Goal: Task Accomplishment & Management: Manage account settings

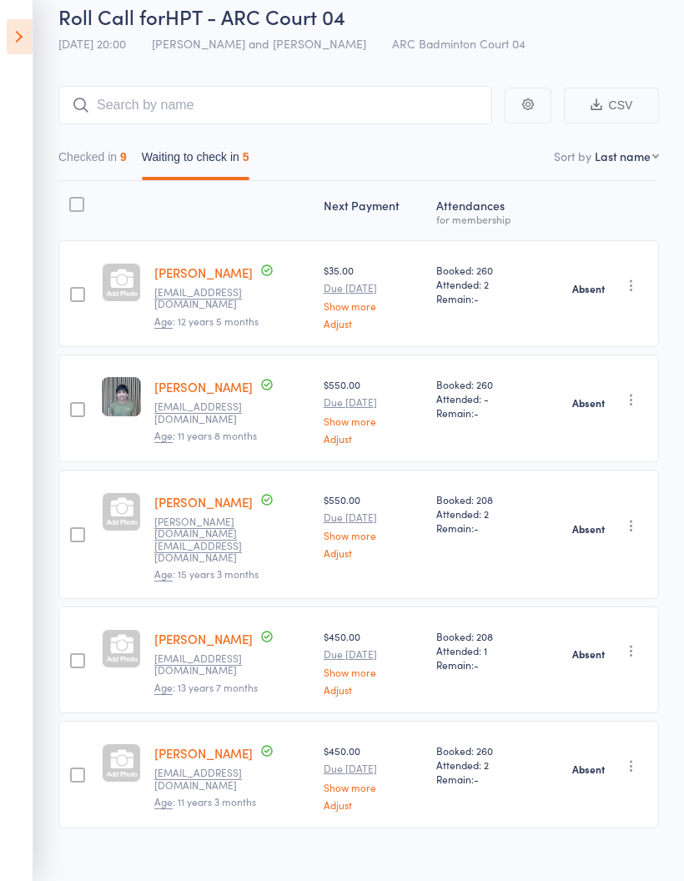
click at [20, 32] on icon at bounding box center [20, 36] width 26 height 35
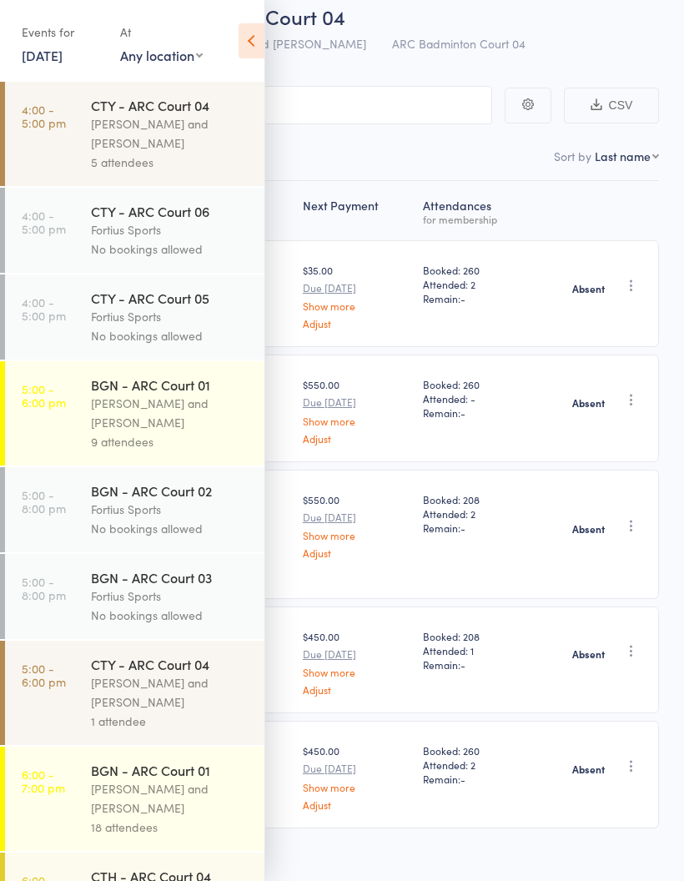
click at [155, 147] on div "Kathiravun Manivannan and Heymard Humblers" at bounding box center [170, 133] width 159 height 38
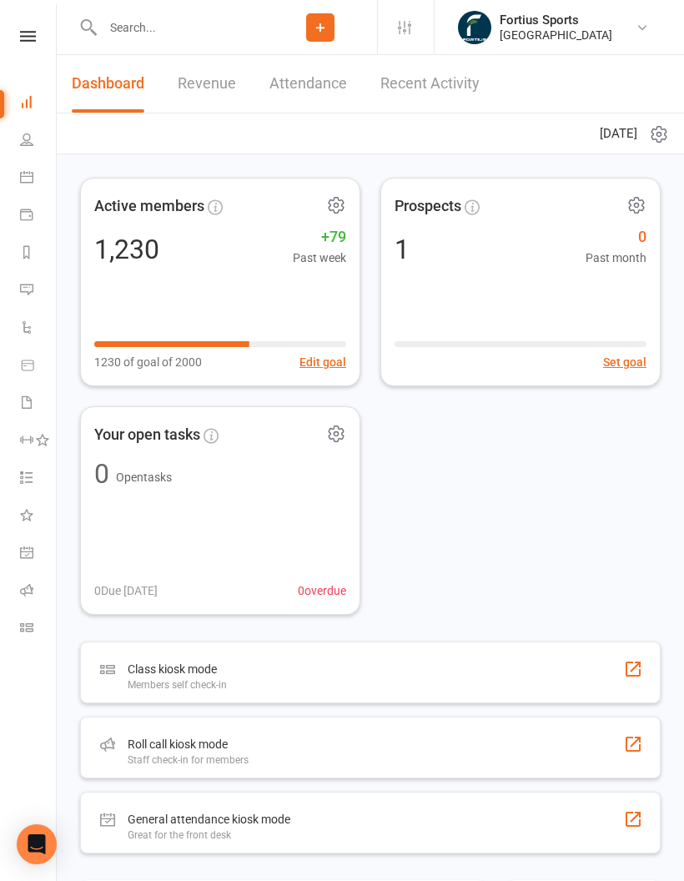
click at [20, 588] on icon at bounding box center [26, 589] width 13 height 13
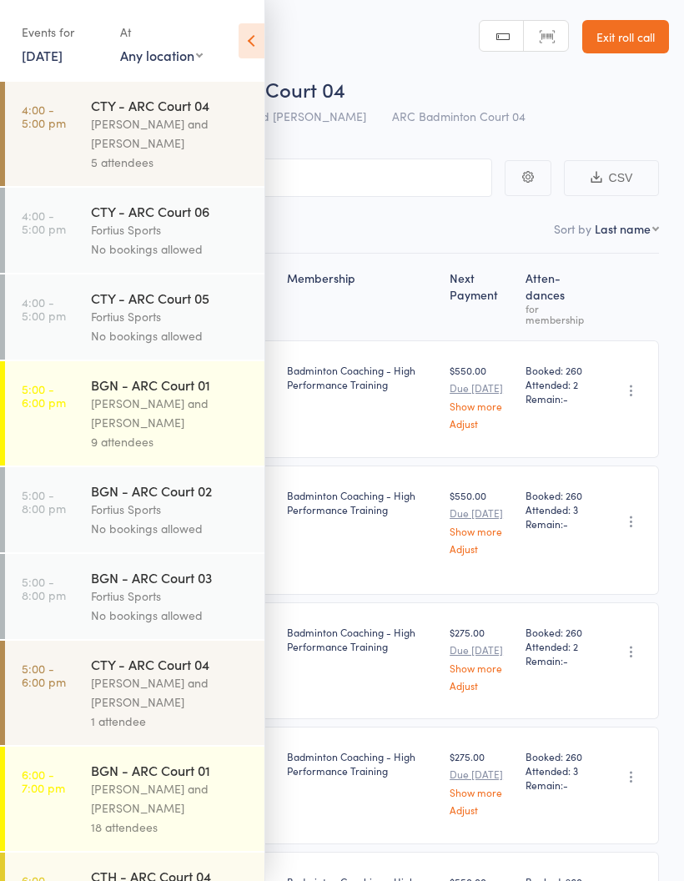
click at [199, 127] on div "Kathiravun Manivannan and Heymard Humblers" at bounding box center [170, 133] width 159 height 38
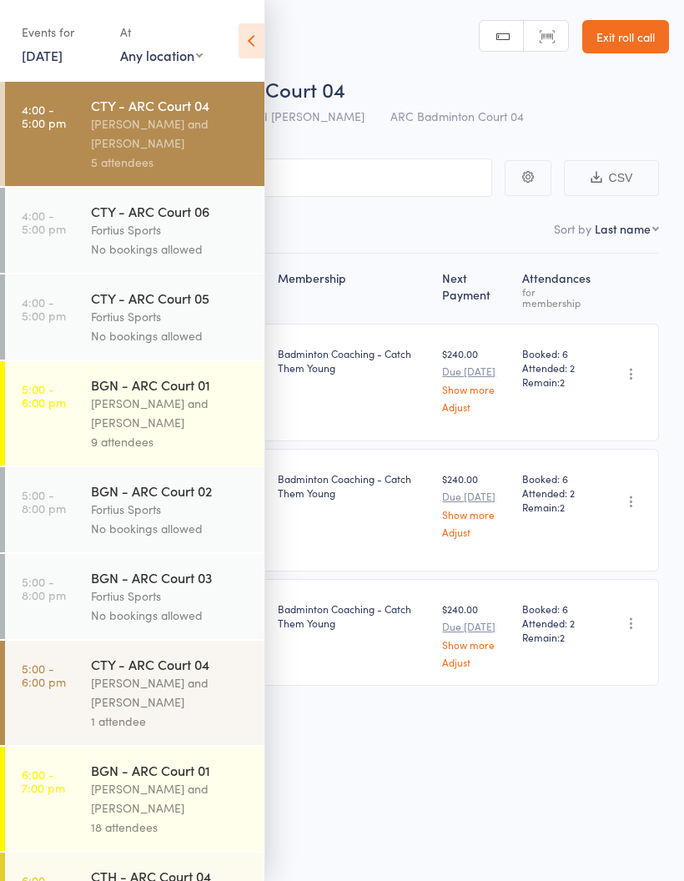
click at [249, 46] on icon at bounding box center [252, 40] width 26 height 35
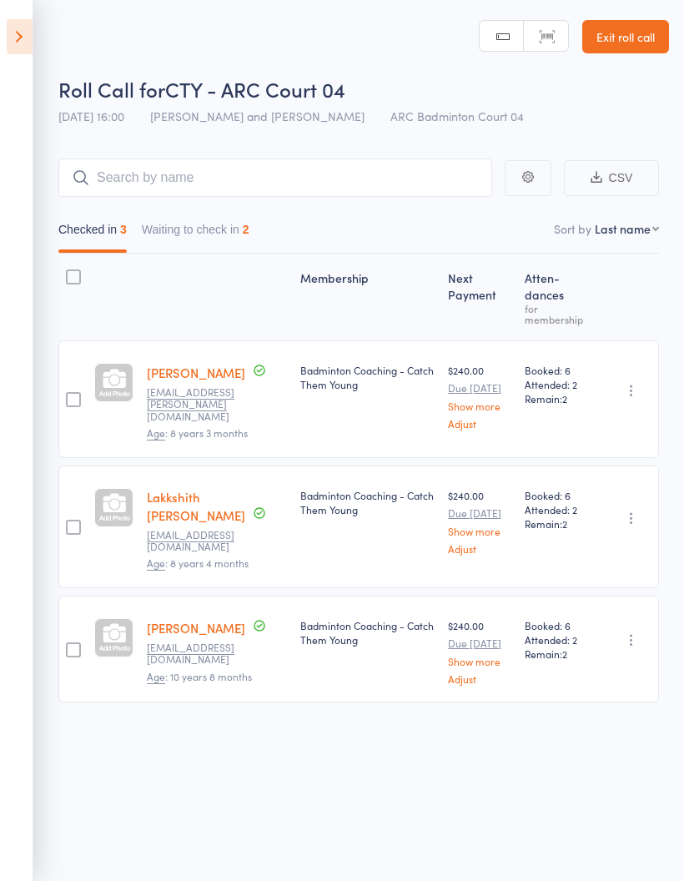
click at [228, 233] on button "Waiting to check in 2" at bounding box center [196, 233] width 108 height 38
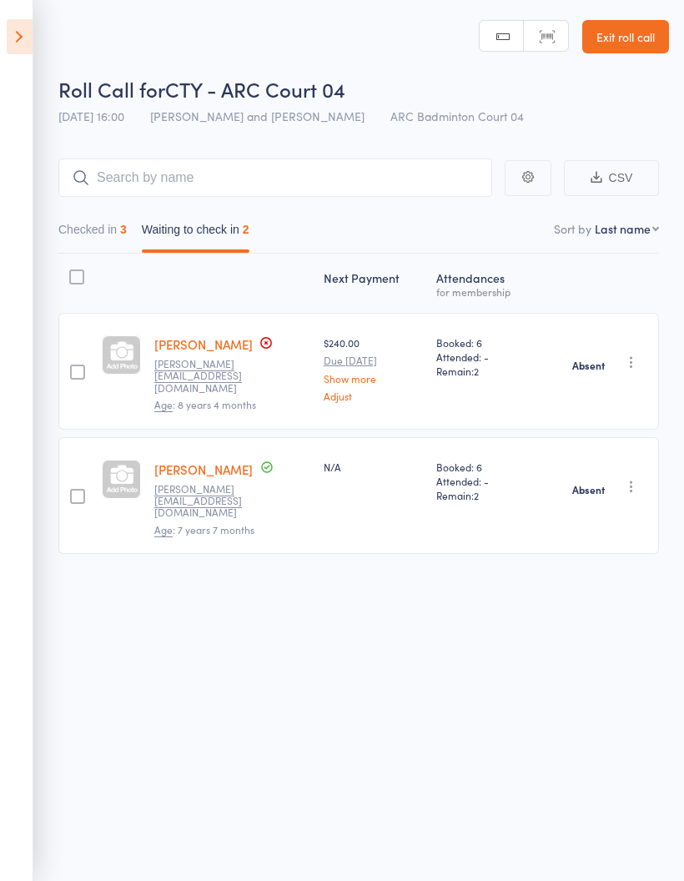
click at [23, 28] on icon at bounding box center [20, 36] width 26 height 35
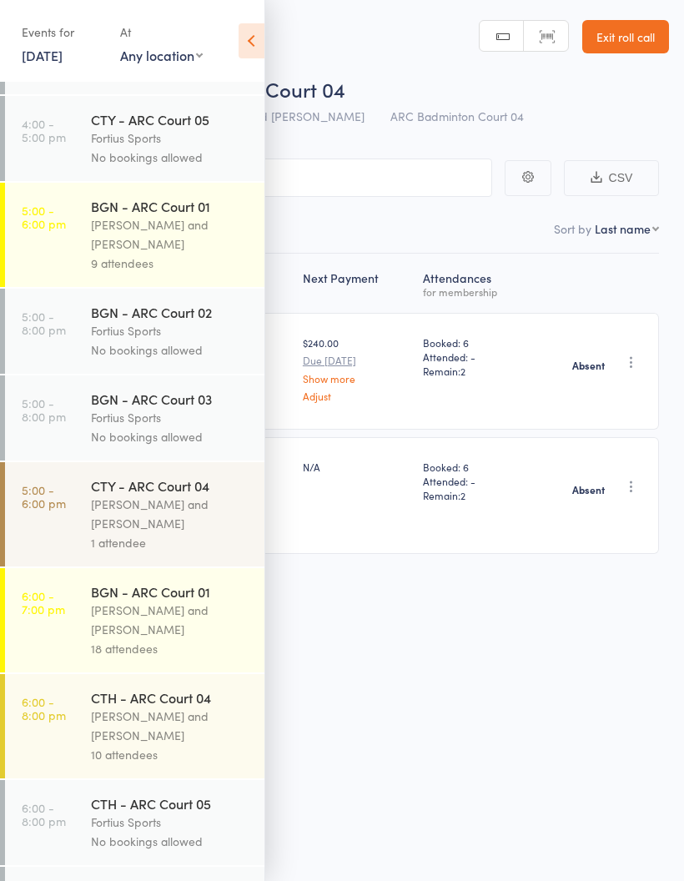
scroll to position [178, 0]
click at [145, 235] on div "Antonio Emanuel and Vinh Nguyen" at bounding box center [170, 235] width 159 height 38
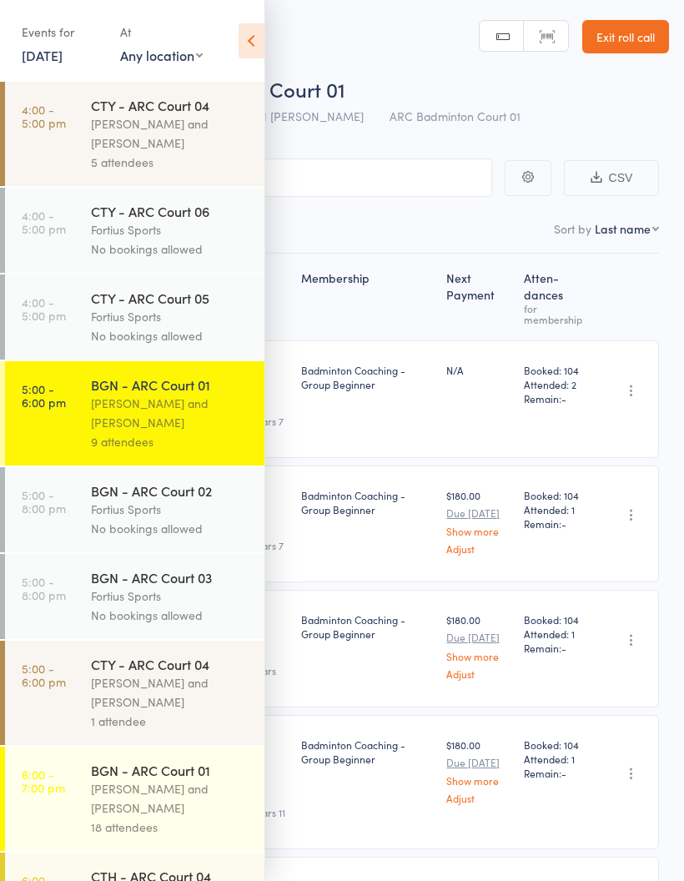
click at [254, 45] on icon at bounding box center [252, 40] width 26 height 35
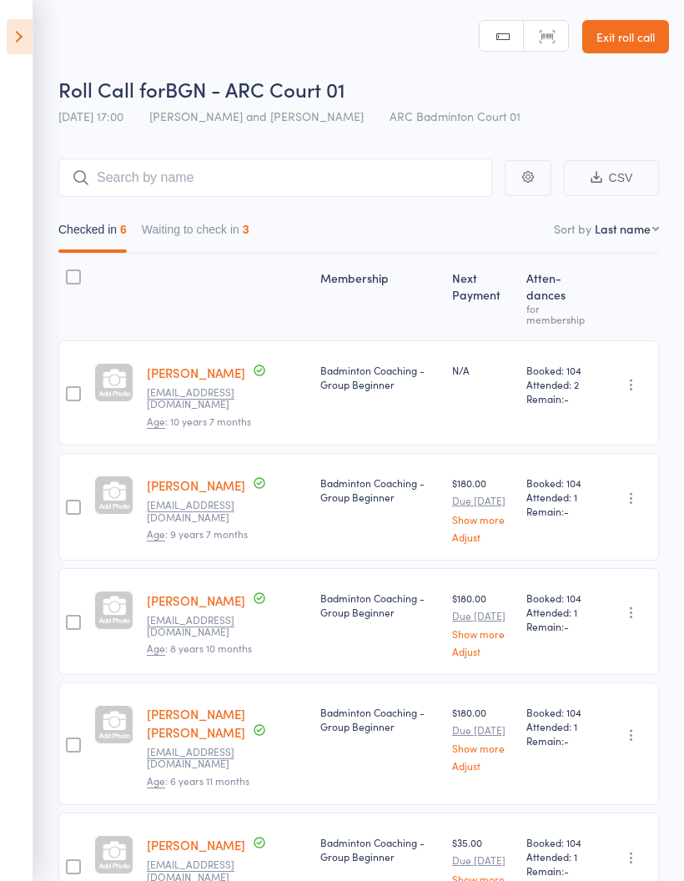
click at [236, 228] on button "Waiting to check in 3" at bounding box center [196, 233] width 108 height 38
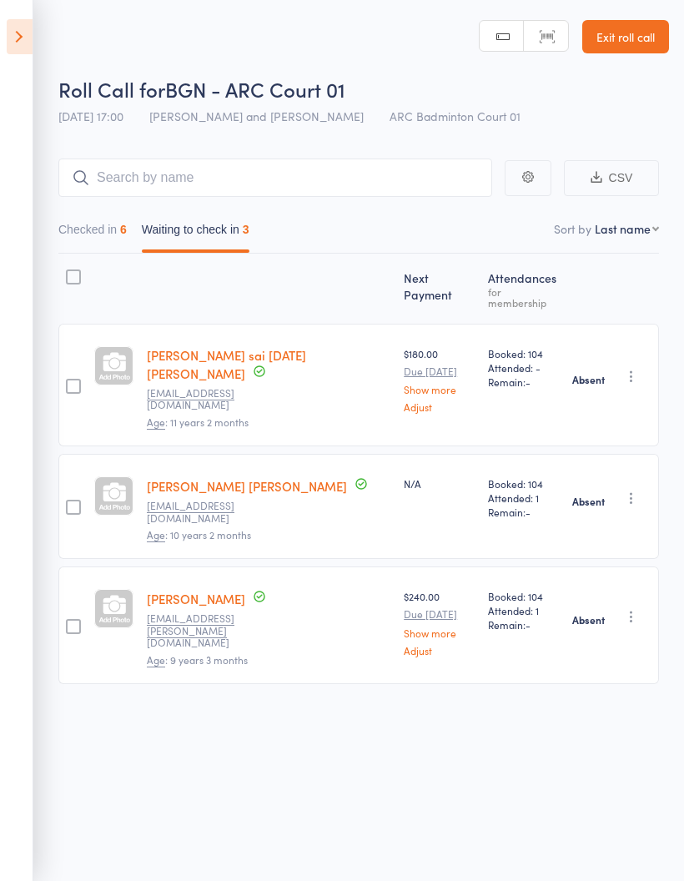
click at [21, 40] on icon at bounding box center [20, 36] width 26 height 35
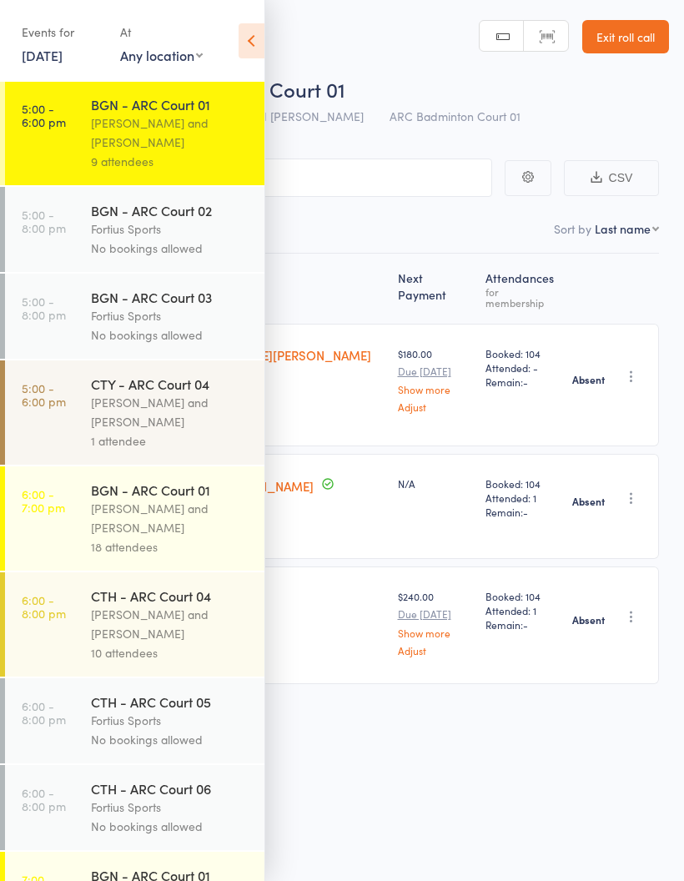
scroll to position [282, 0]
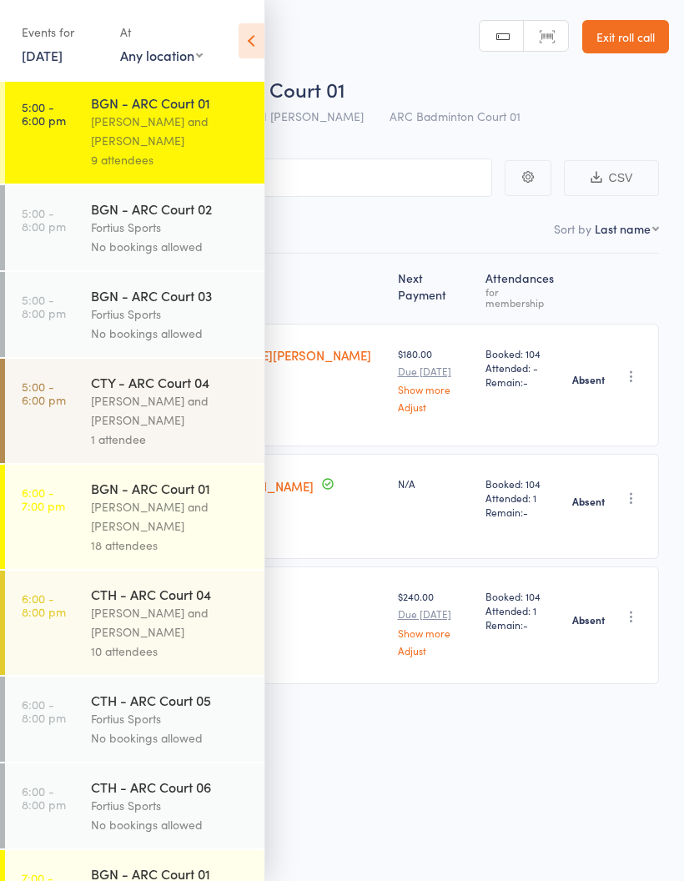
click at [169, 430] on div "Kathiravun Manivannan and Heymard Humblers" at bounding box center [170, 410] width 159 height 38
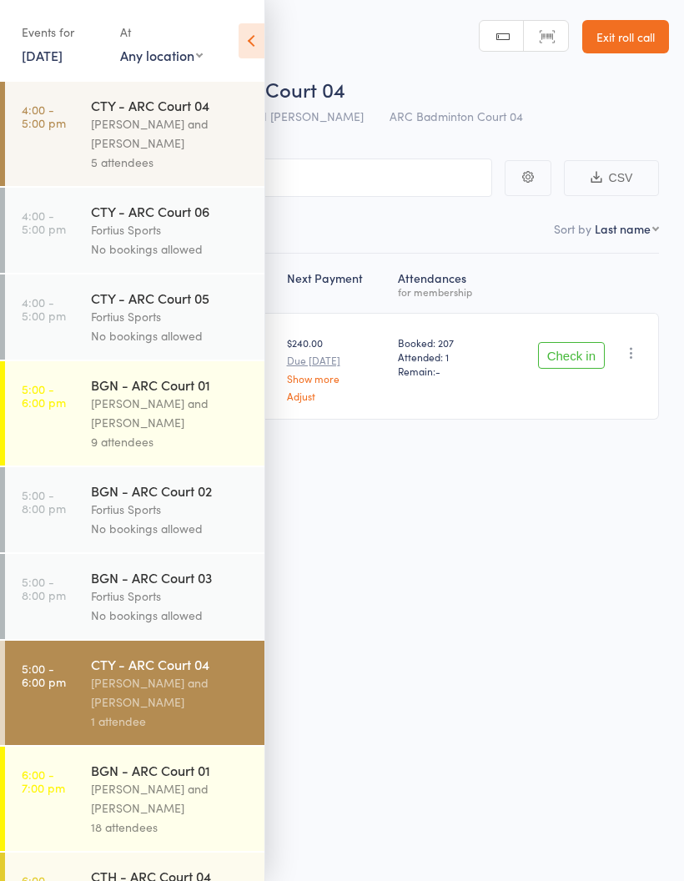
click at [255, 42] on icon at bounding box center [252, 40] width 26 height 35
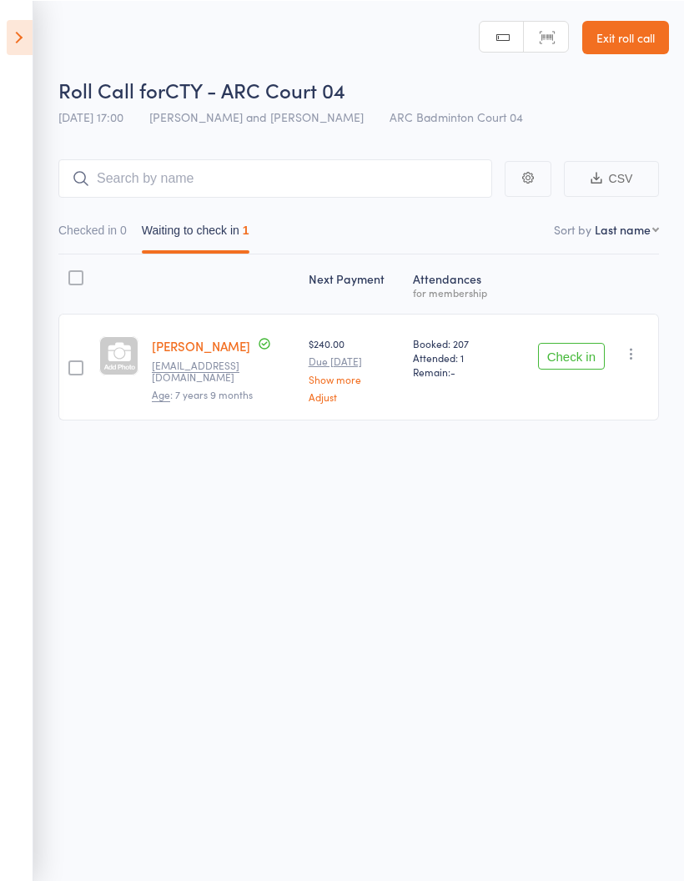
click at [117, 223] on button "Checked in 0" at bounding box center [92, 233] width 68 height 38
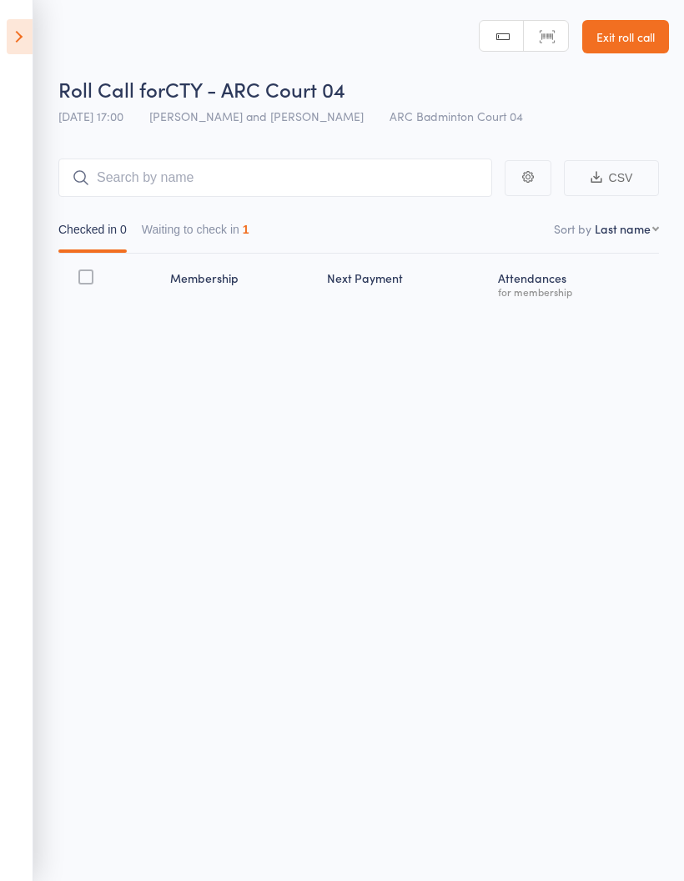
click at [222, 234] on button "Waiting to check in 1" at bounding box center [196, 233] width 108 height 38
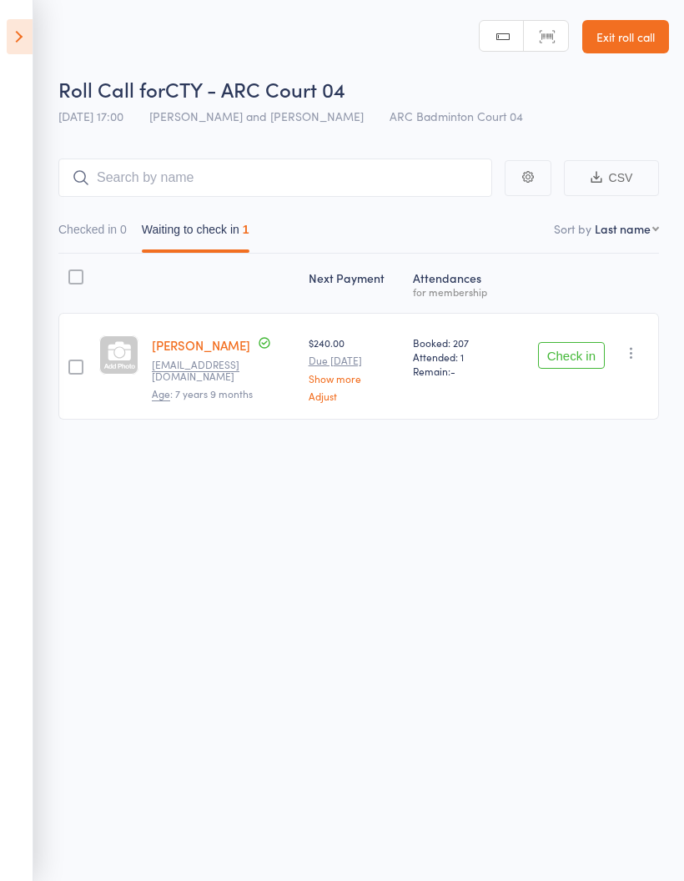
click at [115, 218] on button "Checked in 0" at bounding box center [92, 233] width 68 height 38
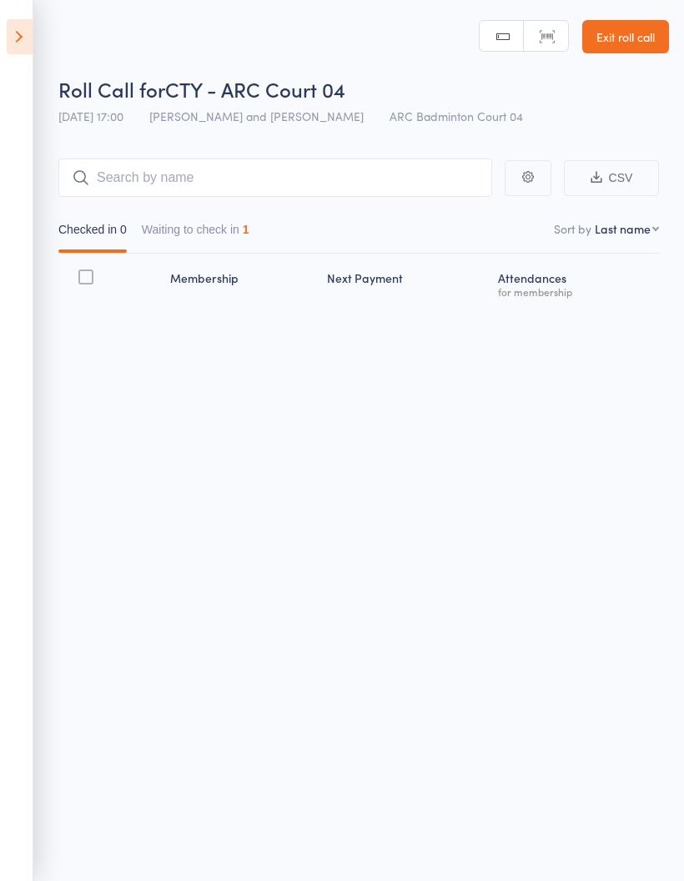
click at [188, 239] on button "Waiting to check in 1" at bounding box center [196, 233] width 108 height 38
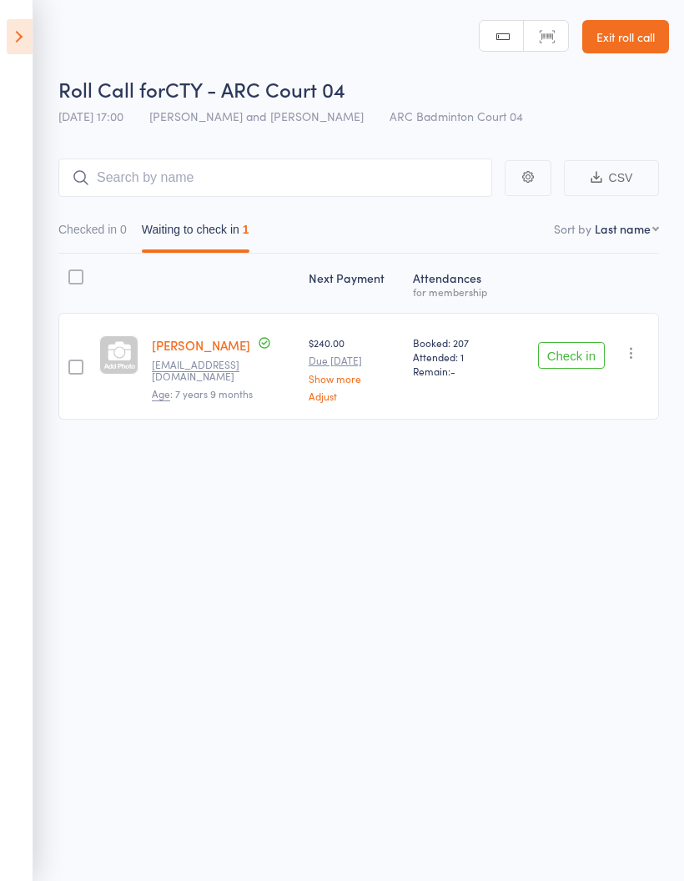
click at [14, 43] on icon at bounding box center [20, 36] width 26 height 35
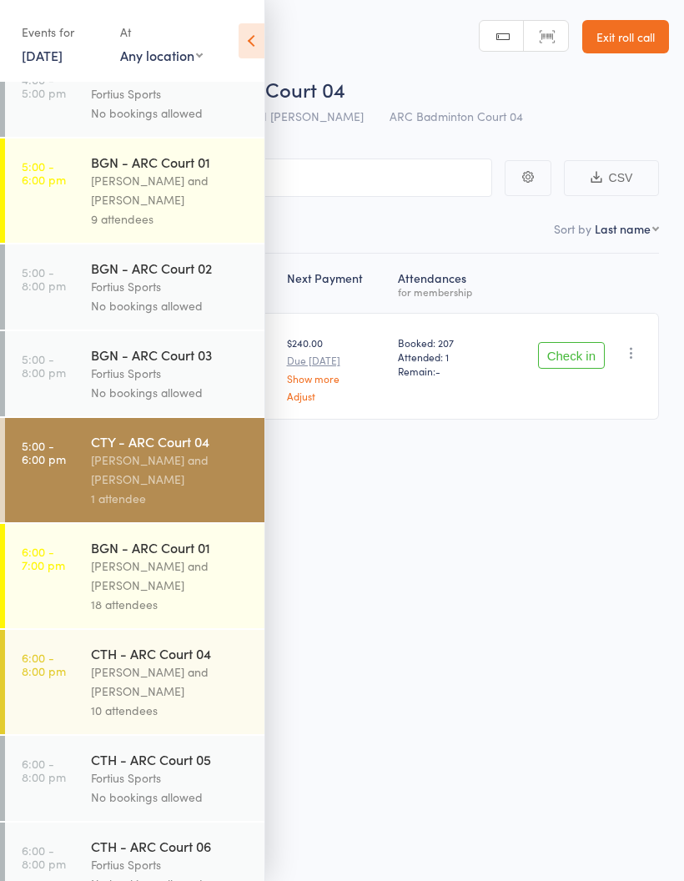
scroll to position [229, 0]
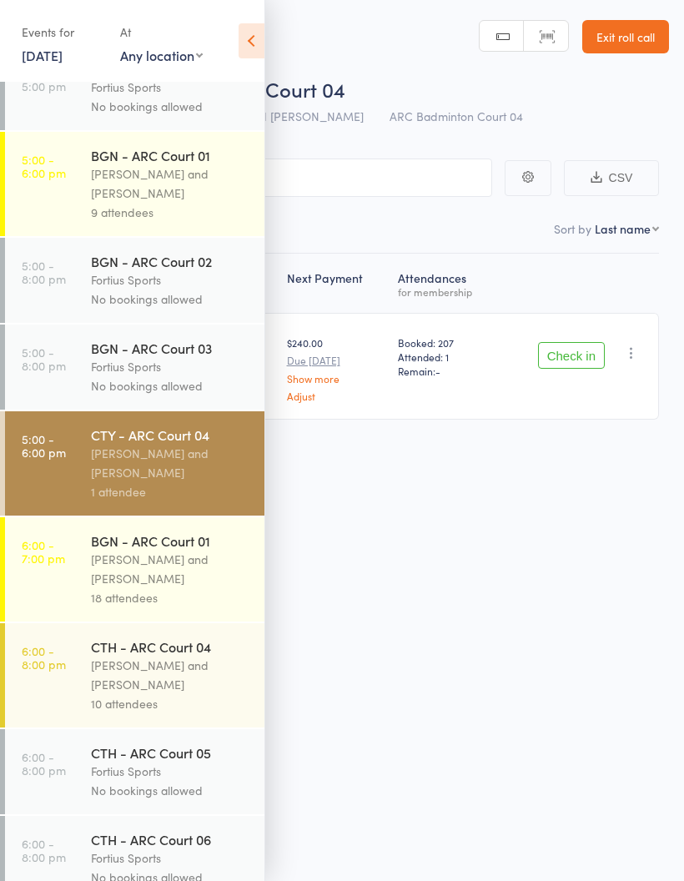
click at [166, 478] on div "Kathiravun Manivannan and Heymard Humblers" at bounding box center [170, 463] width 159 height 38
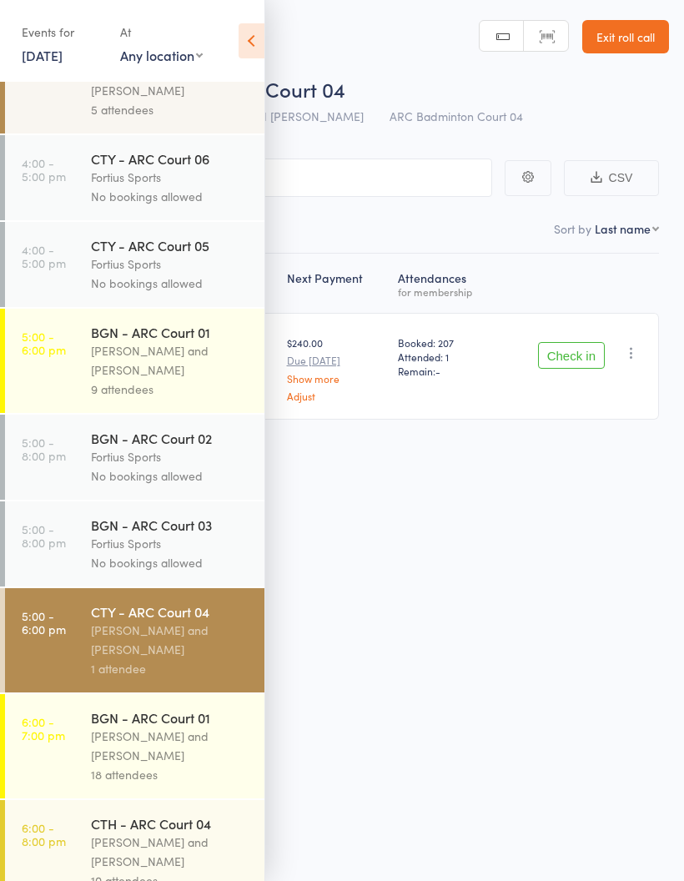
scroll to position [42, 0]
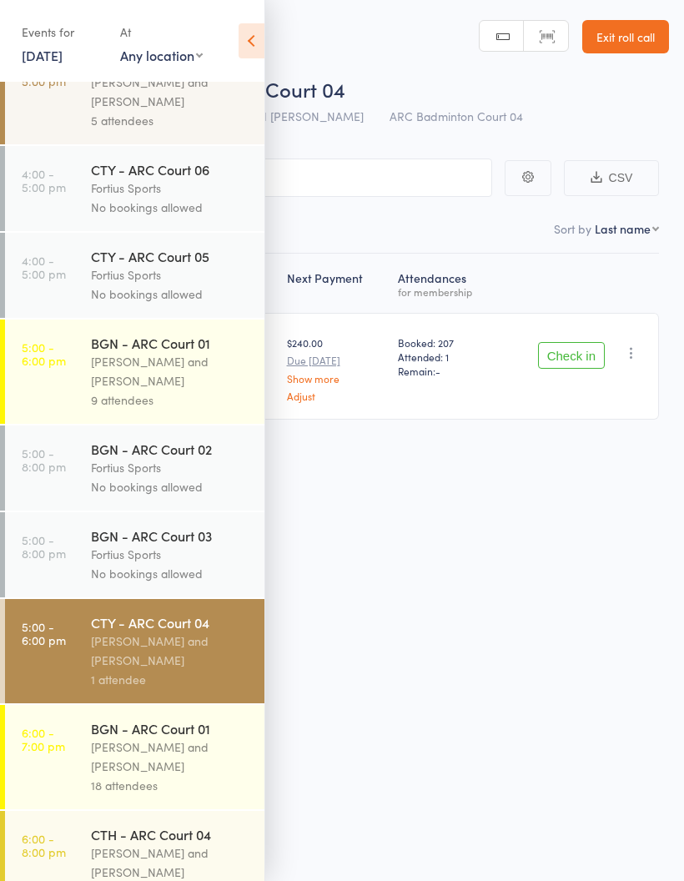
click at [189, 670] on div "Kathiravun Manivannan and Heymard Humblers" at bounding box center [170, 651] width 159 height 38
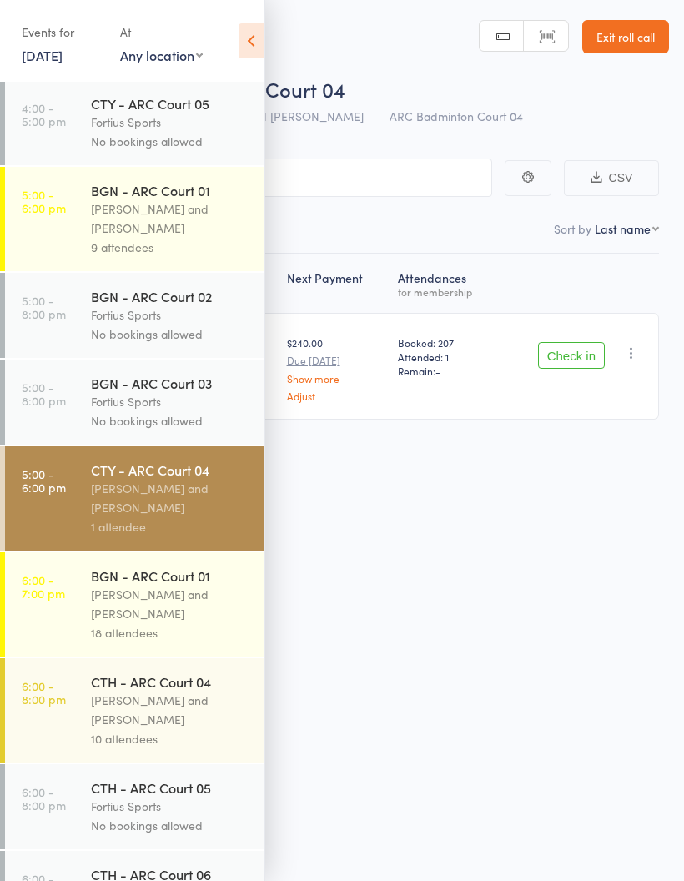
scroll to position [195, 0]
click at [252, 46] on icon at bounding box center [252, 40] width 26 height 35
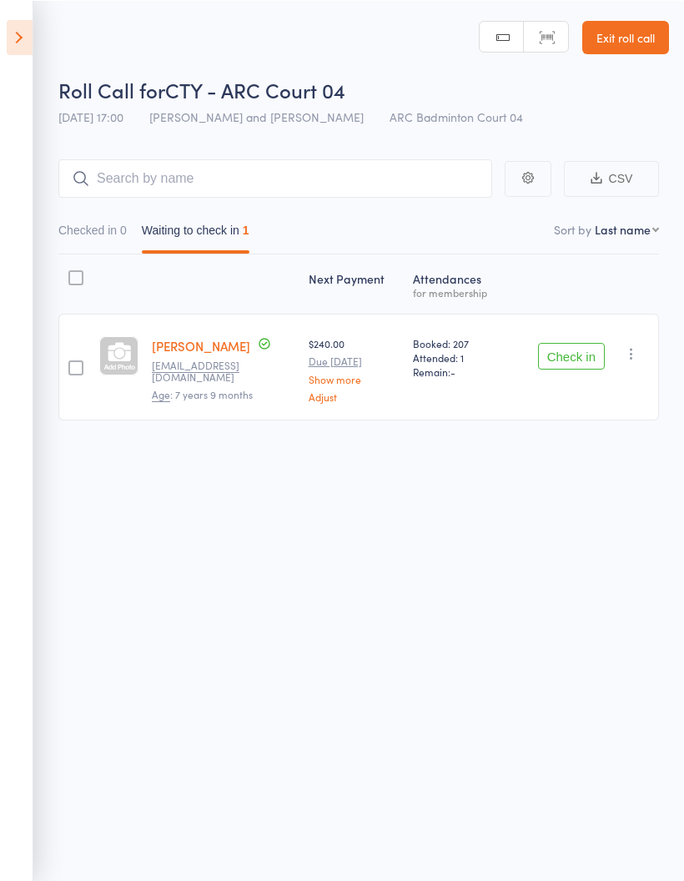
click at [94, 239] on button "Checked in 0" at bounding box center [92, 233] width 68 height 38
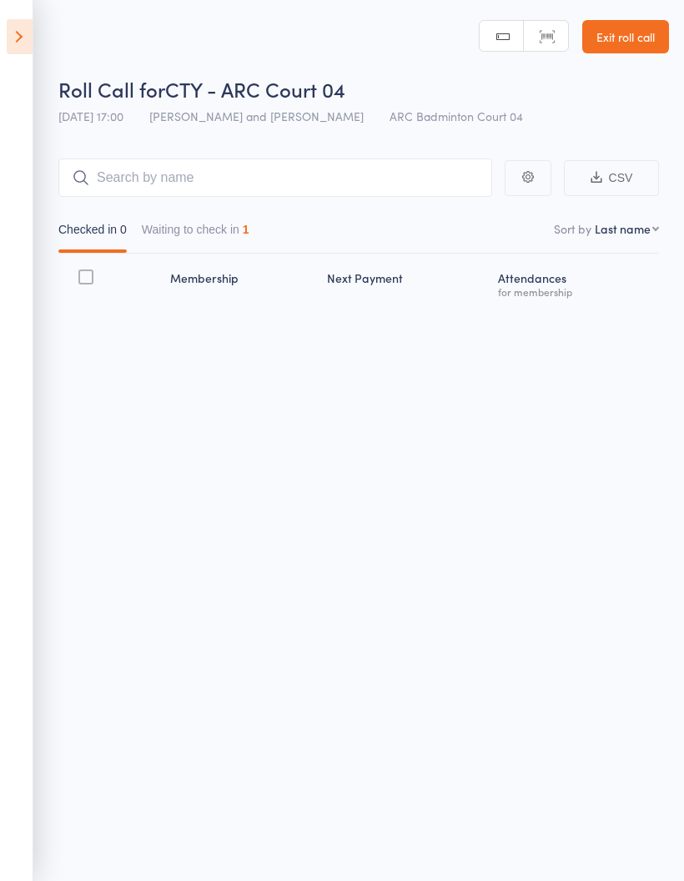
click at [218, 236] on button "Waiting to check in 1" at bounding box center [196, 233] width 108 height 38
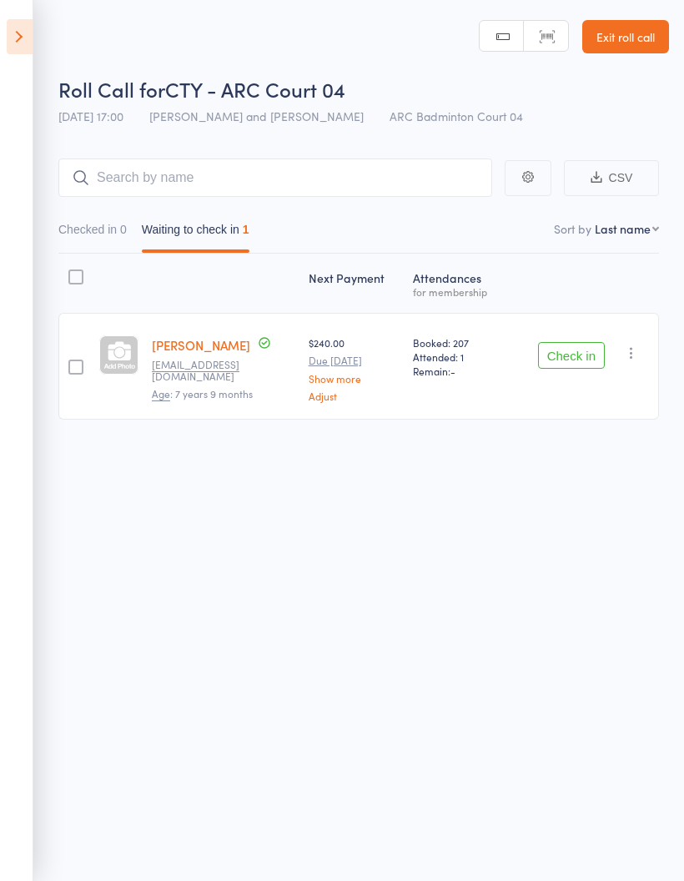
click at [475, 698] on div "Roll Call for CTY - ARC Court 04 14 Aug 17:00 Kathiravun Manivannan and Heymard…" at bounding box center [342, 440] width 684 height 881
click at [471, 705] on div "Roll Call for CTY - ARC Court 04 14 Aug 17:00 Kathiravun Manivannan and Heymard…" at bounding box center [342, 440] width 684 height 881
click at [632, 346] on button "button" at bounding box center [632, 353] width 20 height 20
click at [586, 526] on li "Mark absent" at bounding box center [572, 520] width 138 height 23
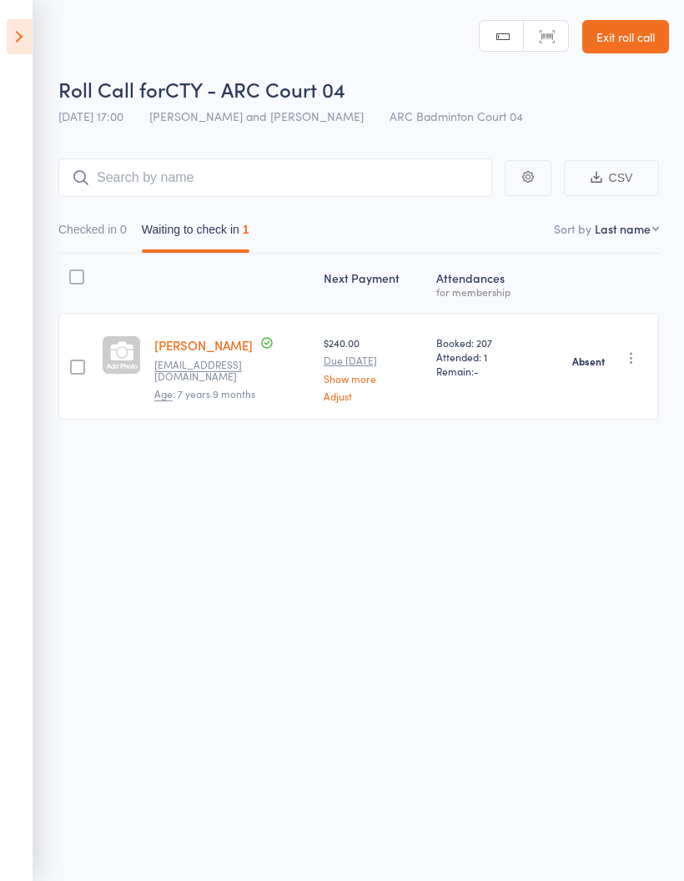
click at [87, 234] on button "Checked in 0" at bounding box center [92, 233] width 68 height 38
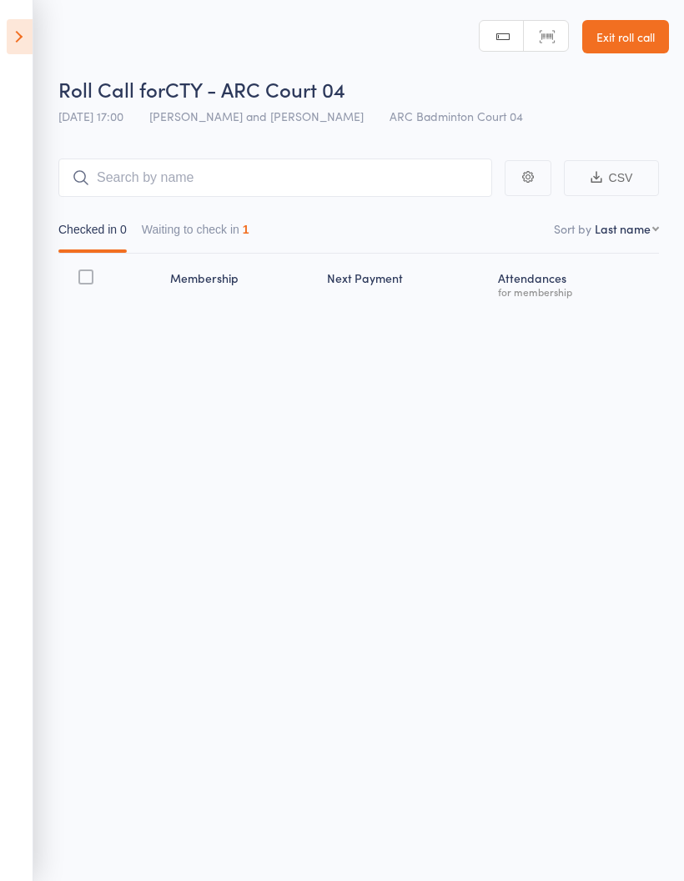
click at [19, 35] on icon at bounding box center [20, 36] width 26 height 35
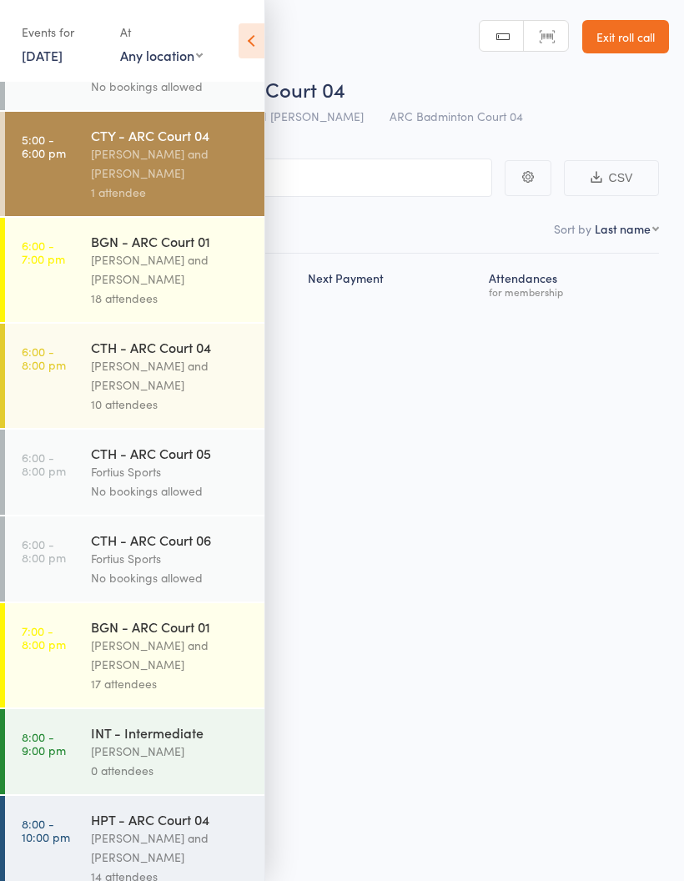
scroll to position [526, 0]
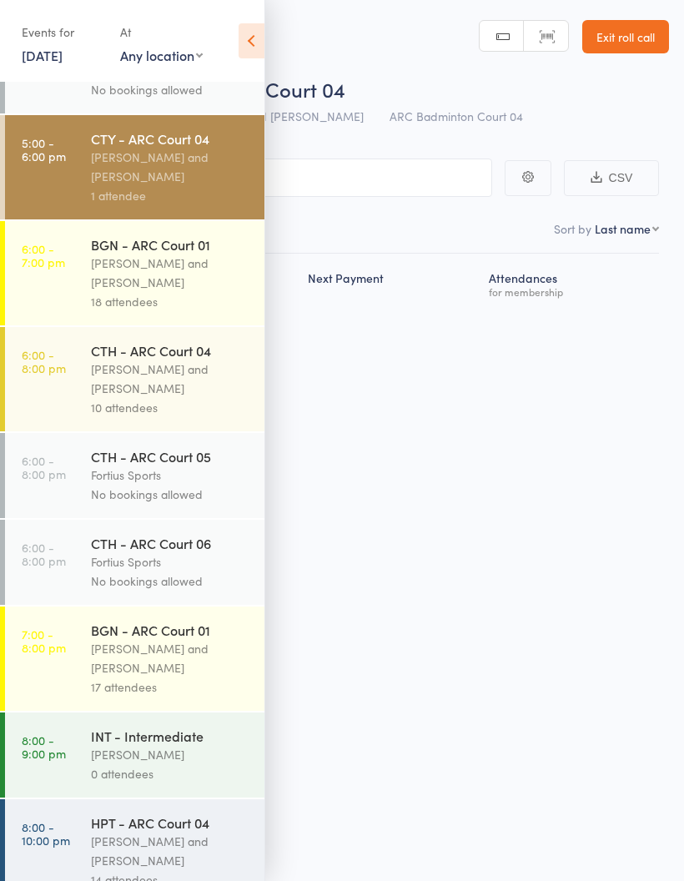
click at [191, 280] on div "Antonio Emanuel and Vinh Nguyen" at bounding box center [170, 273] width 159 height 38
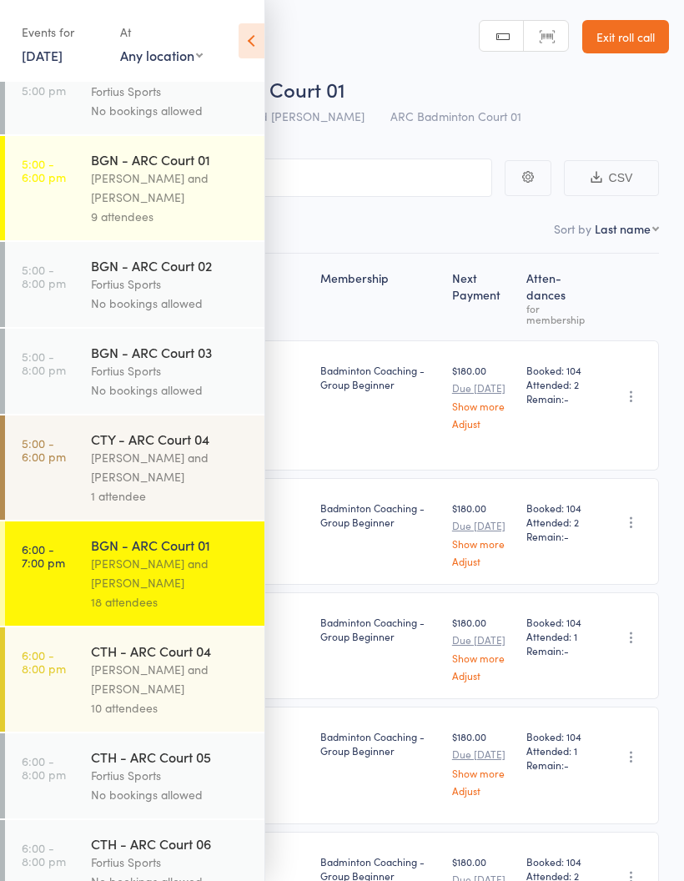
scroll to position [226, 0]
click at [254, 44] on icon at bounding box center [252, 40] width 26 height 35
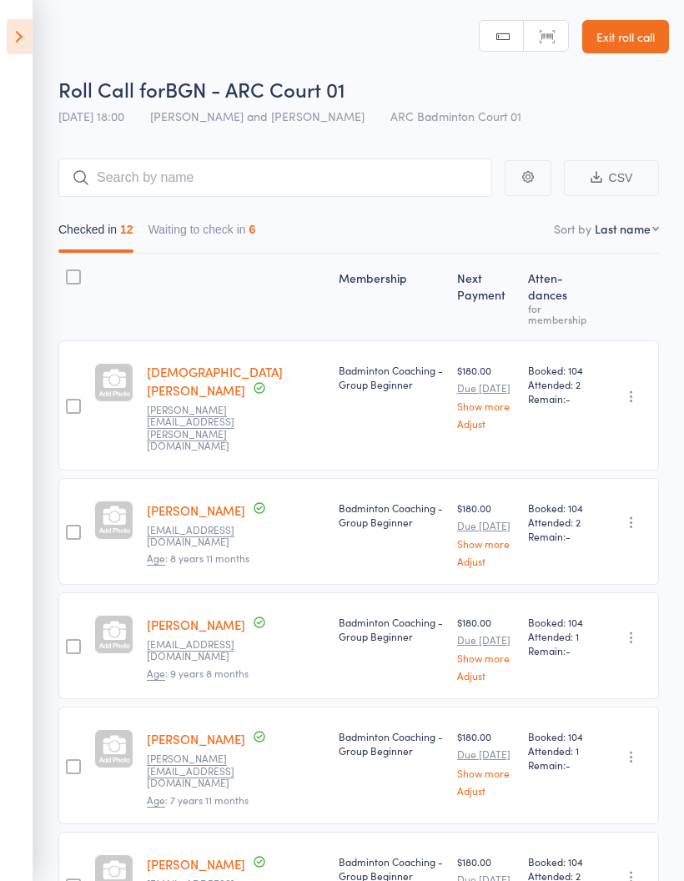
click at [232, 220] on button "Waiting to check in 6" at bounding box center [203, 233] width 108 height 38
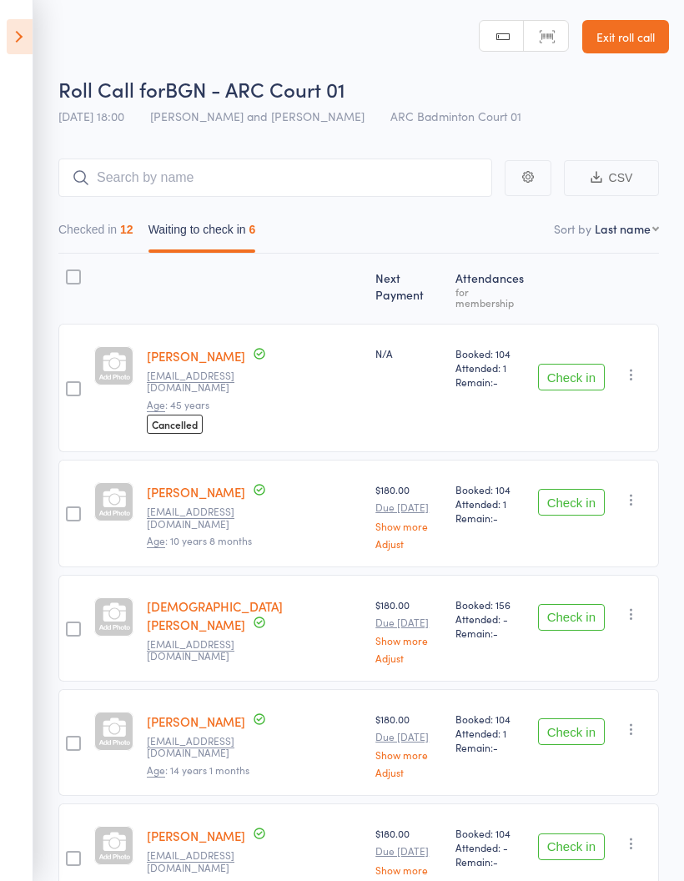
click at [638, 366] on icon "button" at bounding box center [631, 374] width 17 height 17
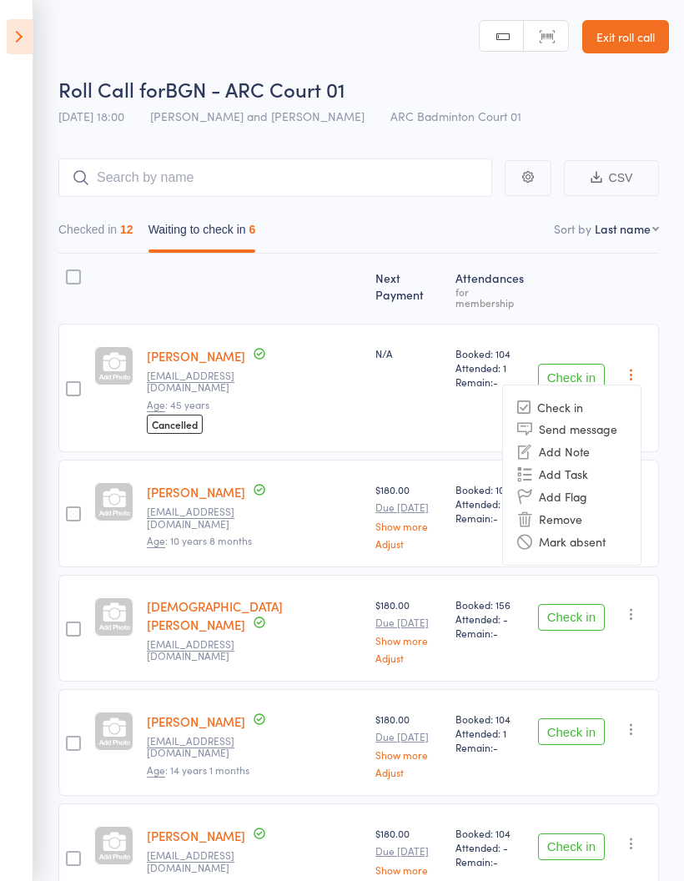
click at [587, 532] on li "Mark absent" at bounding box center [572, 542] width 138 height 23
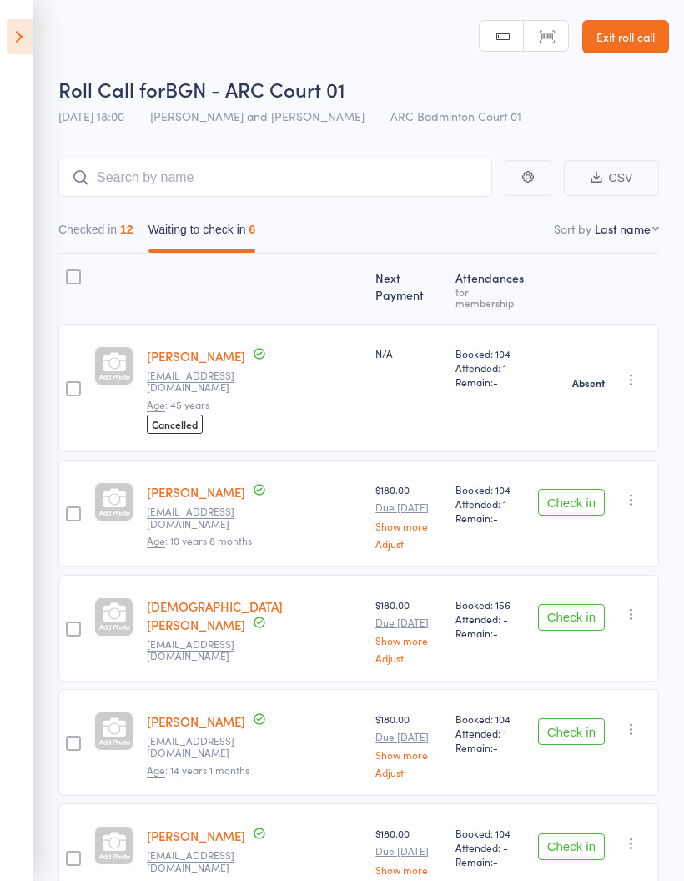
click at [637, 491] on icon "button" at bounding box center [631, 499] width 17 height 17
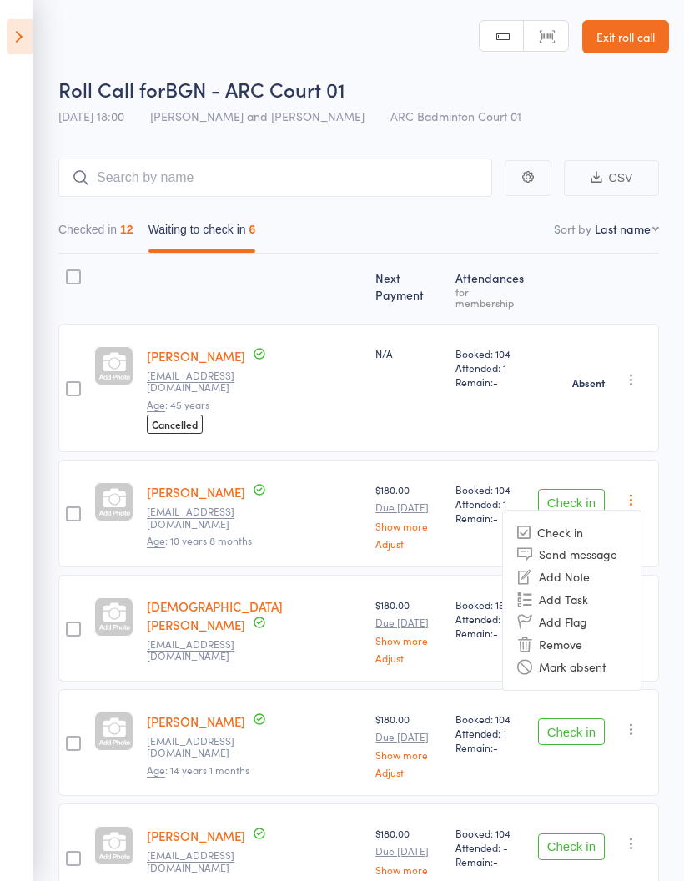
click at [591, 656] on li "Mark absent" at bounding box center [572, 667] width 138 height 23
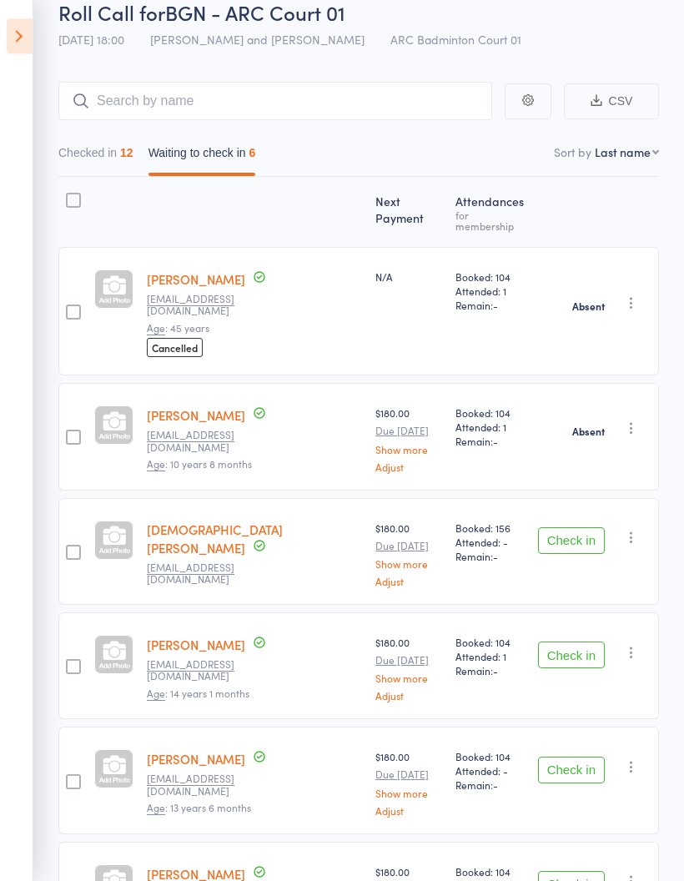
click at [640, 530] on icon "button" at bounding box center [631, 538] width 17 height 17
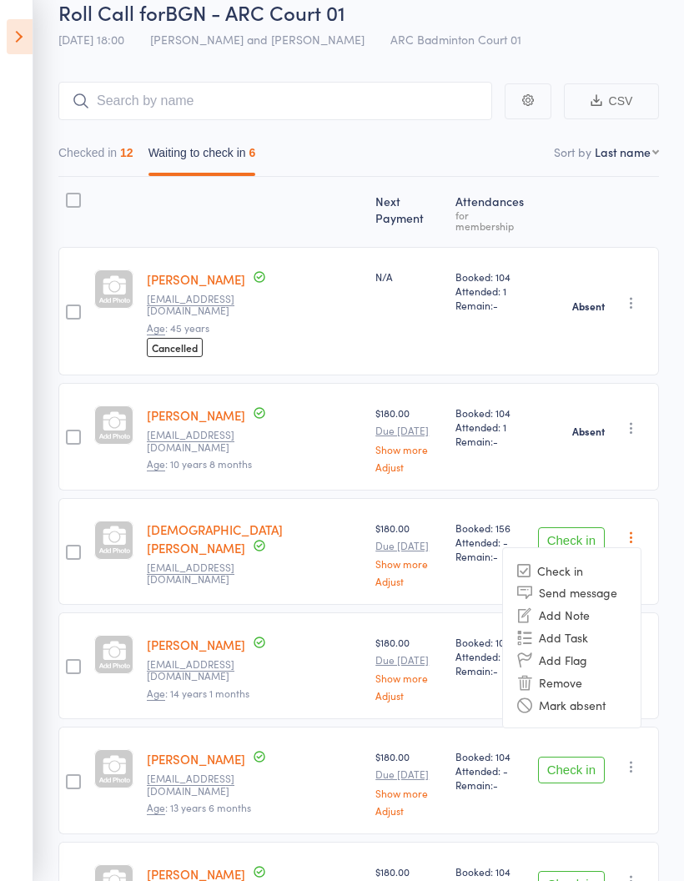
click at [601, 693] on li "Mark absent" at bounding box center [572, 704] width 138 height 23
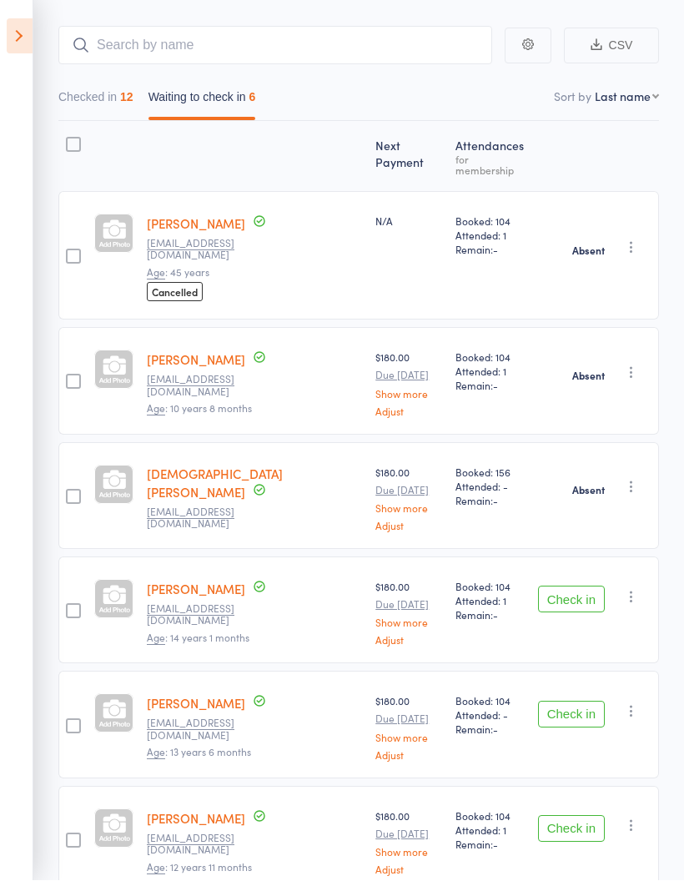
scroll to position [131, 0]
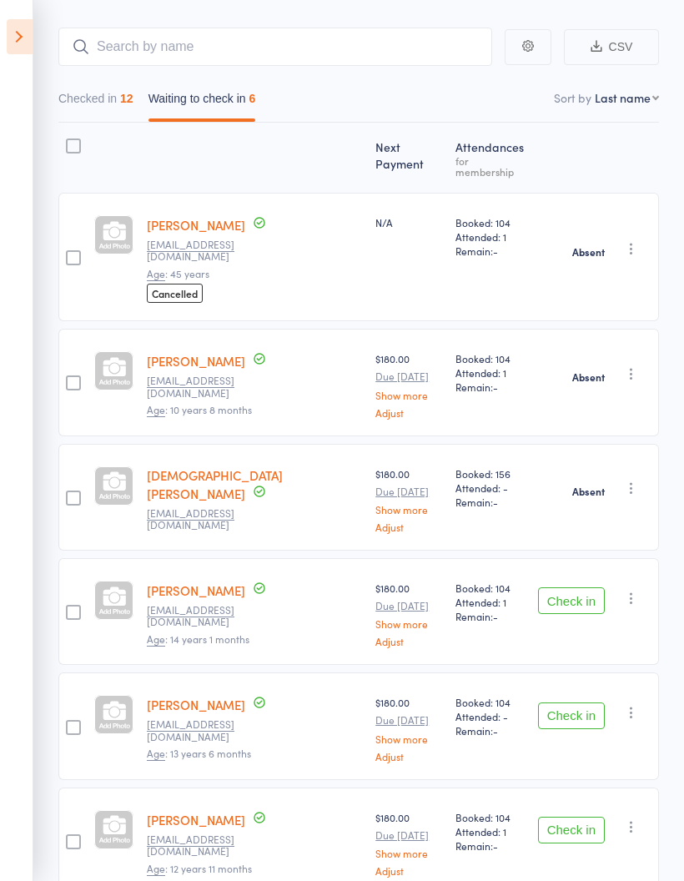
click at [640, 590] on icon "button" at bounding box center [631, 598] width 17 height 17
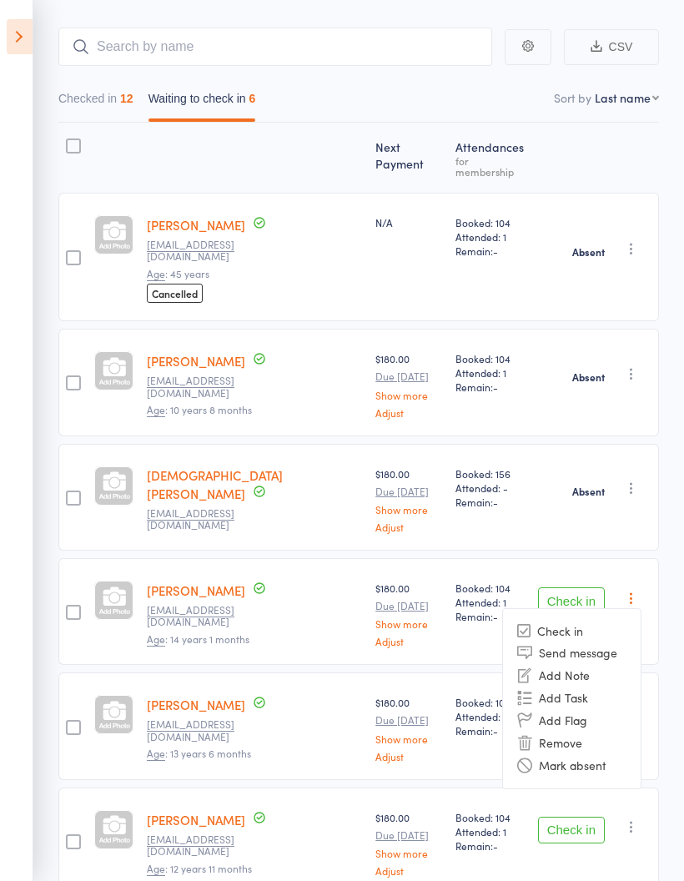
click at [587, 754] on li "Mark absent" at bounding box center [572, 765] width 138 height 23
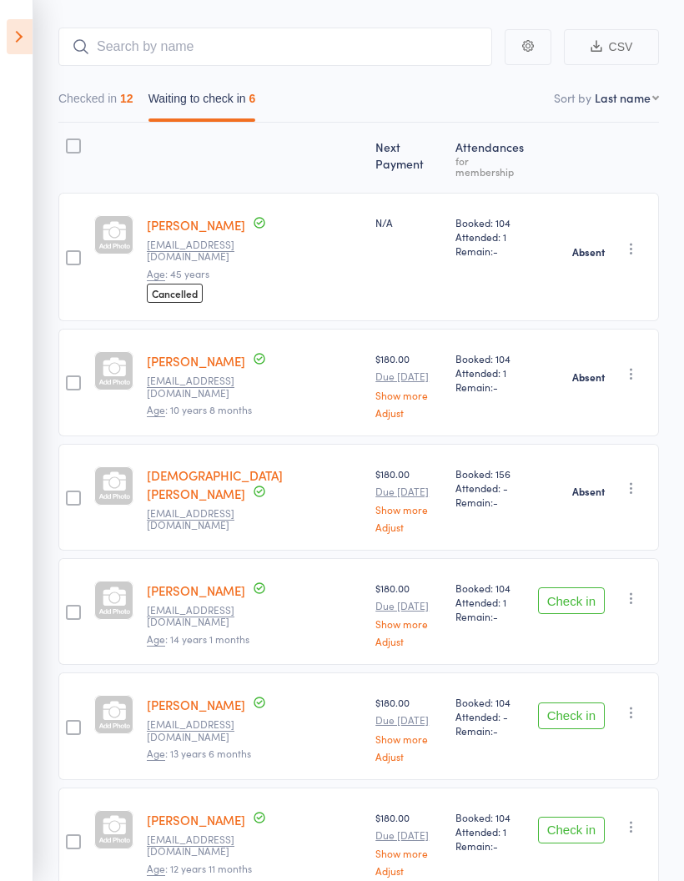
click at [633, 704] on icon "button" at bounding box center [631, 712] width 17 height 17
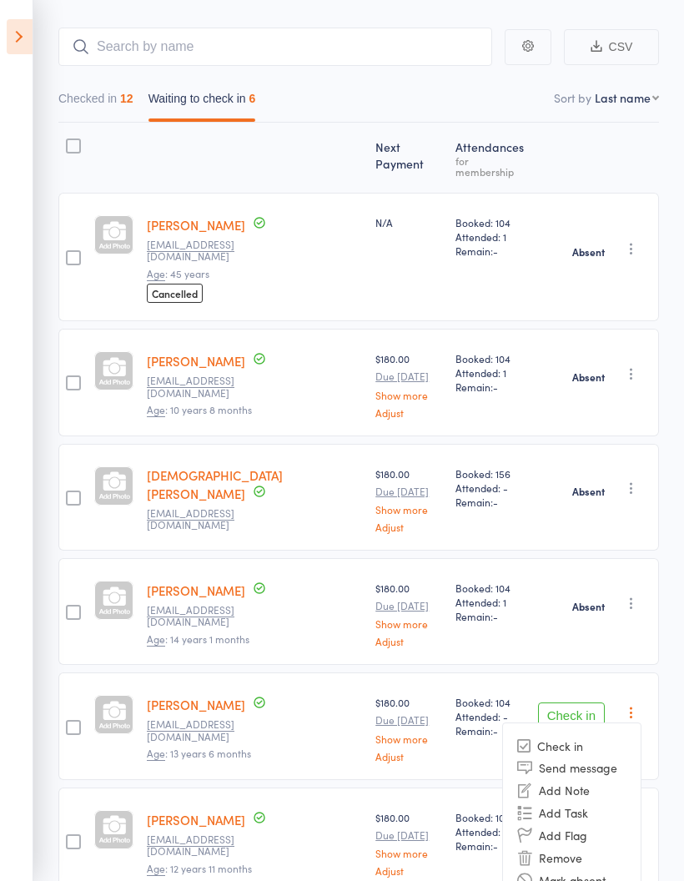
click at [572, 869] on li "Mark absent" at bounding box center [572, 880] width 138 height 23
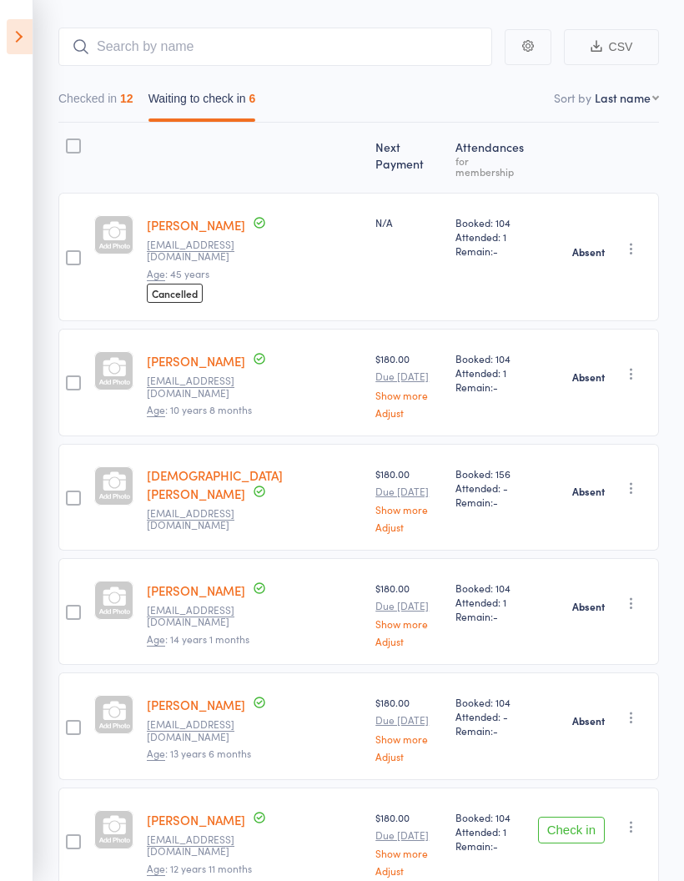
click at [637, 819] on icon "button" at bounding box center [631, 827] width 17 height 17
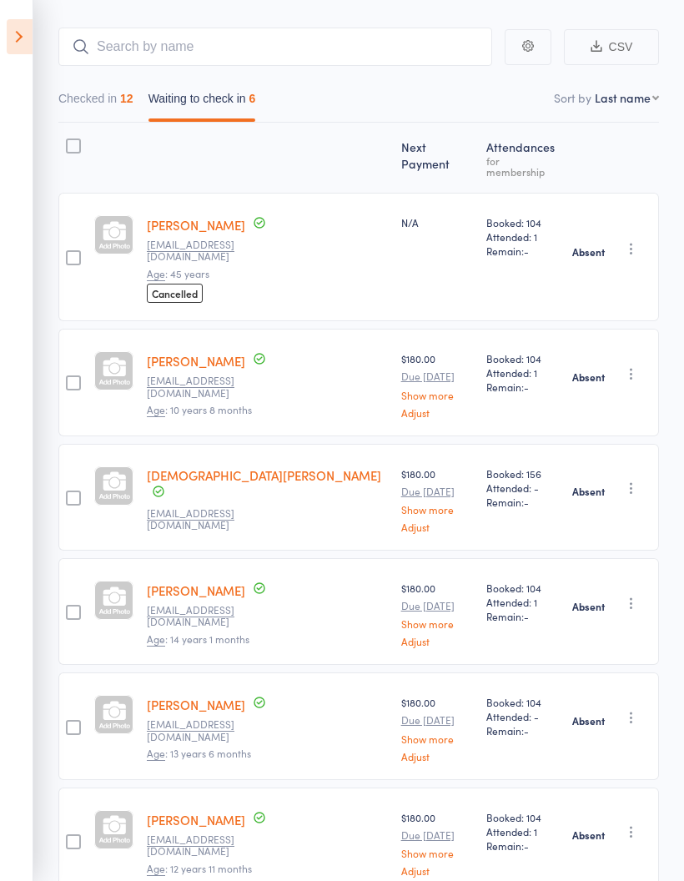
click at [24, 36] on icon at bounding box center [20, 36] width 26 height 35
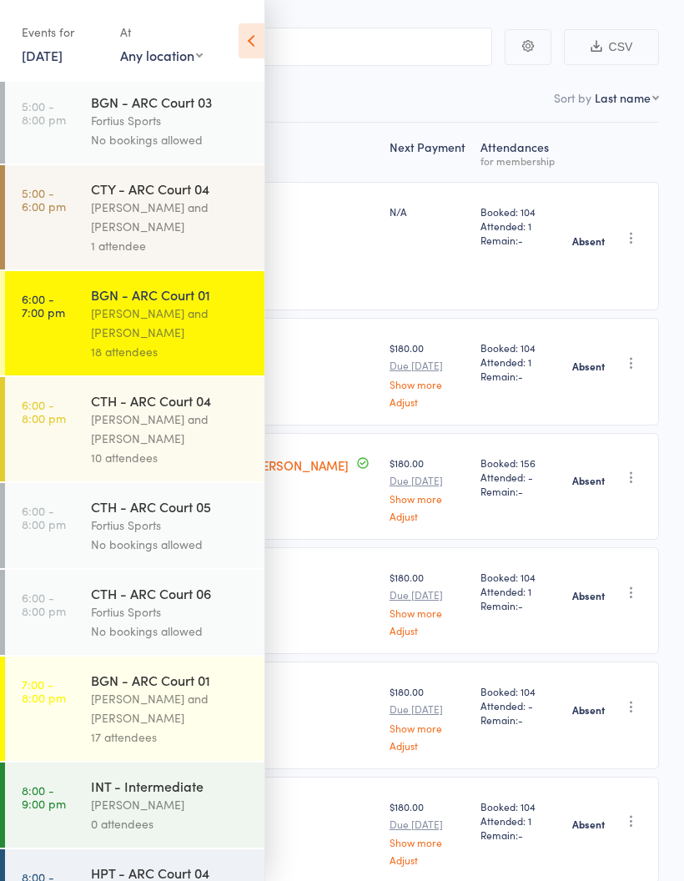
scroll to position [475, 0]
click at [141, 449] on div "Kathiravun Manivannan and Heymard Humblers" at bounding box center [170, 430] width 159 height 38
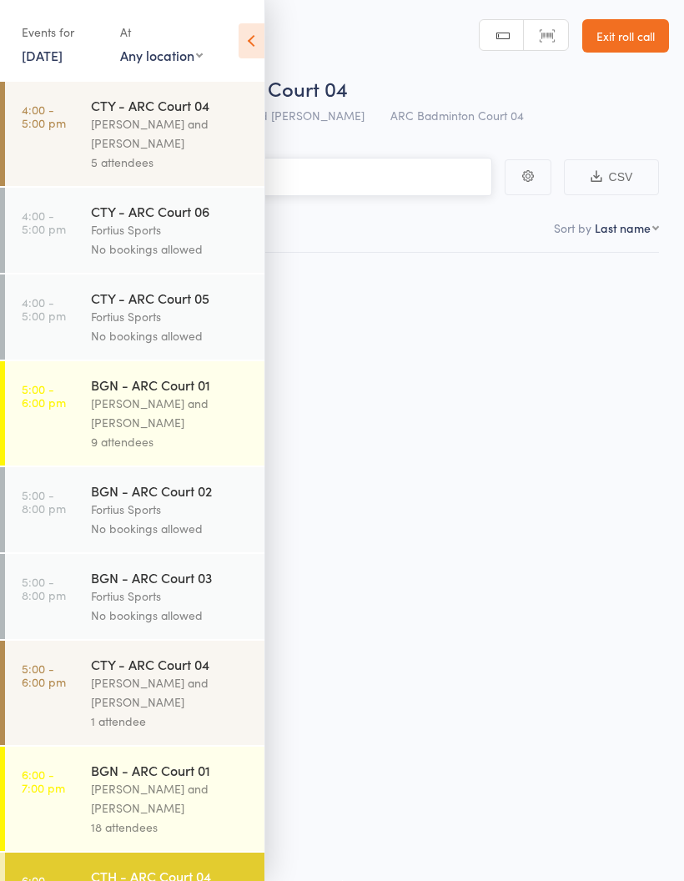
scroll to position [12, 0]
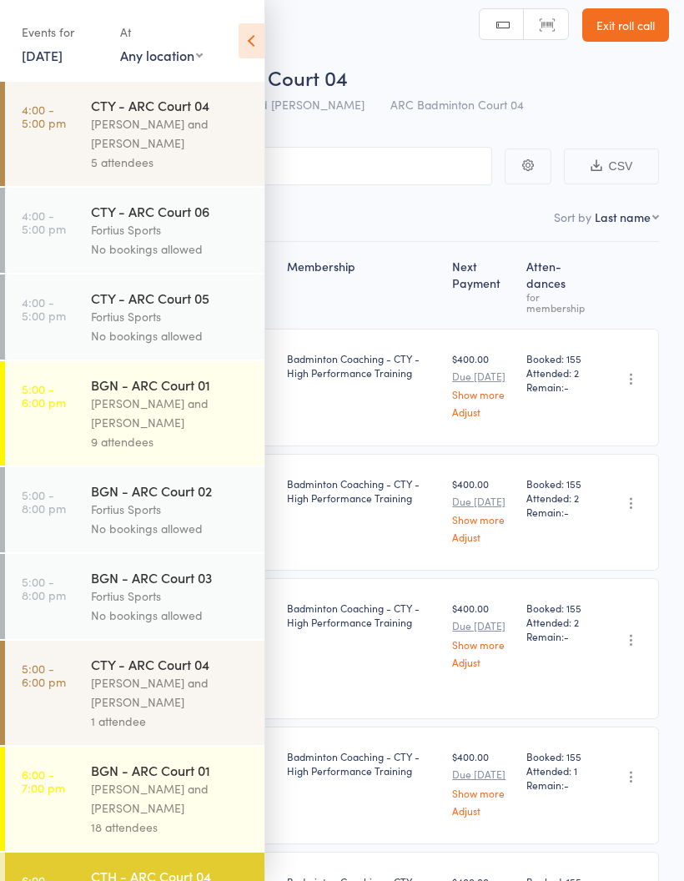
click at [254, 36] on icon at bounding box center [252, 40] width 26 height 35
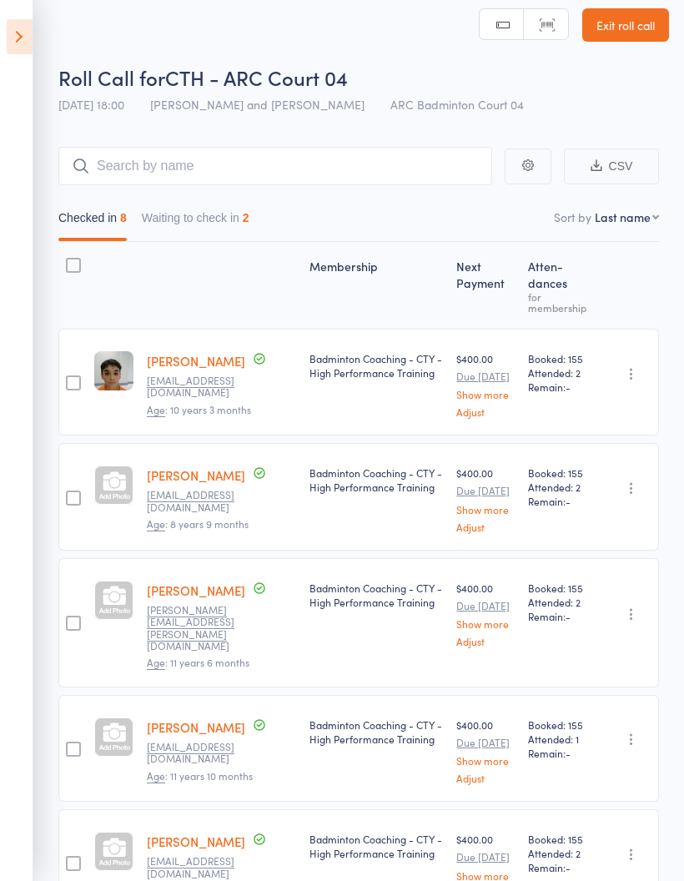
click at [229, 219] on button "Waiting to check in 2" at bounding box center [196, 222] width 108 height 38
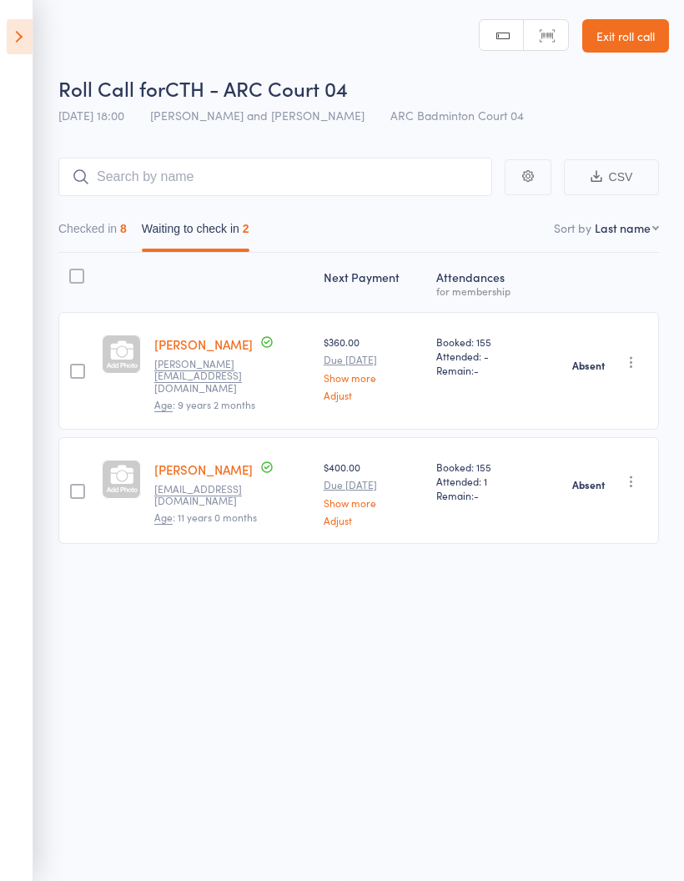
click at [104, 216] on button "Checked in 8" at bounding box center [92, 233] width 68 height 38
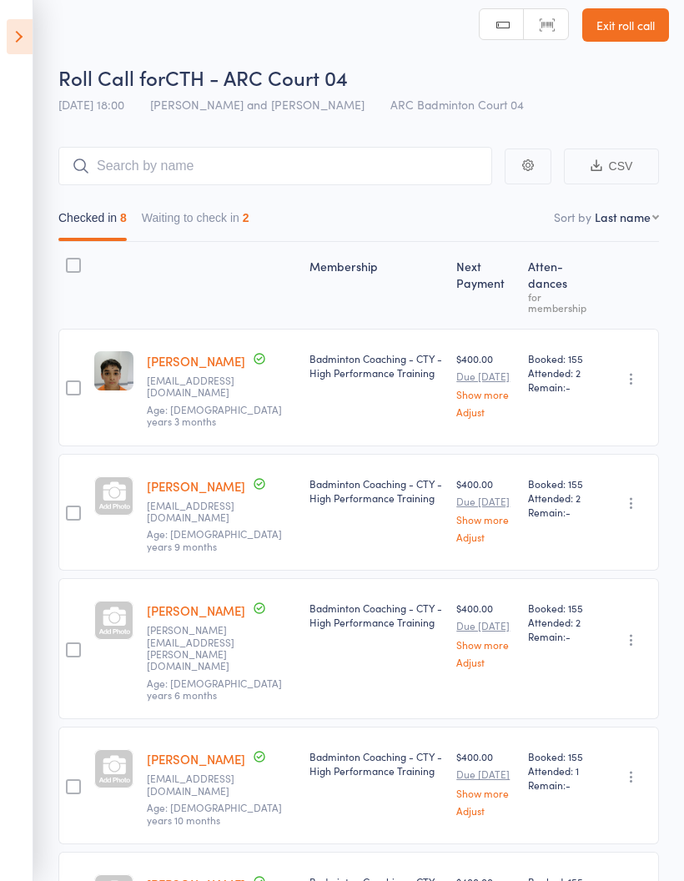
click at [32, 31] on icon at bounding box center [20, 36] width 26 height 35
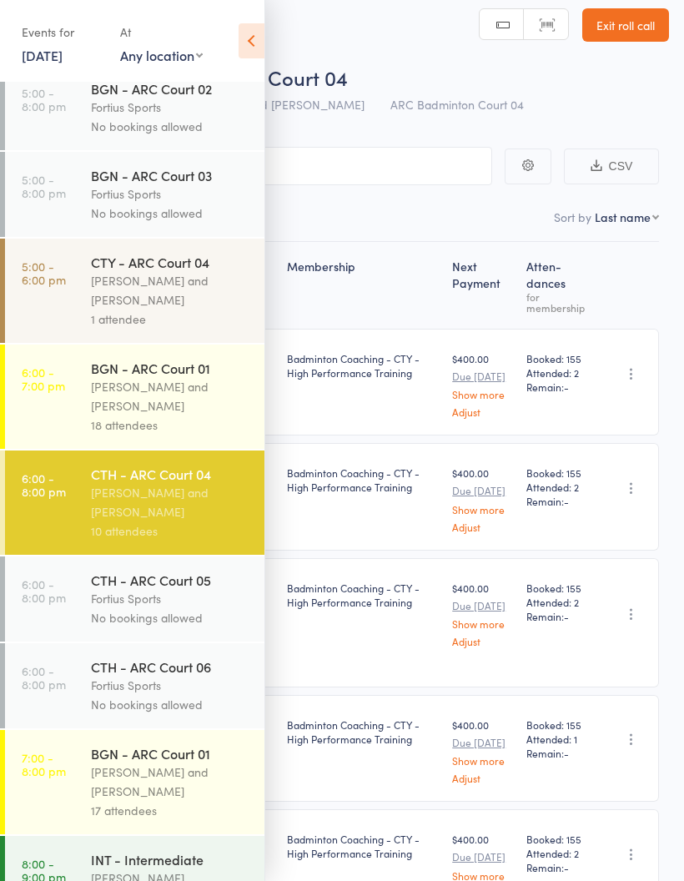
scroll to position [393, 0]
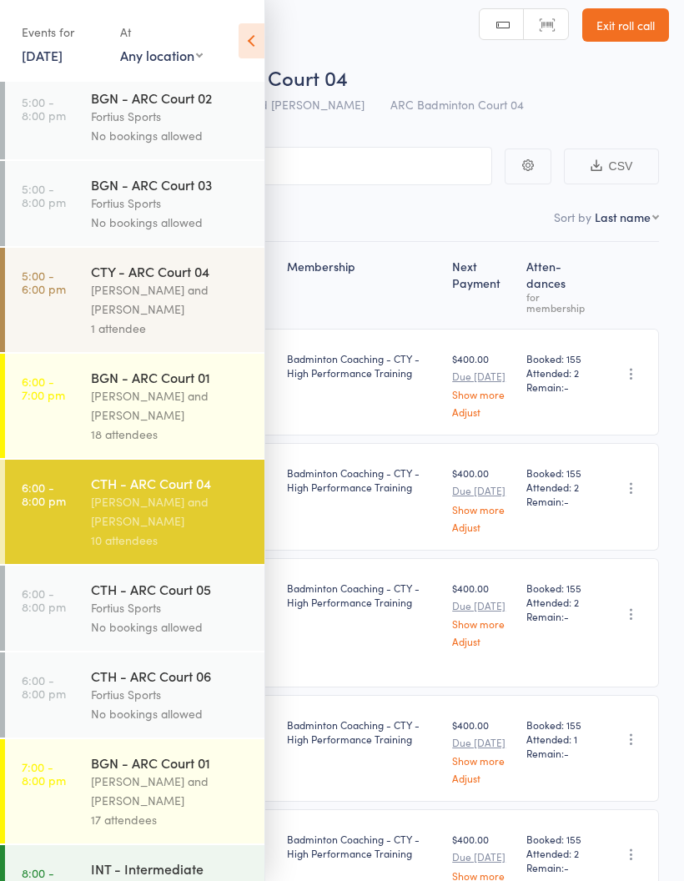
click at [162, 411] on div "Antonio Emanuel and Vinh Nguyen" at bounding box center [170, 405] width 159 height 38
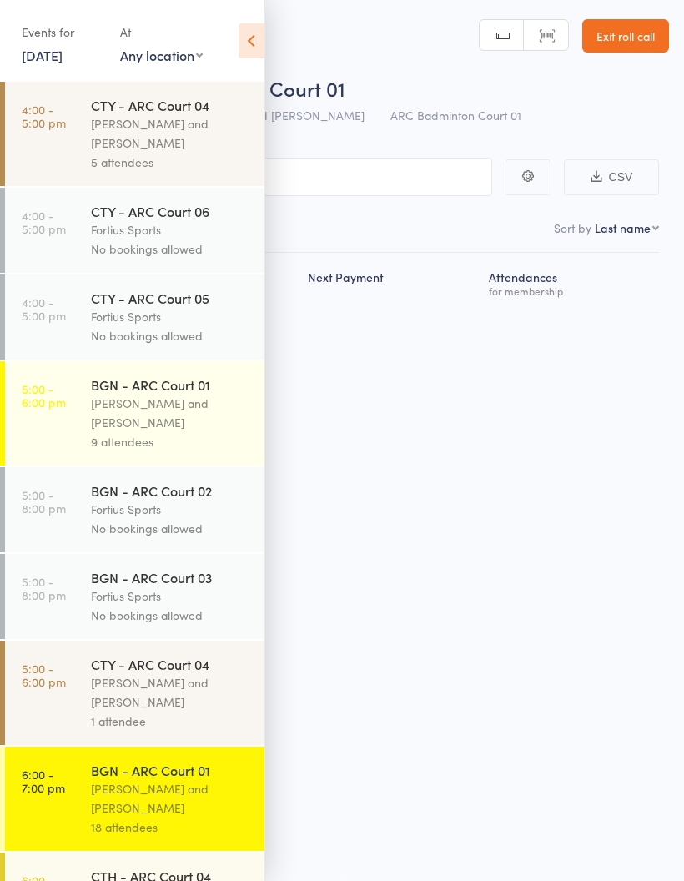
click at [260, 44] on icon at bounding box center [252, 40] width 26 height 35
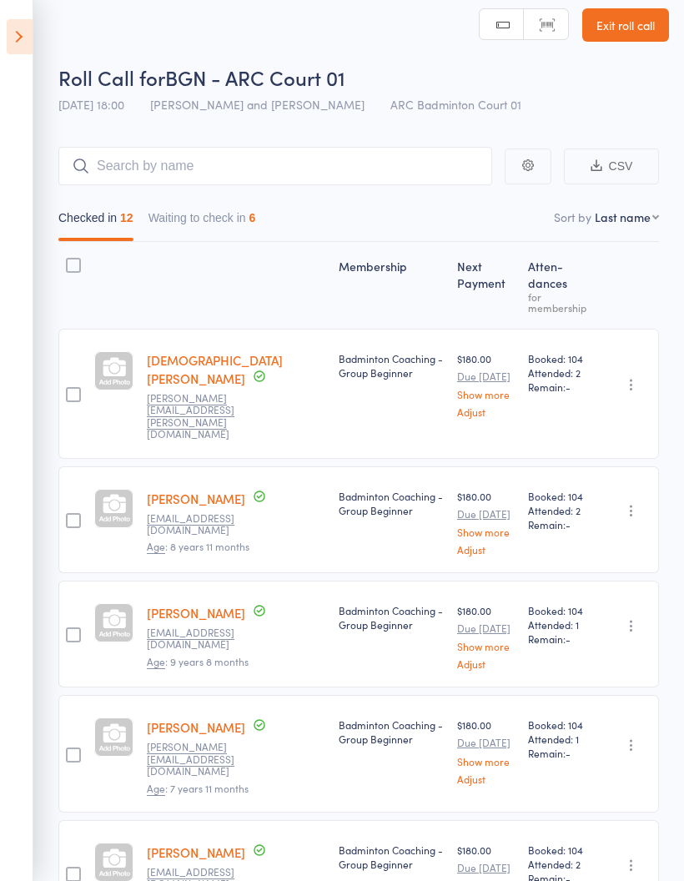
click at [228, 221] on button "Waiting to check in 6" at bounding box center [203, 222] width 108 height 38
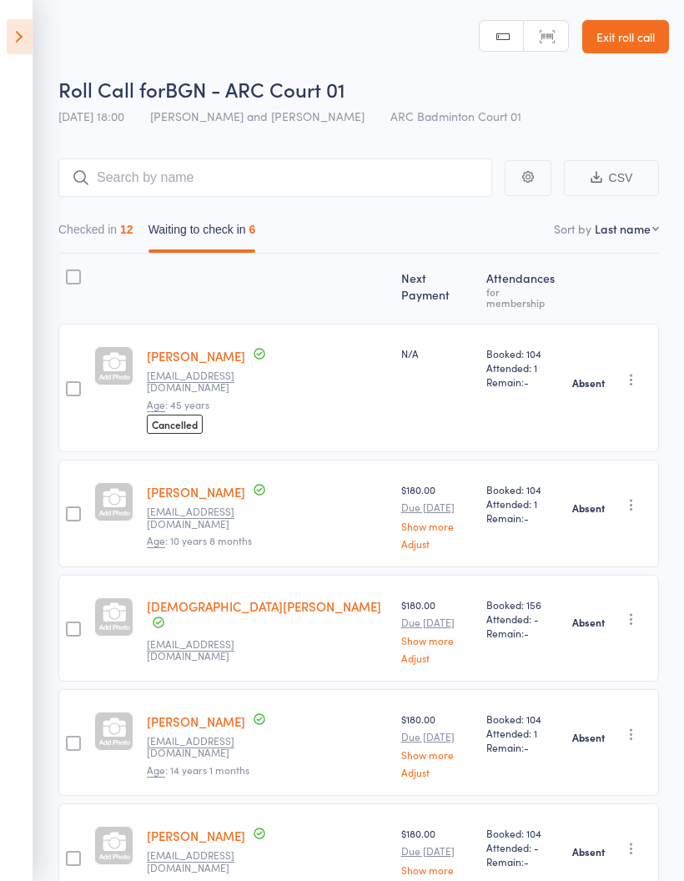
click at [108, 232] on button "Checked in 12" at bounding box center [95, 233] width 75 height 38
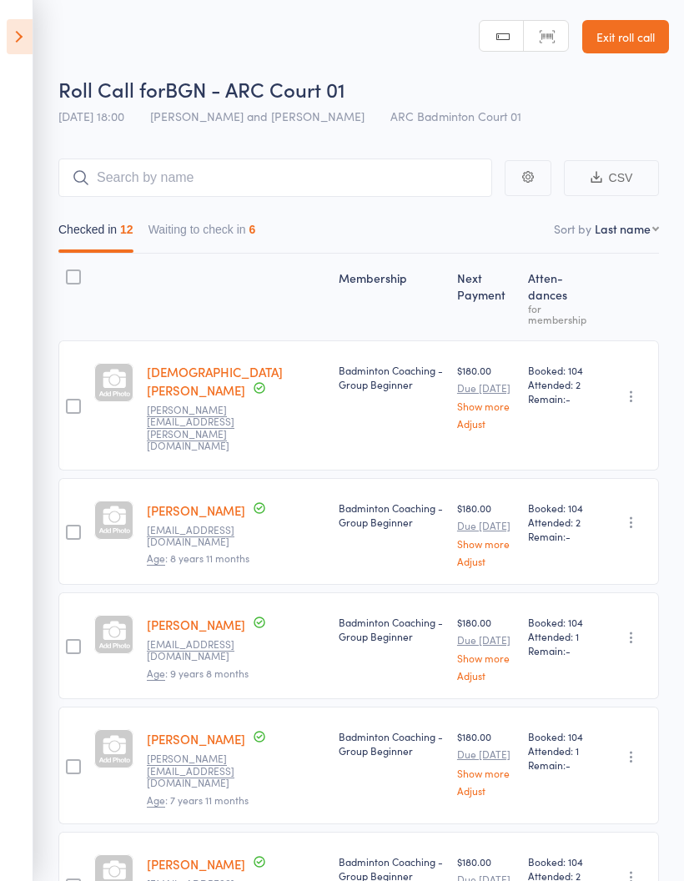
click at [22, 38] on icon at bounding box center [20, 36] width 26 height 35
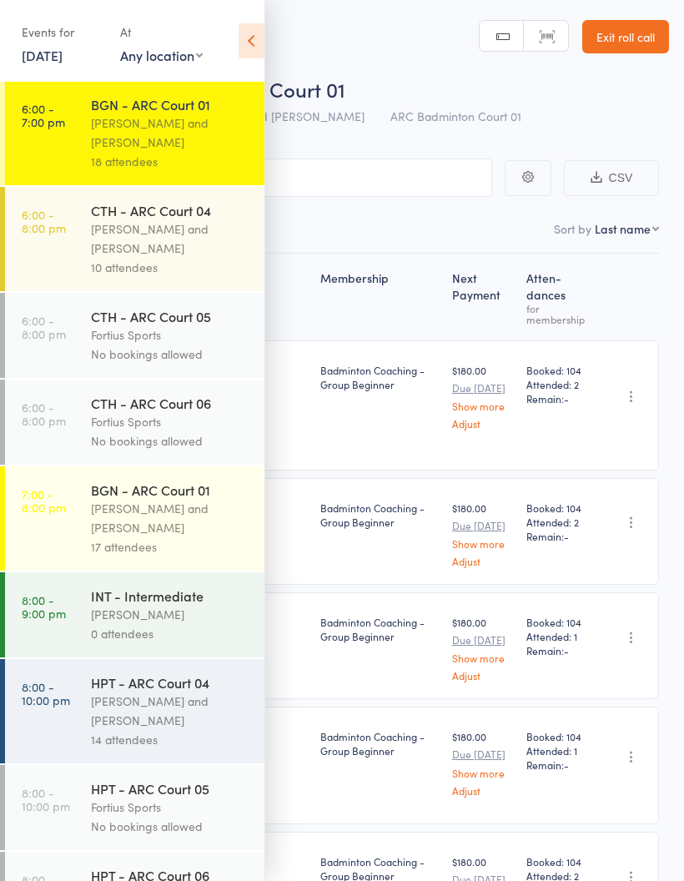
scroll to position [670, 0]
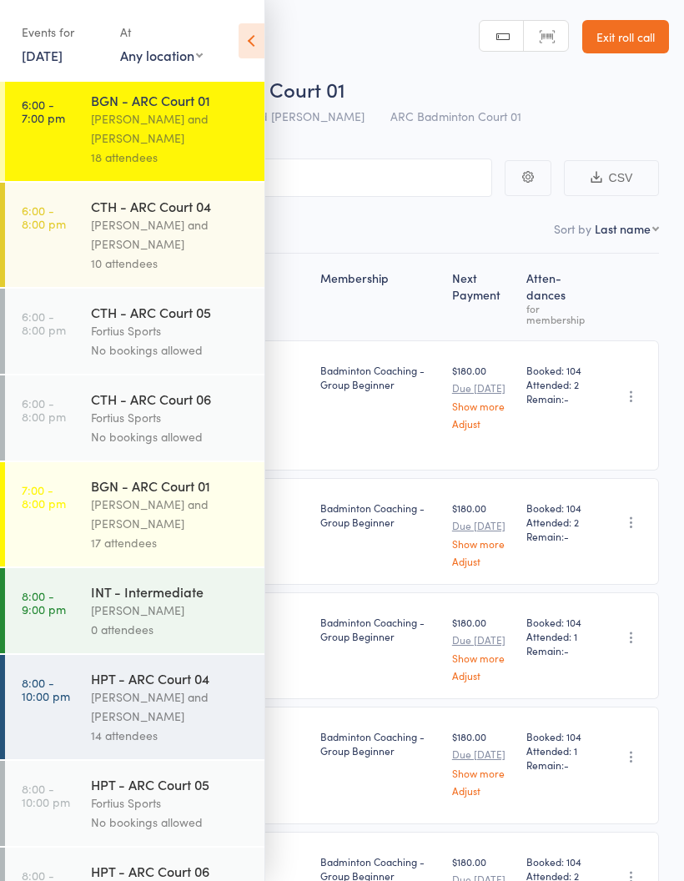
click at [171, 517] on div "Antonio Emanuel and Vinh Nguyen" at bounding box center [170, 514] width 159 height 38
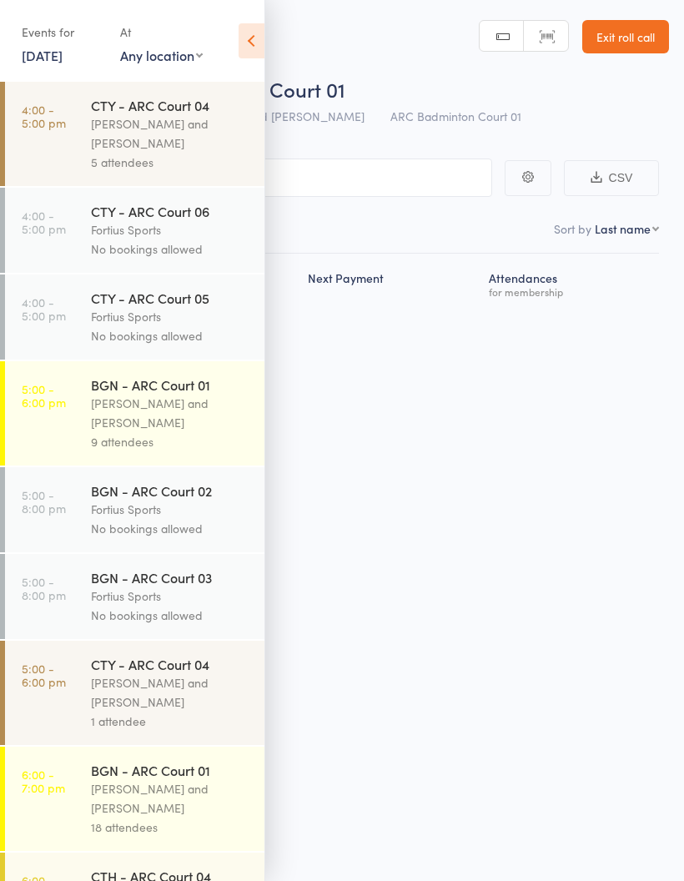
click at [256, 38] on icon at bounding box center [252, 40] width 26 height 35
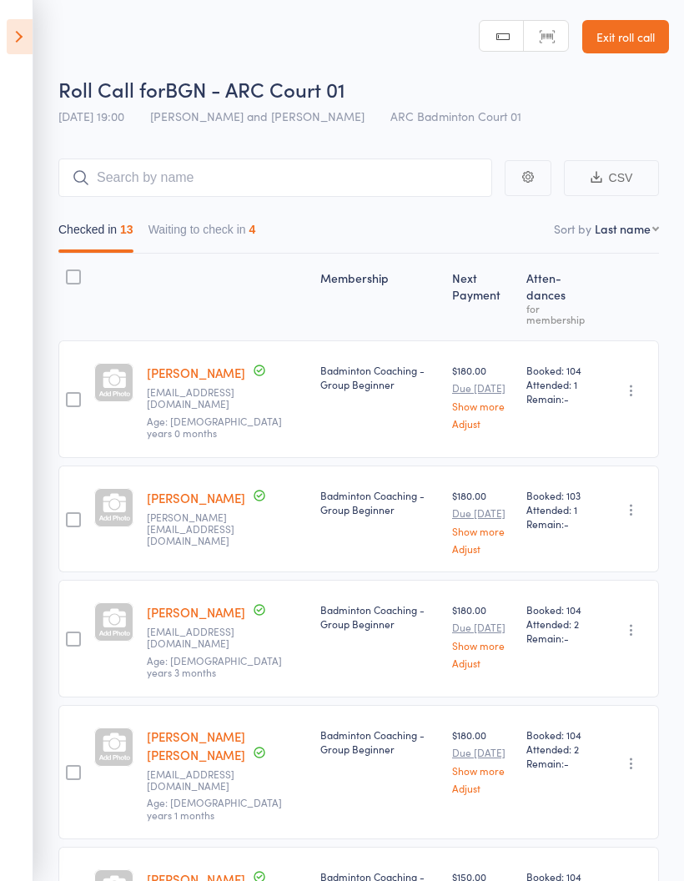
click at [230, 218] on button "Waiting to check in 4" at bounding box center [203, 233] width 108 height 38
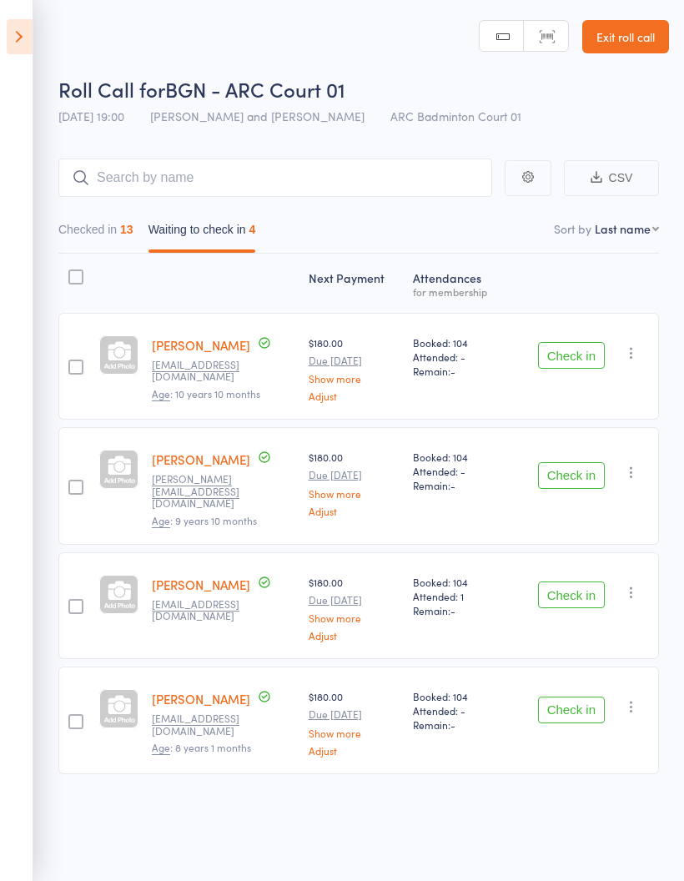
click at [634, 348] on icon "button" at bounding box center [631, 353] width 17 height 17
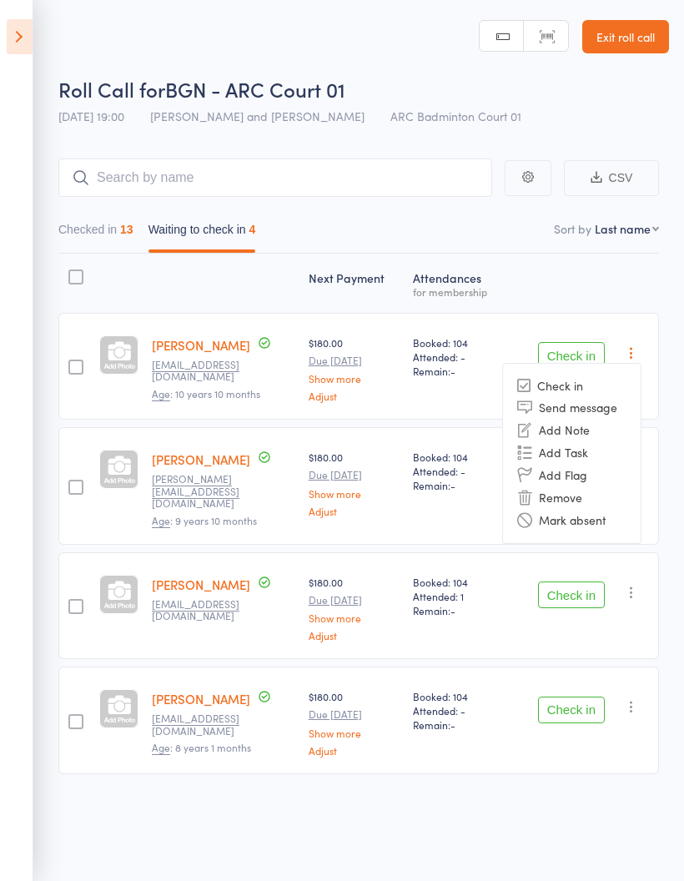
click at [605, 523] on li "Mark absent" at bounding box center [572, 520] width 138 height 23
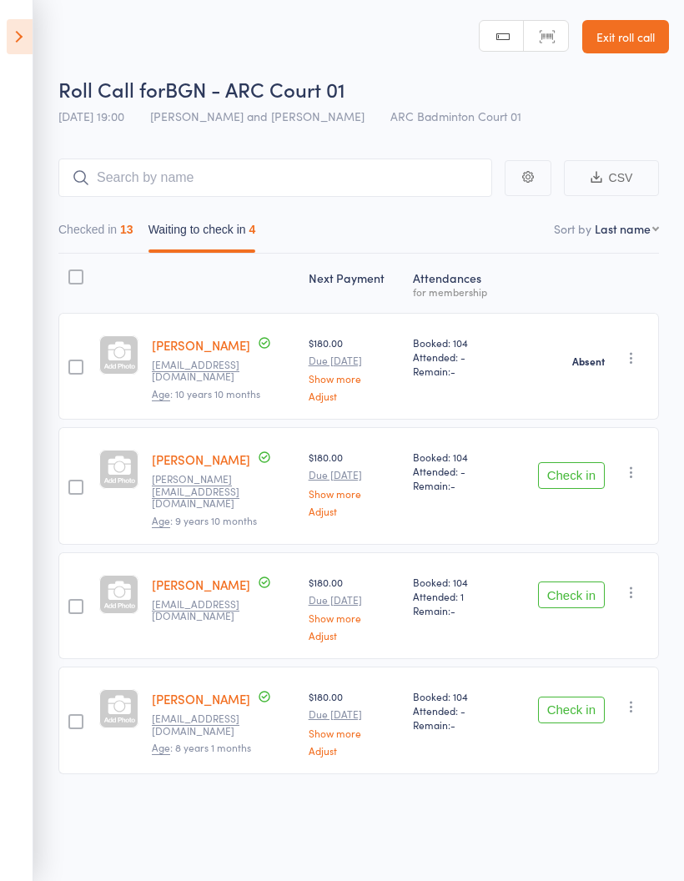
click at [638, 471] on icon "button" at bounding box center [631, 472] width 17 height 17
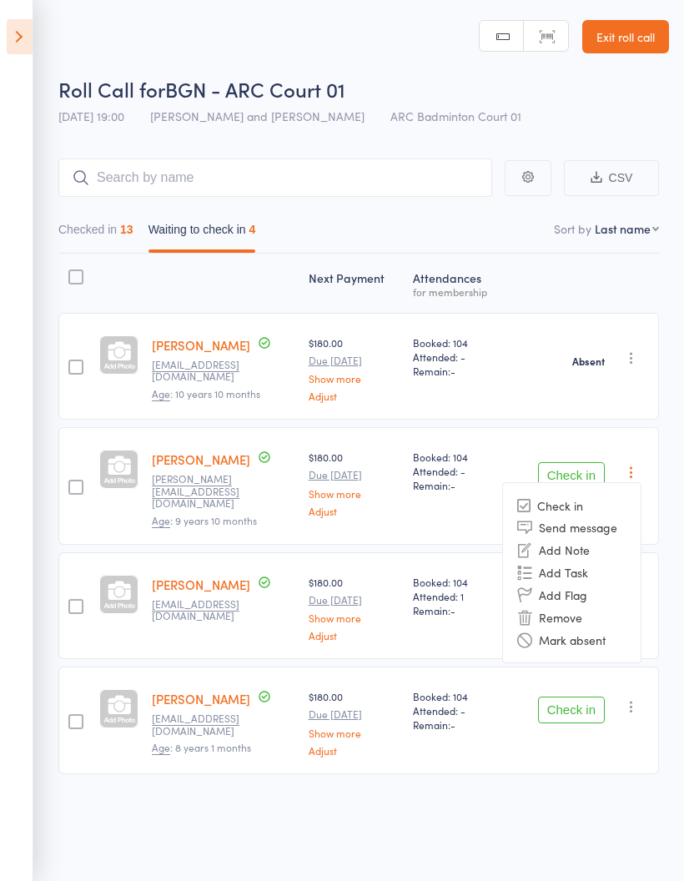
click at [602, 638] on li "Mark absent" at bounding box center [572, 639] width 138 height 23
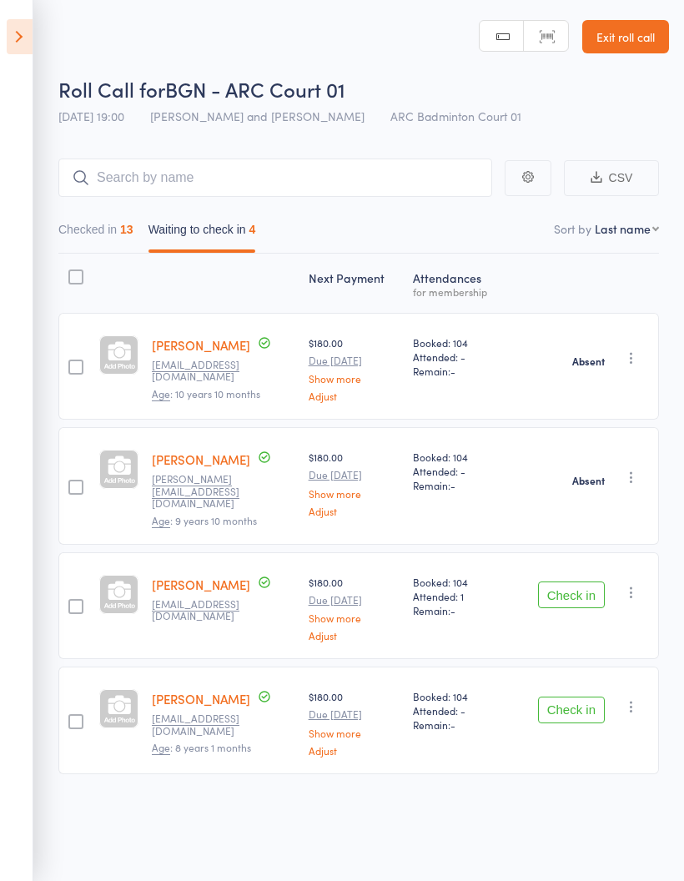
click at [636, 584] on icon "button" at bounding box center [631, 592] width 17 height 17
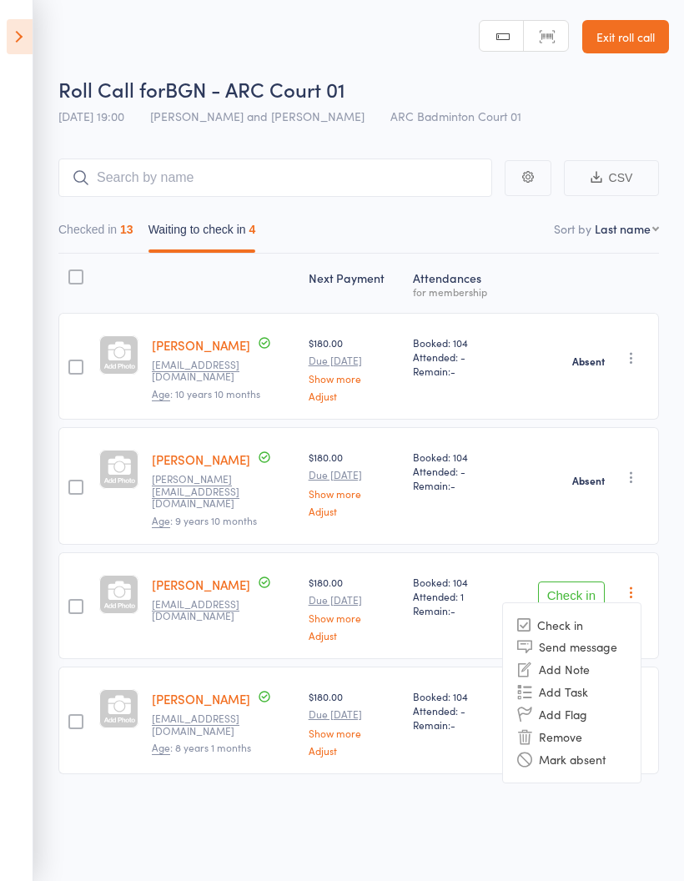
click at [599, 750] on li "Mark absent" at bounding box center [572, 759] width 138 height 23
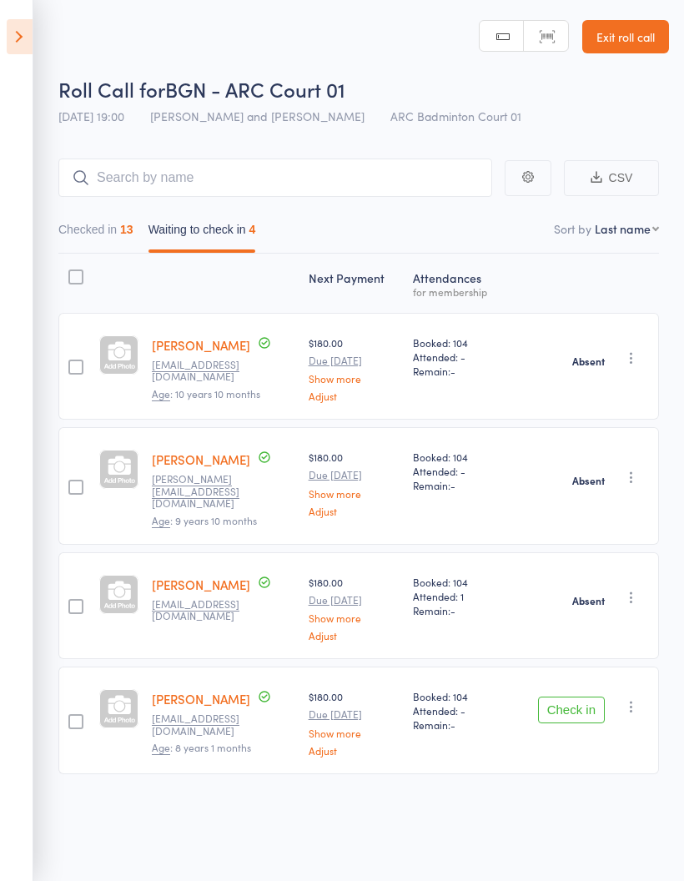
click at [635, 698] on icon "button" at bounding box center [631, 706] width 17 height 17
click at [587, 867] on li "Mark absent" at bounding box center [572, 874] width 138 height 23
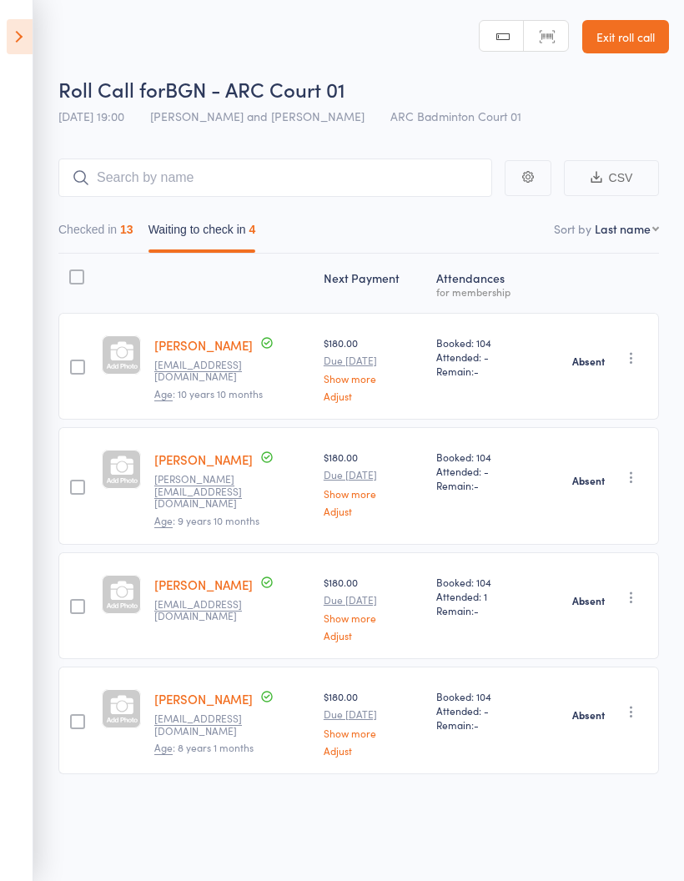
click at [19, 43] on icon at bounding box center [20, 36] width 26 height 35
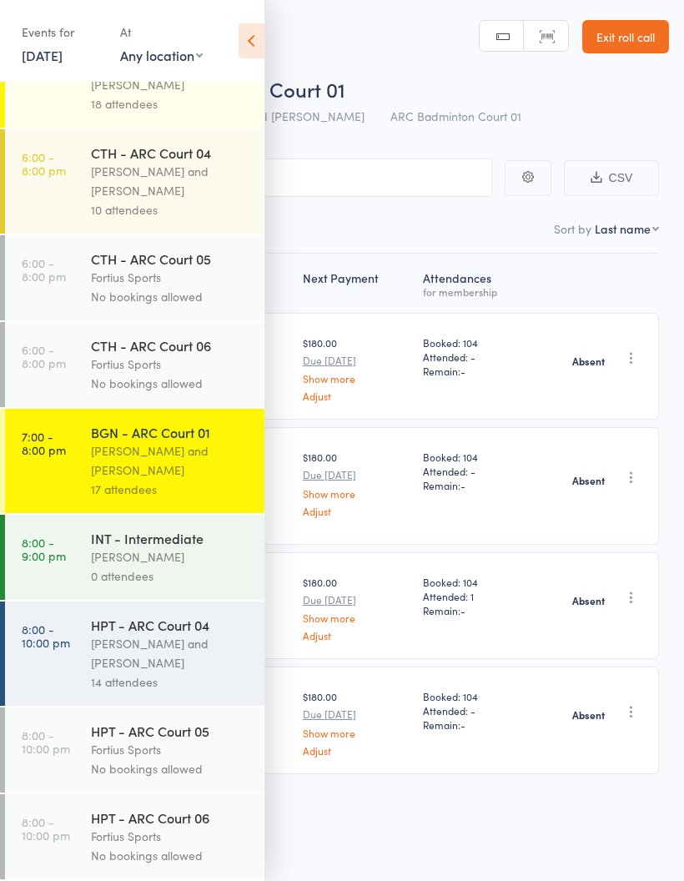
scroll to position [750, 0]
click at [174, 547] on div "Vinh Nguyen" at bounding box center [170, 556] width 159 height 19
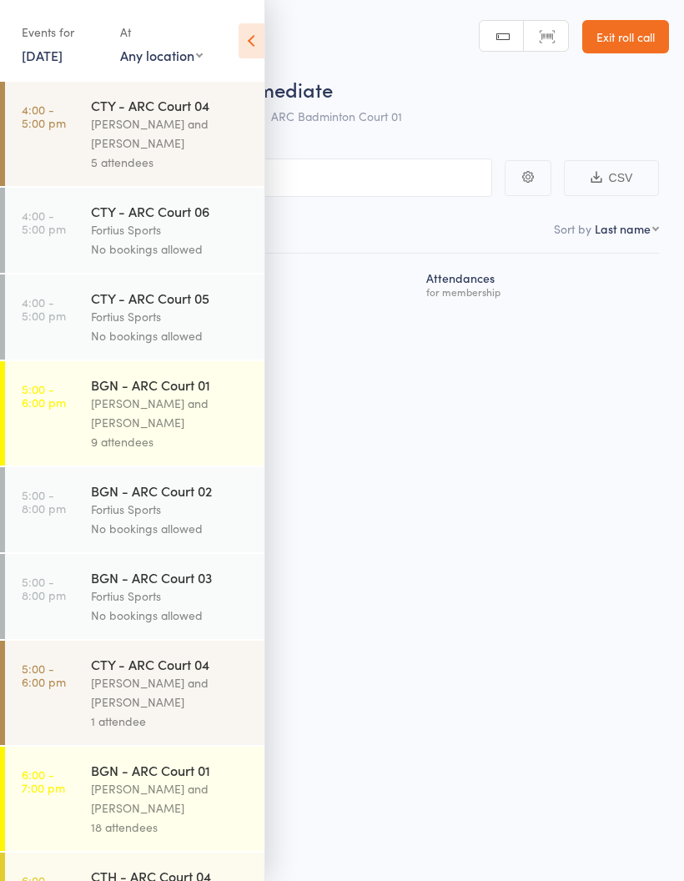
click at [242, 41] on icon at bounding box center [252, 40] width 26 height 35
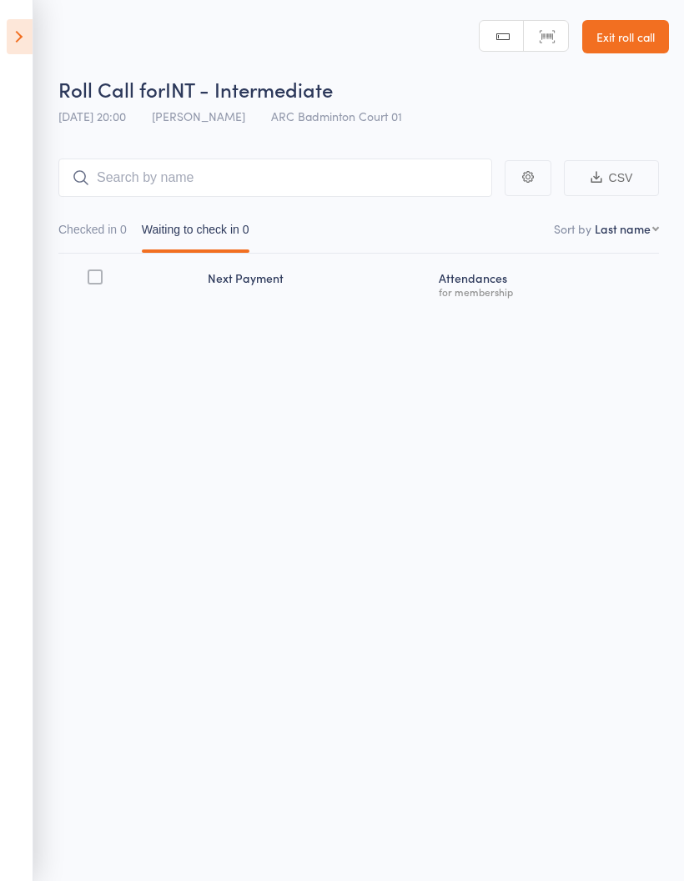
click at [28, 38] on icon at bounding box center [20, 36] width 26 height 35
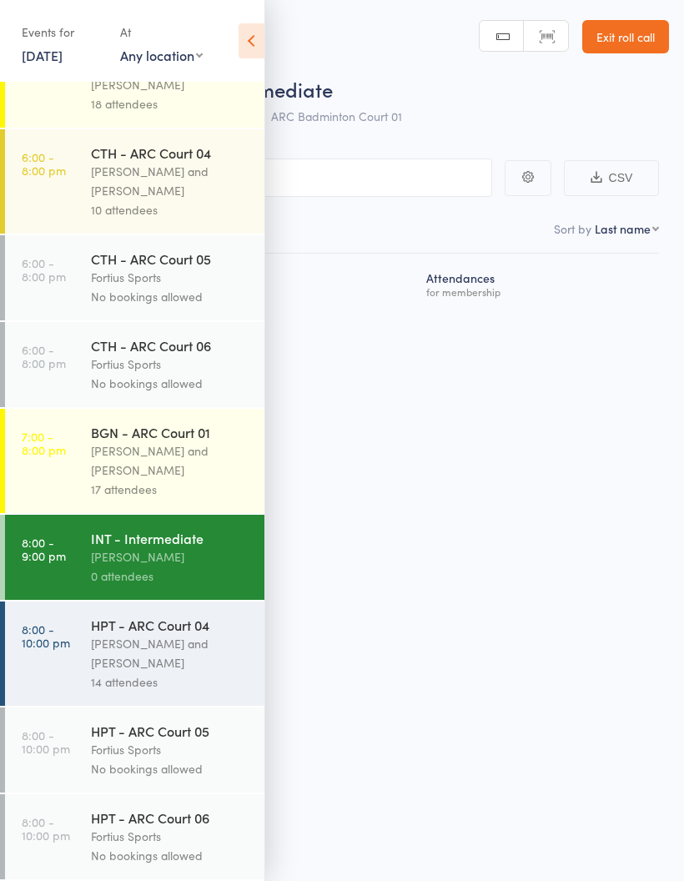
scroll to position [750, 0]
click at [209, 456] on div "Antonio Emanuel and Vinh Nguyen" at bounding box center [170, 460] width 159 height 38
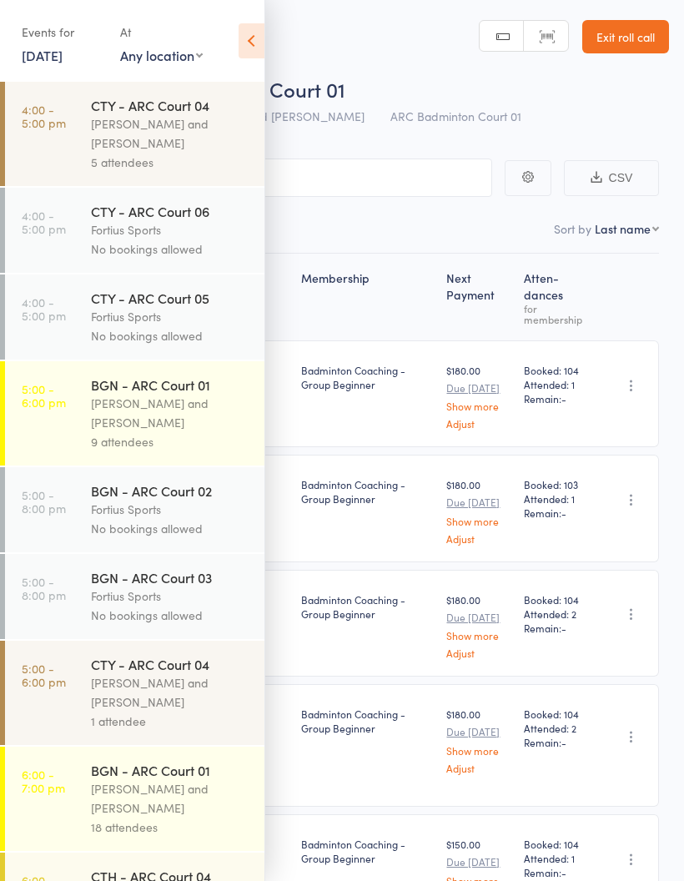
click at [251, 38] on icon at bounding box center [252, 40] width 26 height 35
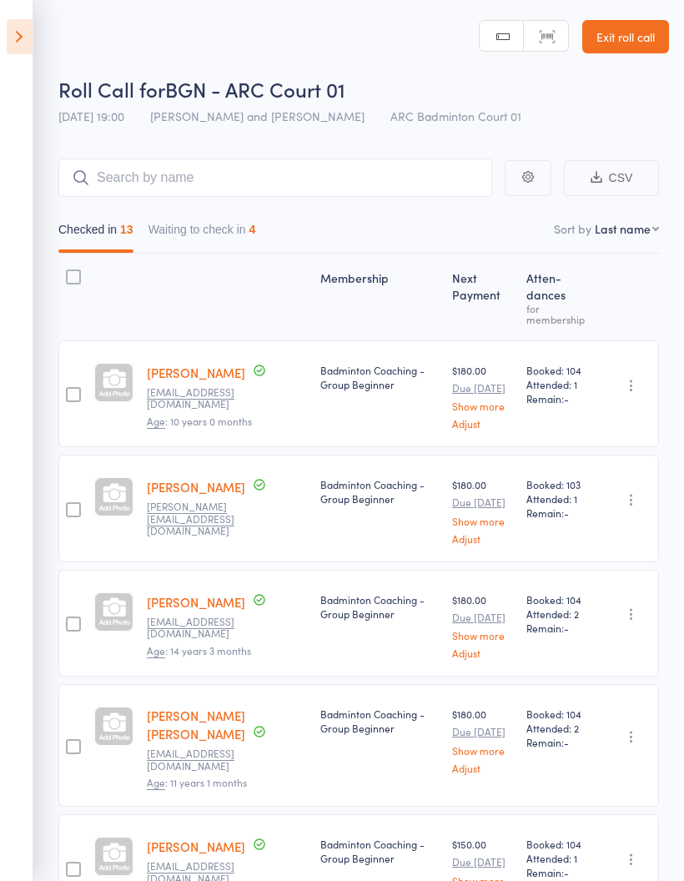
click at [238, 229] on button "Waiting to check in 4" at bounding box center [203, 233] width 108 height 38
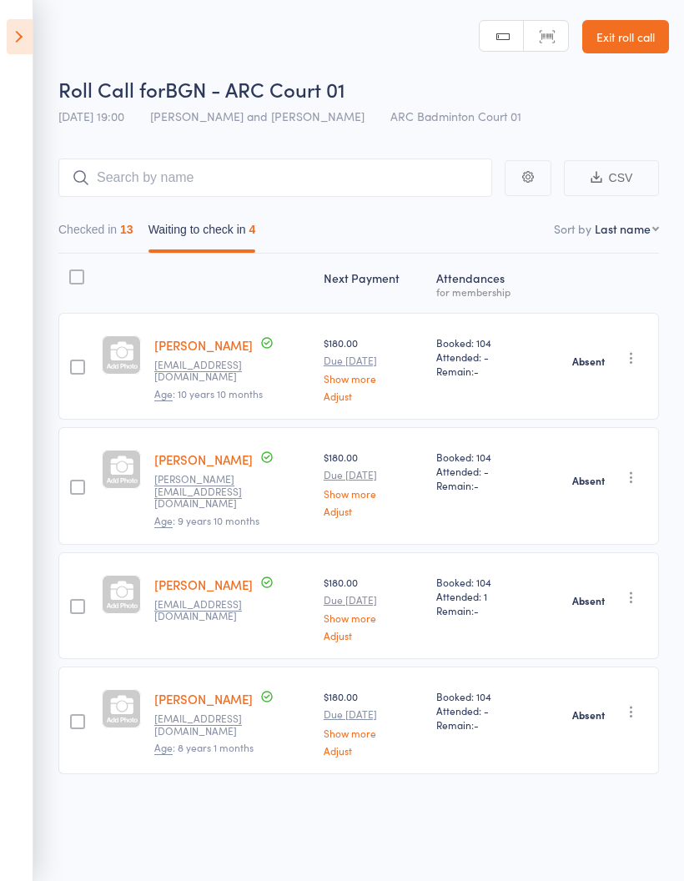
click at [111, 235] on button "Checked in 13" at bounding box center [95, 233] width 75 height 38
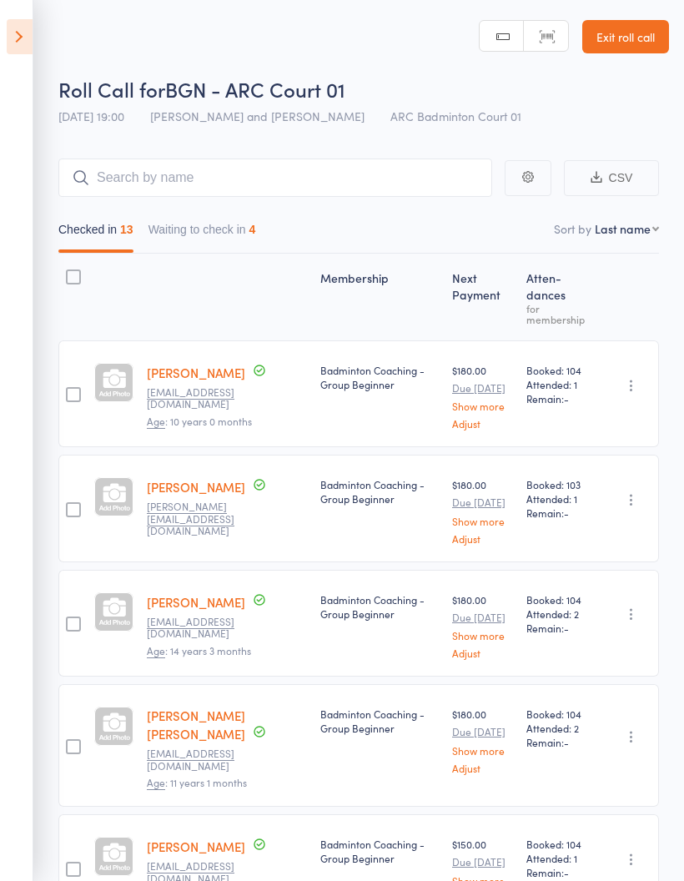
click at [28, 38] on icon at bounding box center [20, 36] width 26 height 35
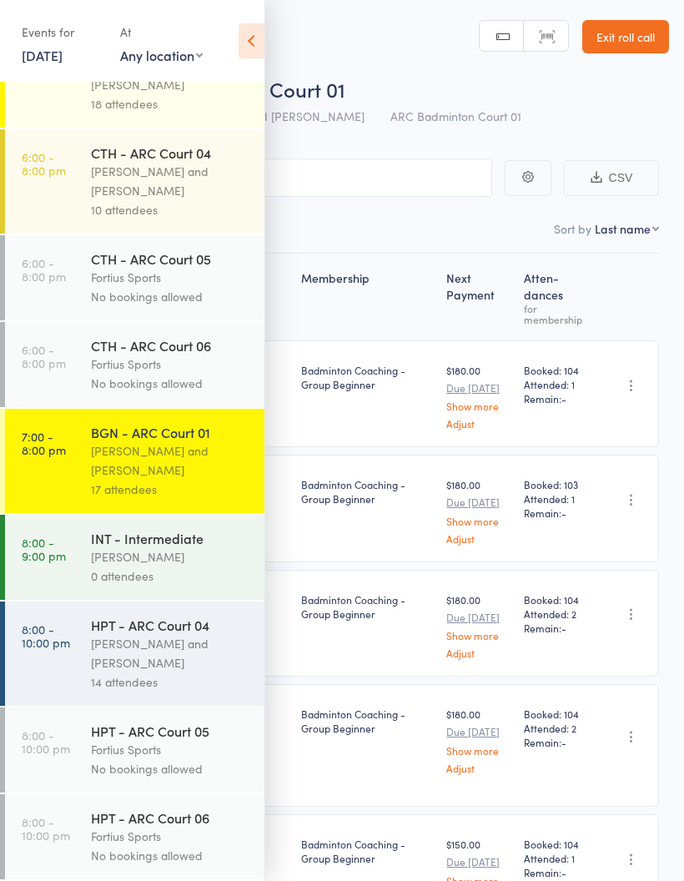
scroll to position [750, 0]
click at [168, 681] on div "14 attendees" at bounding box center [170, 682] width 159 height 19
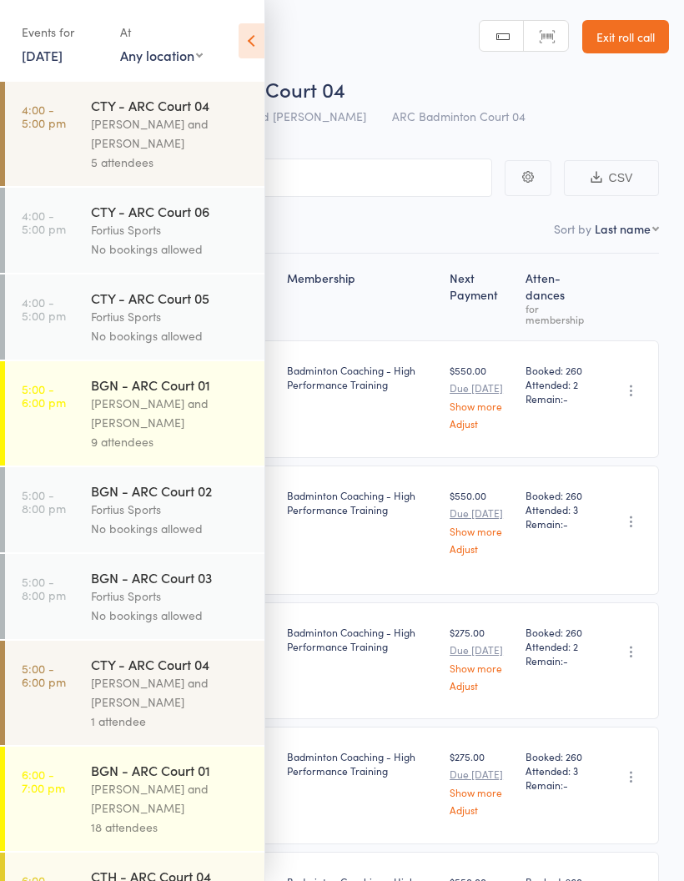
click at [246, 42] on icon at bounding box center [252, 40] width 26 height 35
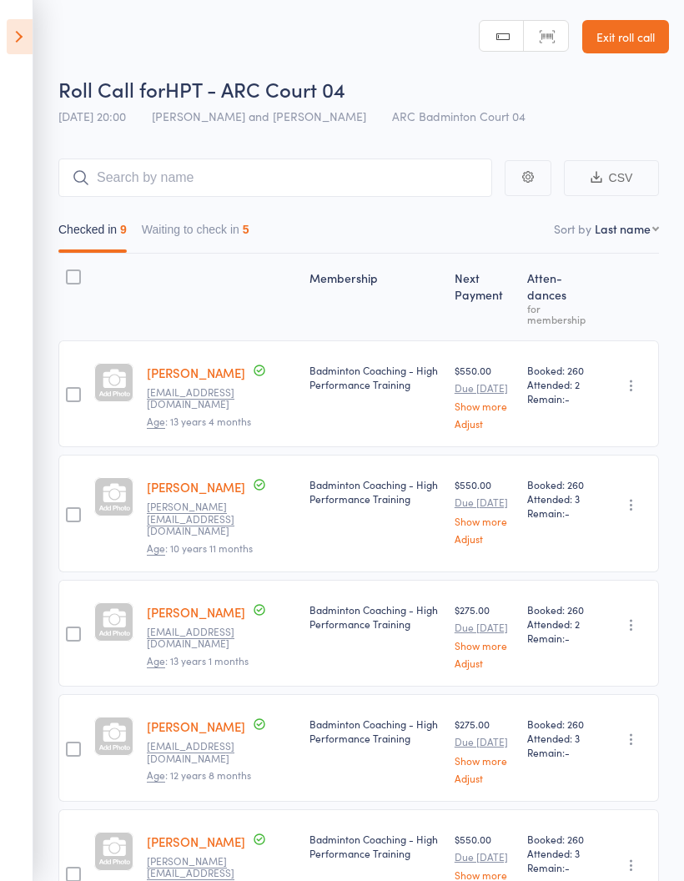
click at [225, 227] on button "Waiting to check in 5" at bounding box center [196, 233] width 108 height 38
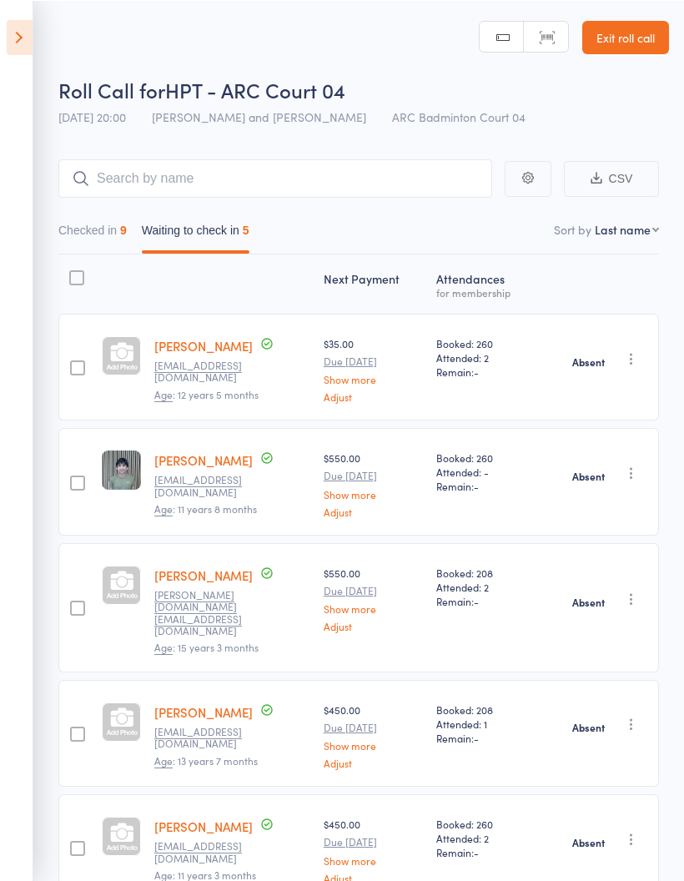
click at [106, 242] on button "Checked in 9" at bounding box center [92, 233] width 68 height 38
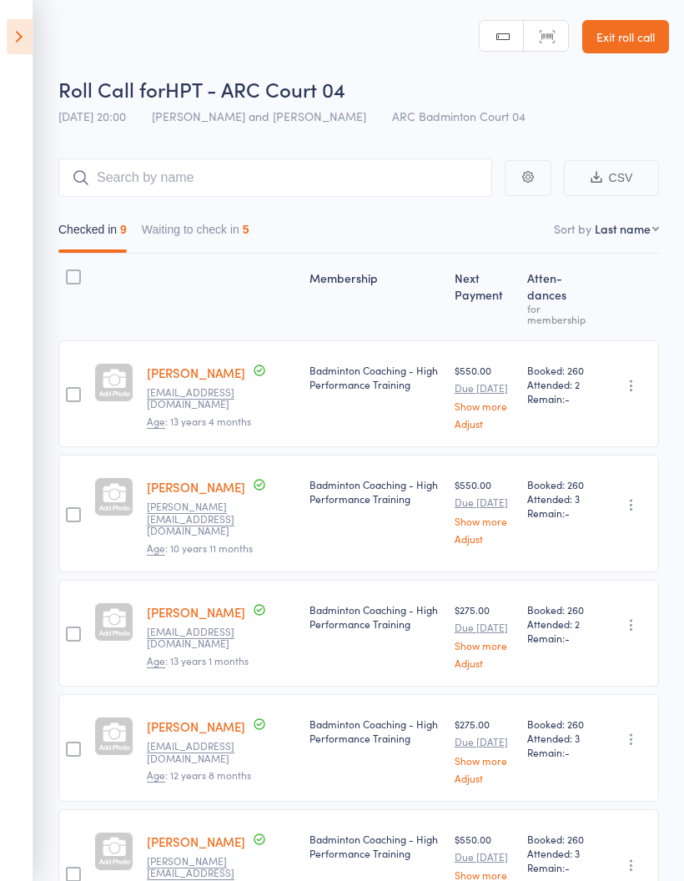
click at [26, 34] on icon at bounding box center [20, 36] width 26 height 35
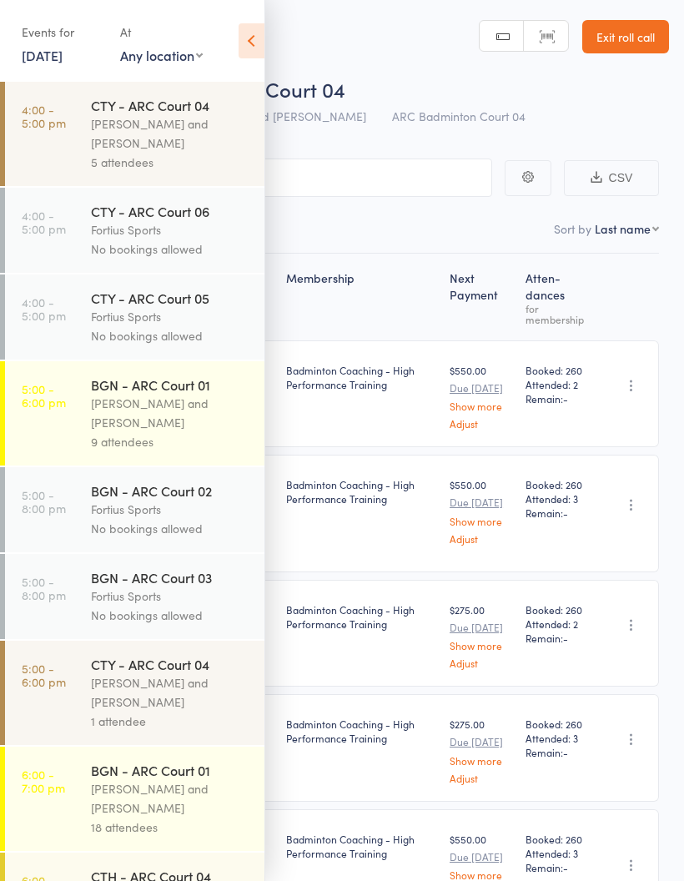
click at [175, 143] on div "Kathiravun Manivannan and Heymard Humblers" at bounding box center [170, 133] width 159 height 38
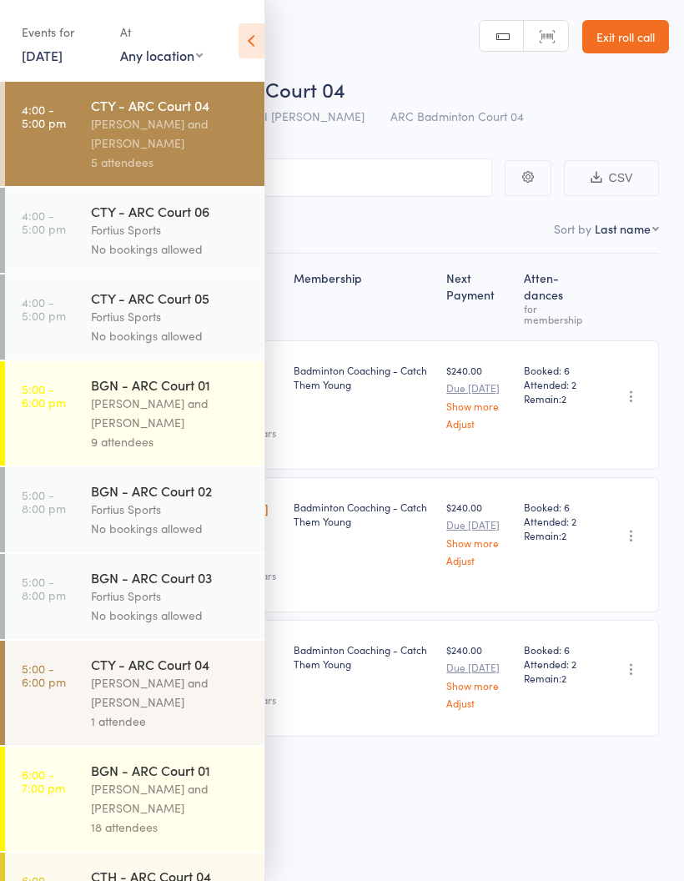
click at [262, 46] on icon at bounding box center [252, 40] width 26 height 35
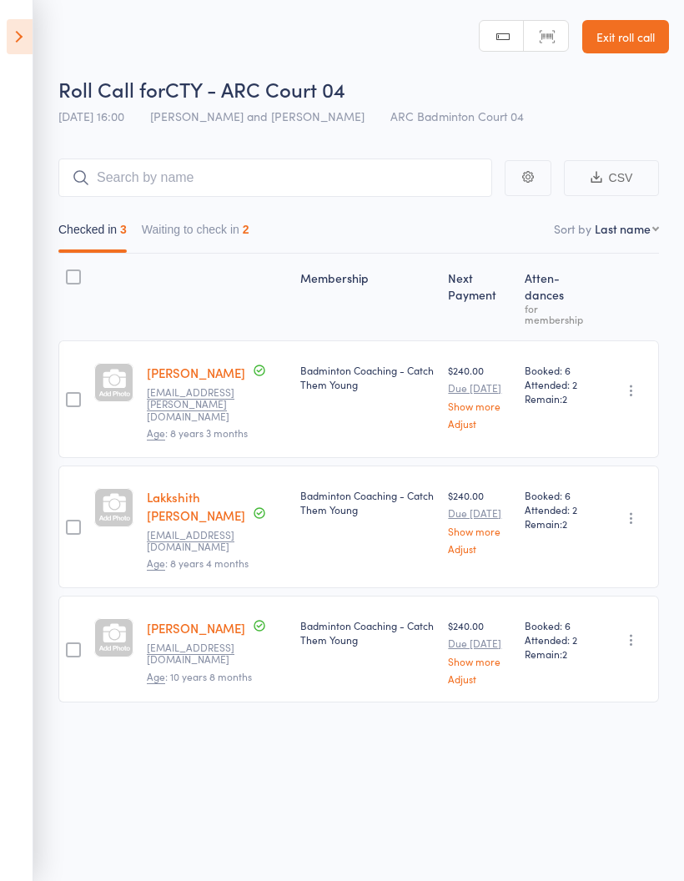
click at [219, 226] on button "Waiting to check in 2" at bounding box center [196, 233] width 108 height 38
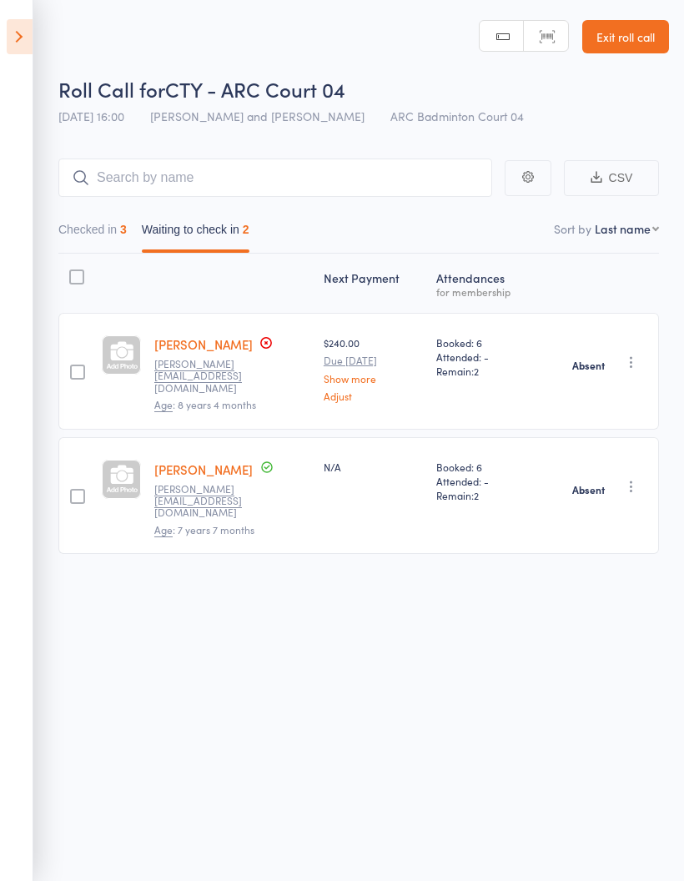
click at [98, 233] on button "Checked in 3" at bounding box center [92, 233] width 68 height 38
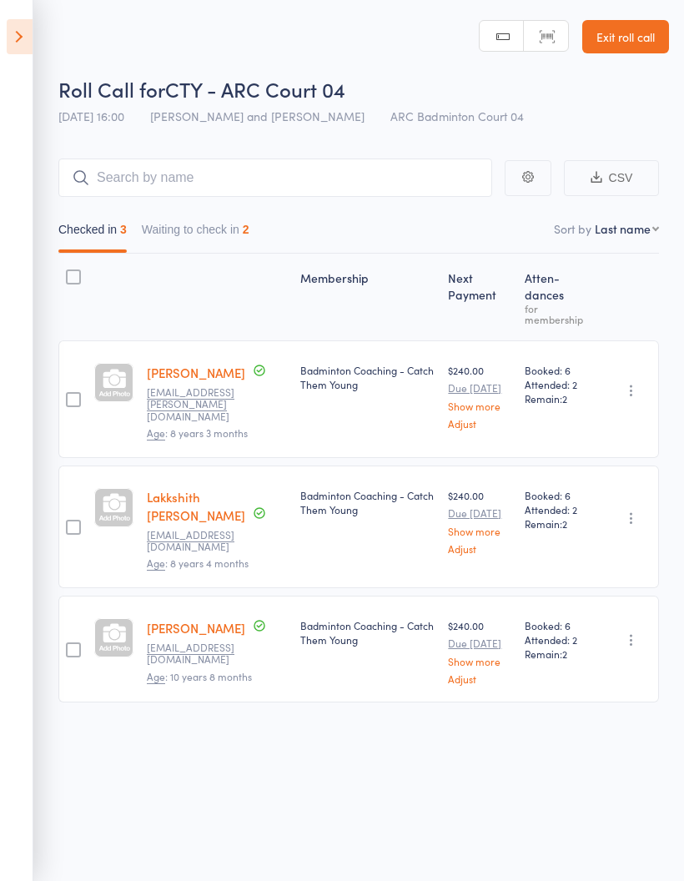
click at [28, 38] on icon at bounding box center [20, 36] width 26 height 35
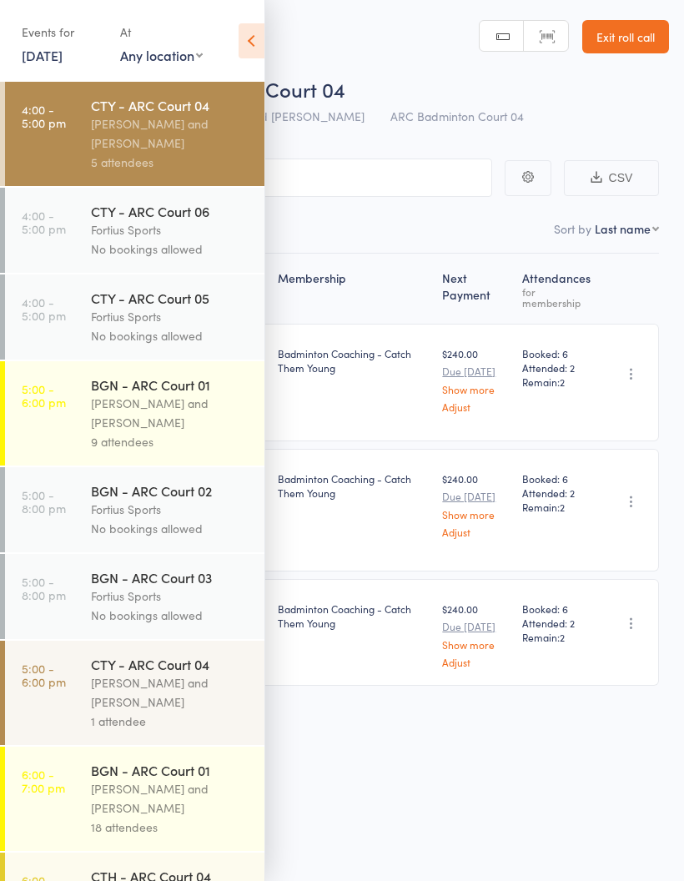
click at [181, 239] on div "Fortius Sports" at bounding box center [170, 229] width 159 height 19
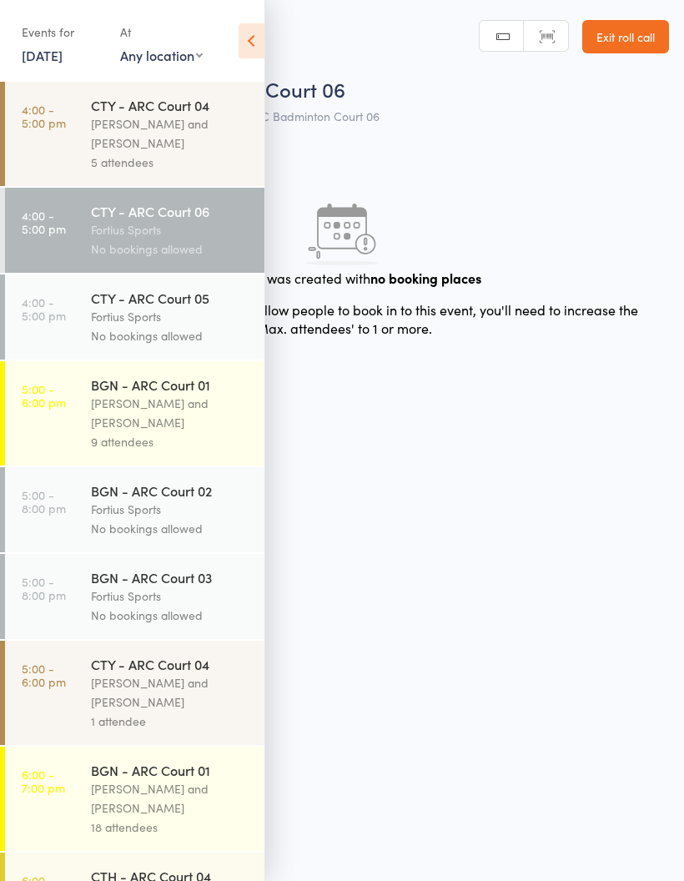
click at [148, 426] on div "Antonio Emanuel and Vinh Nguyen" at bounding box center [170, 413] width 159 height 38
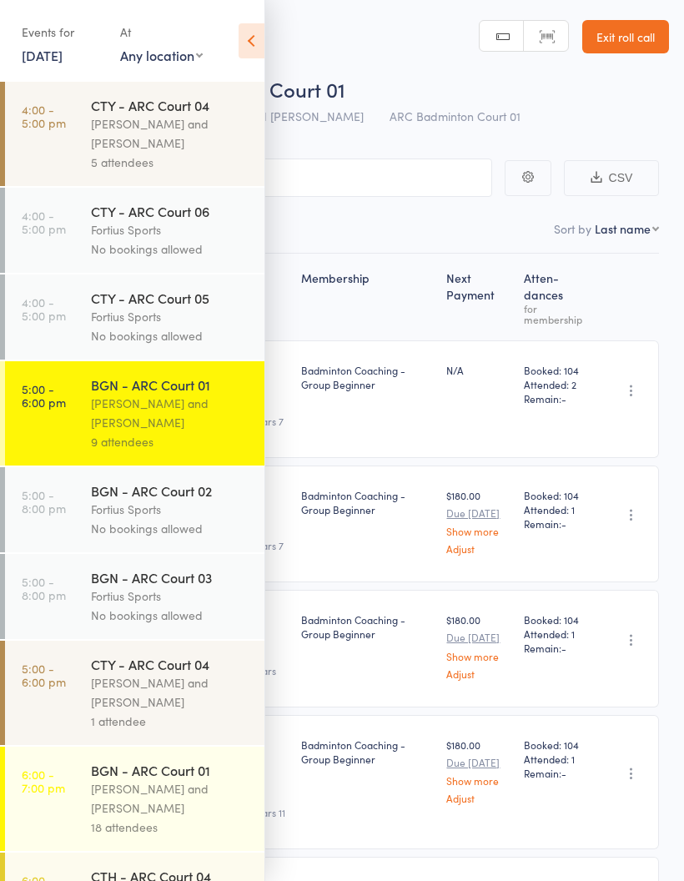
click at [261, 40] on icon at bounding box center [252, 40] width 26 height 35
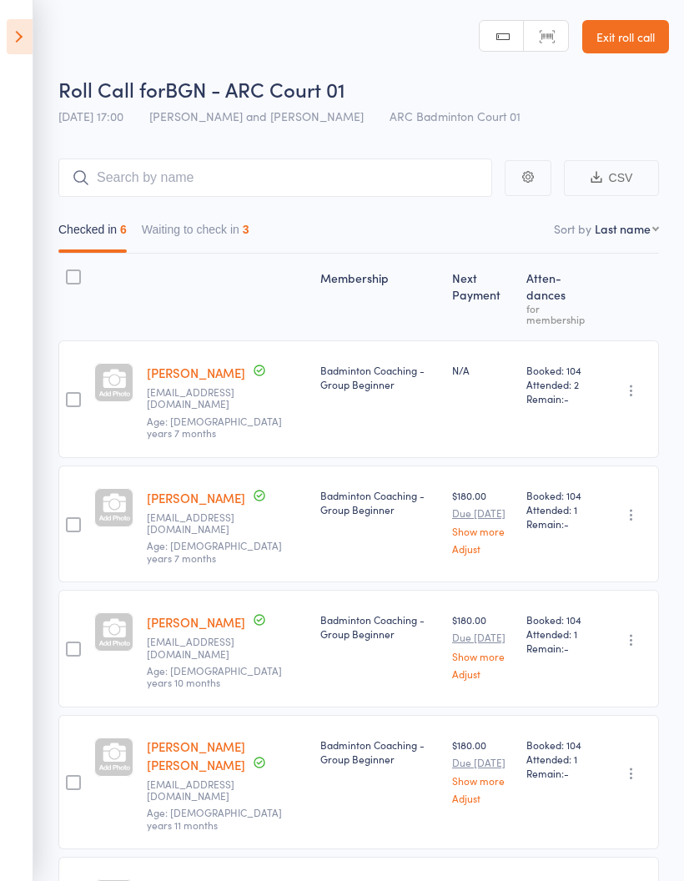
click at [243, 228] on button "Waiting to check in 3" at bounding box center [196, 233] width 108 height 38
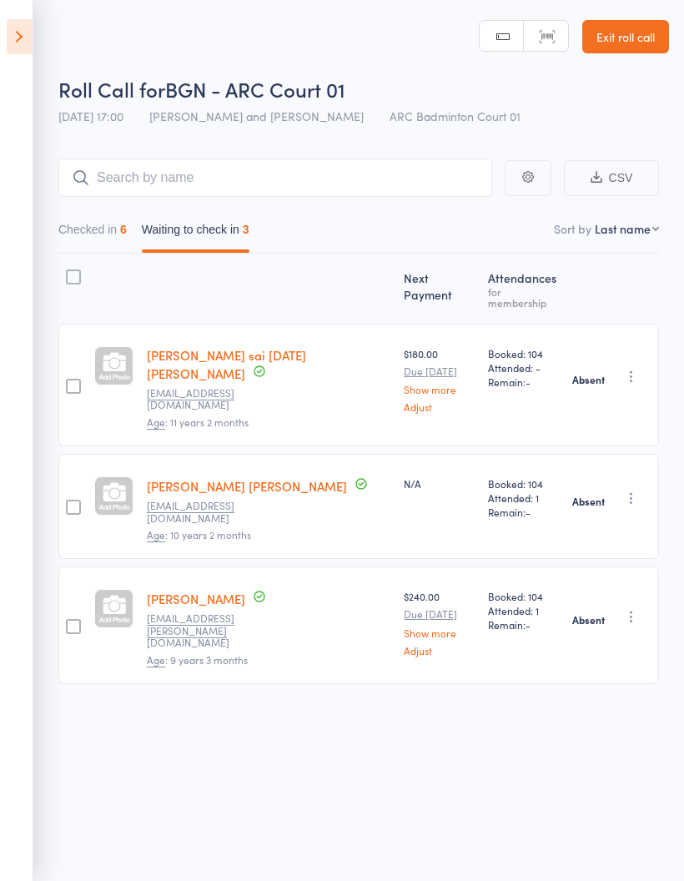
click at [28, 45] on icon at bounding box center [20, 36] width 26 height 35
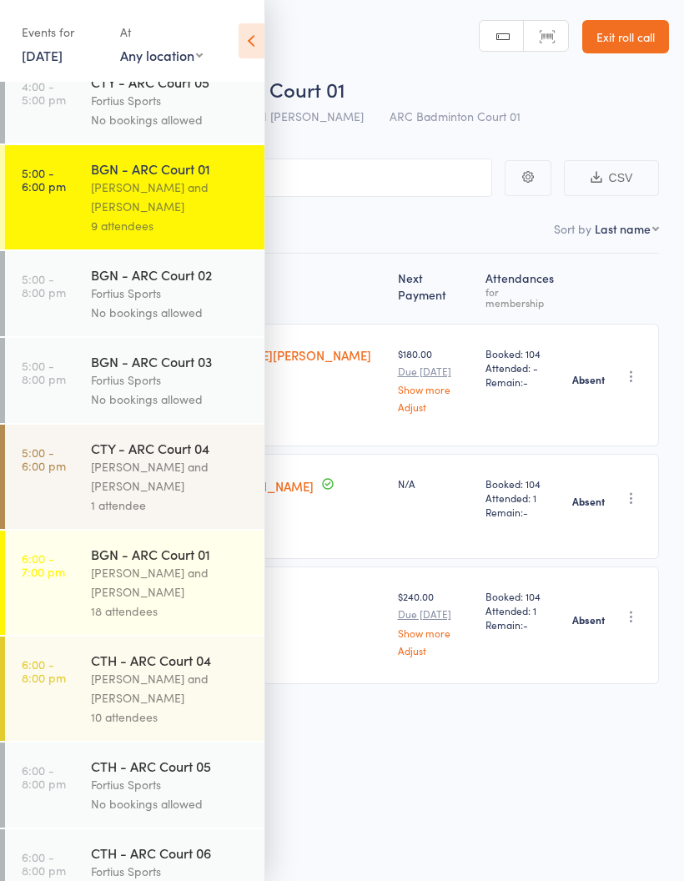
scroll to position [299, 0]
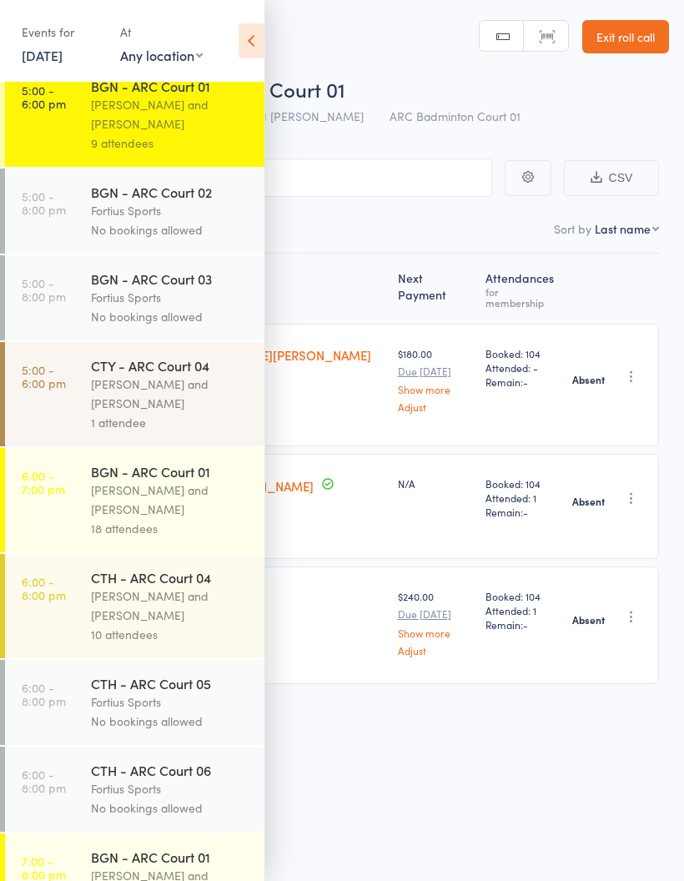
click at [165, 511] on div "Antonio Emanuel and Vinh Nguyen" at bounding box center [170, 500] width 159 height 38
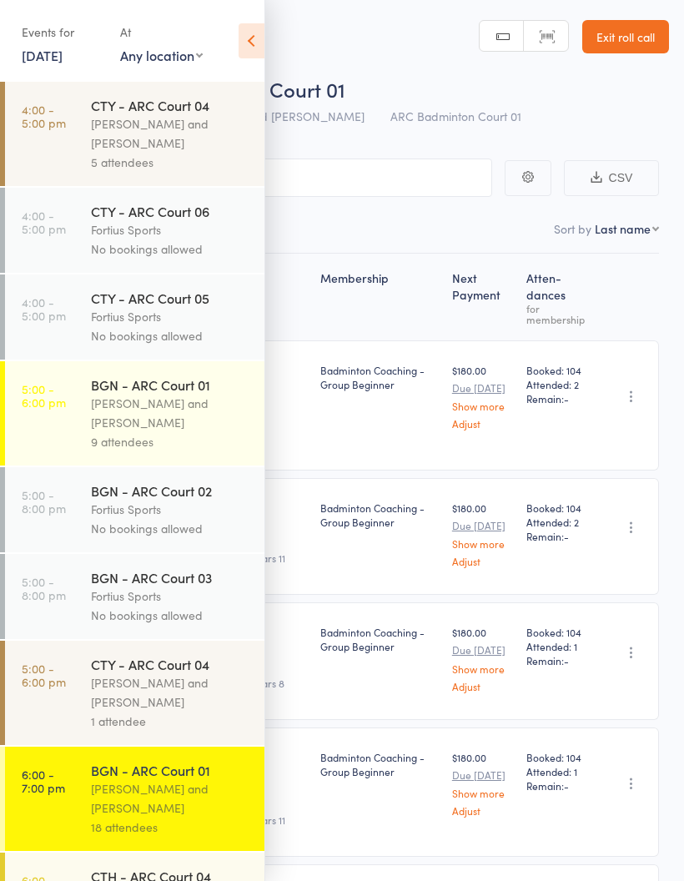
click at [255, 46] on icon at bounding box center [252, 40] width 26 height 35
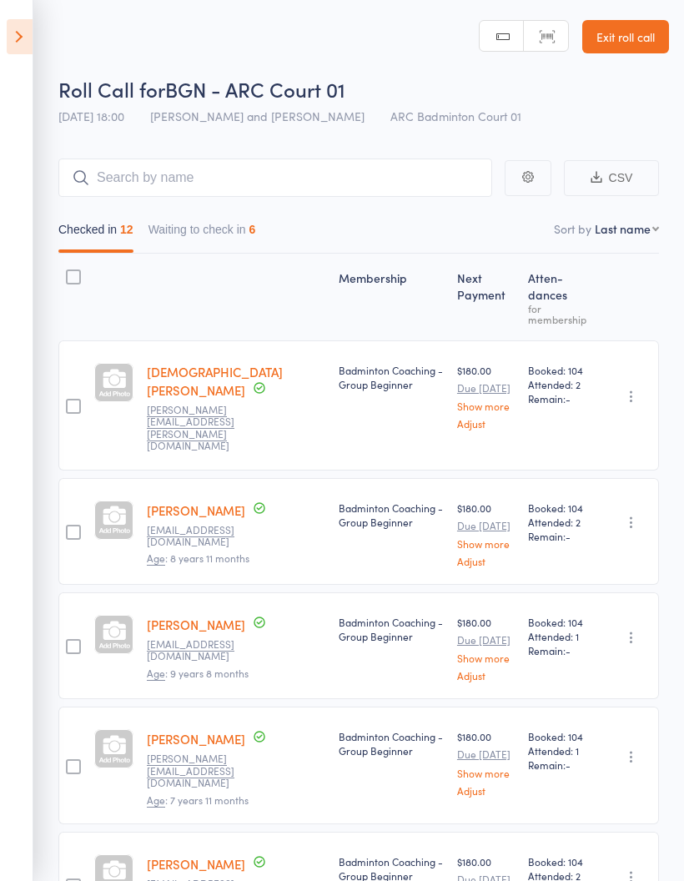
click at [256, 229] on button "Waiting to check in 6" at bounding box center [203, 233] width 108 height 38
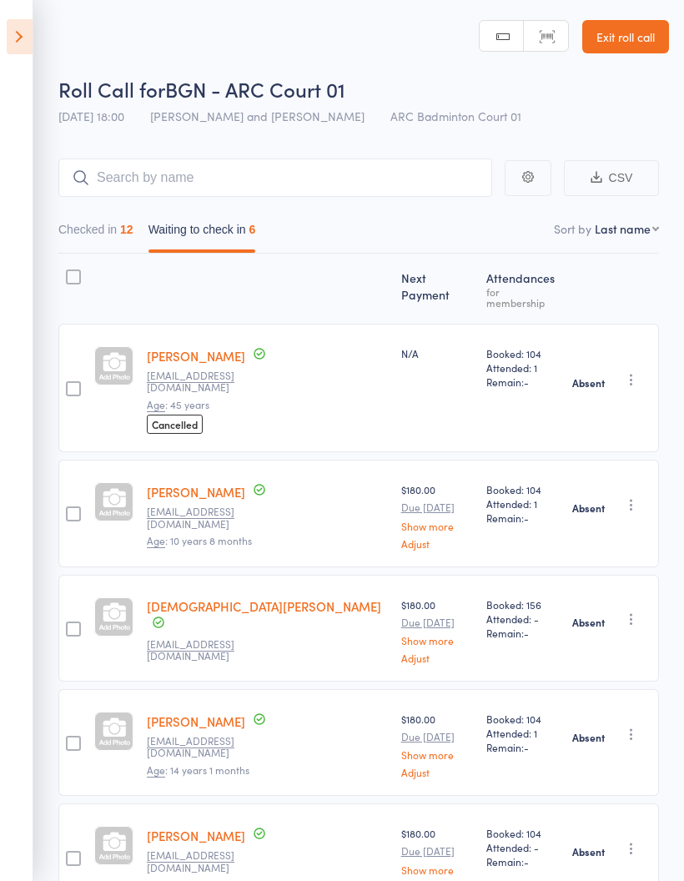
click at [240, 233] on button "Waiting to check in 6" at bounding box center [203, 233] width 108 height 38
click at [26, 38] on icon at bounding box center [20, 36] width 26 height 35
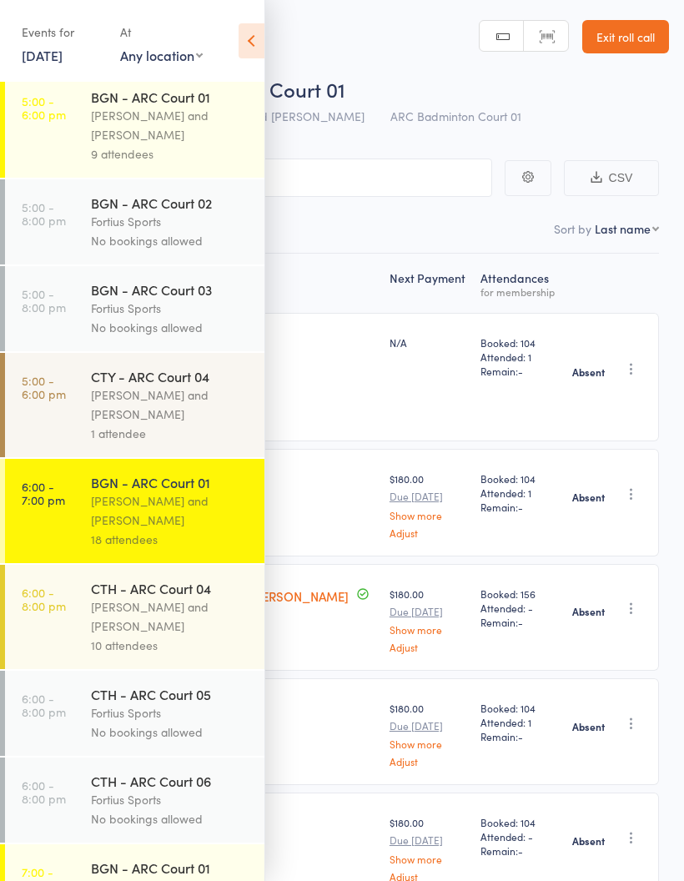
scroll to position [302, 0]
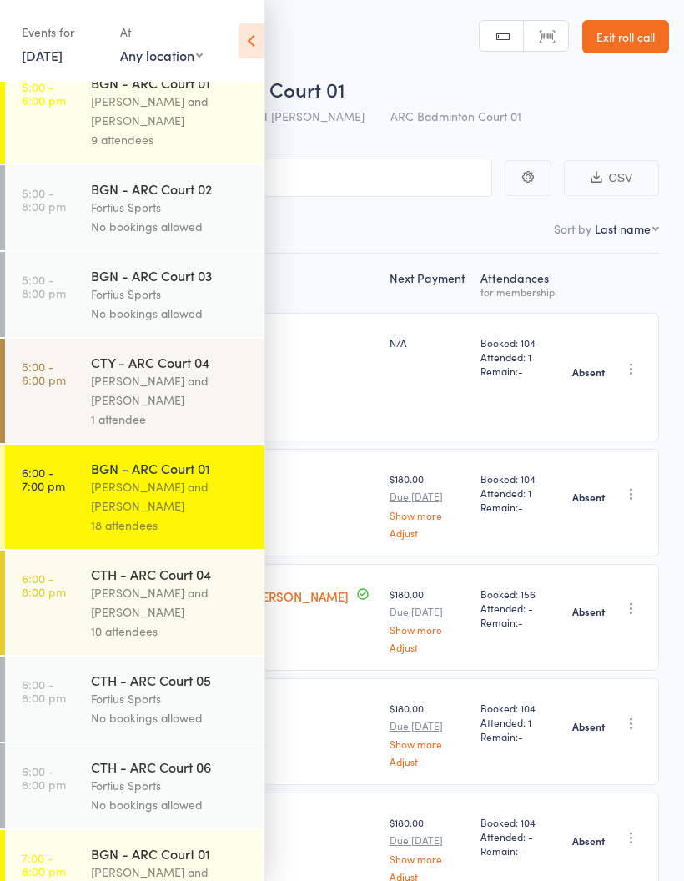
click at [167, 516] on div "Antonio Emanuel and Vinh Nguyen" at bounding box center [170, 496] width 159 height 38
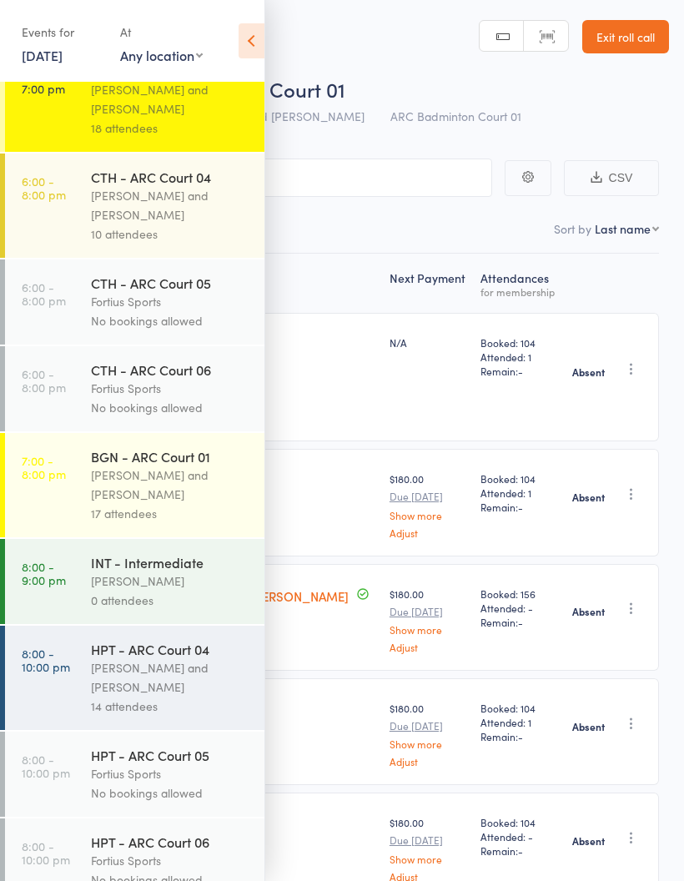
scroll to position [703, 0]
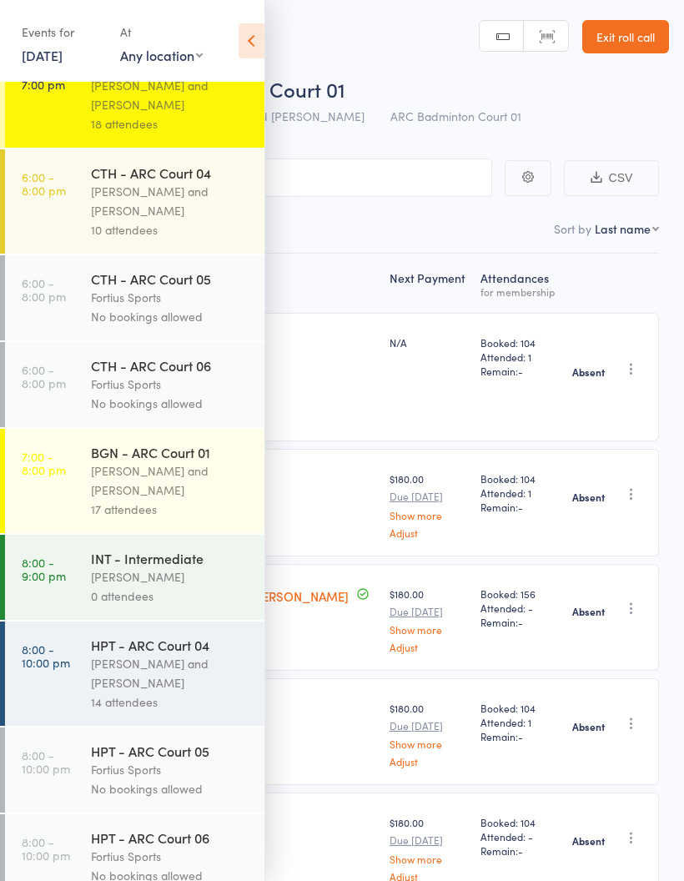
click at [171, 486] on div "Antonio Emanuel and Vinh Nguyen" at bounding box center [170, 480] width 159 height 38
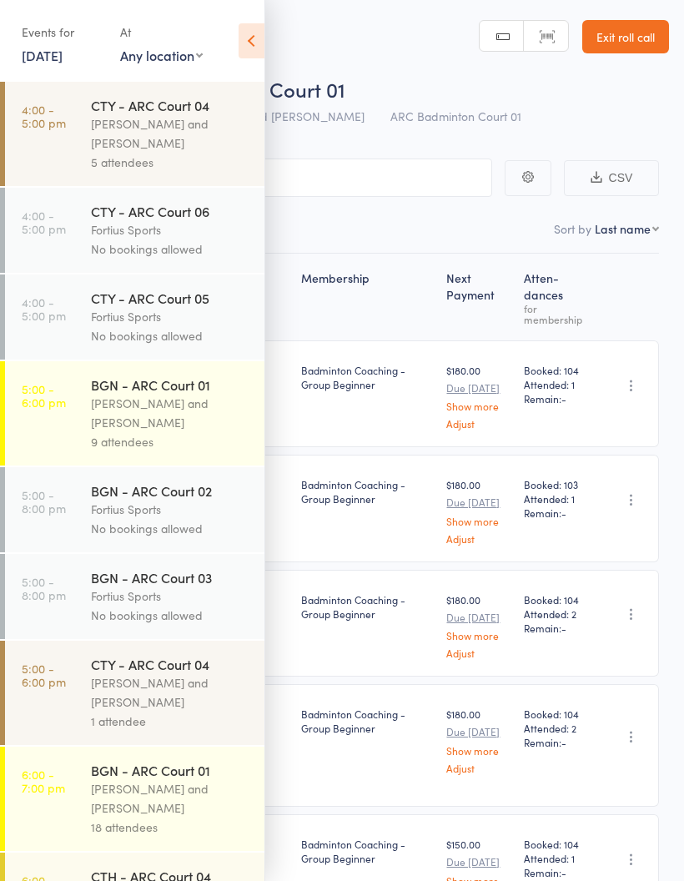
click at [249, 44] on icon at bounding box center [252, 40] width 26 height 35
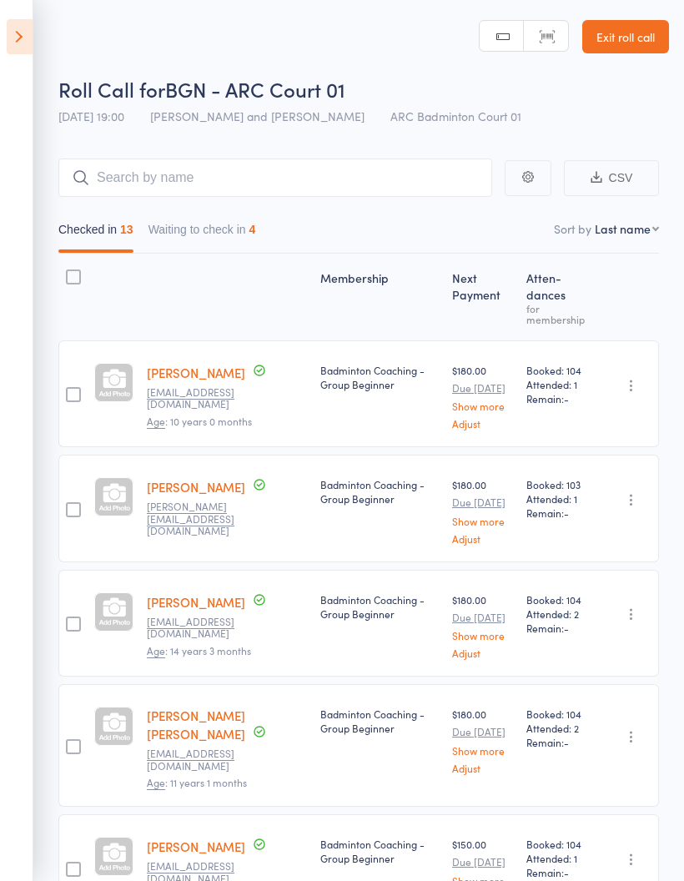
click at [232, 234] on button "Waiting to check in 4" at bounding box center [203, 233] width 108 height 38
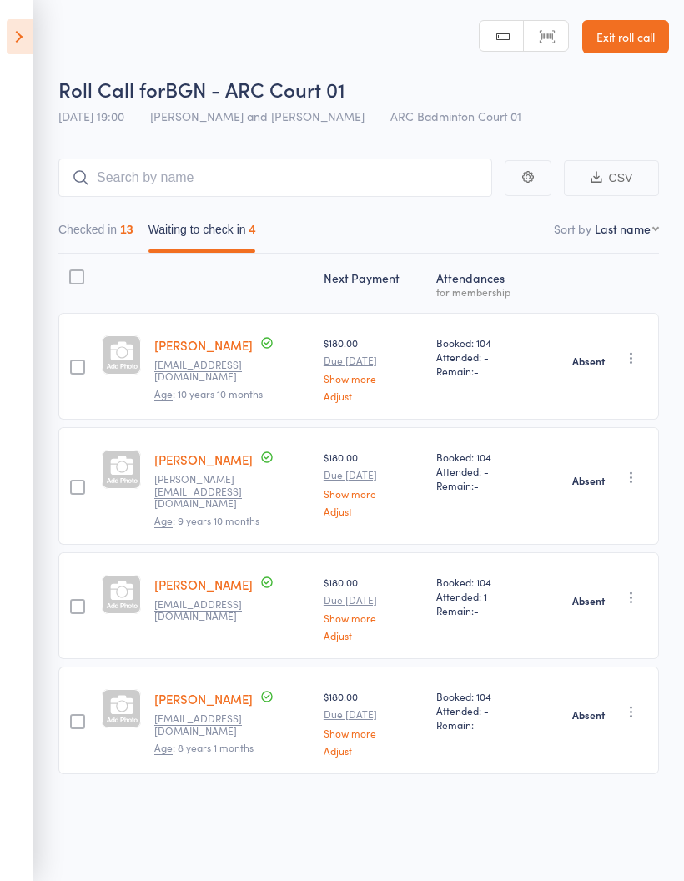
click at [93, 238] on button "Checked in 13" at bounding box center [95, 233] width 75 height 38
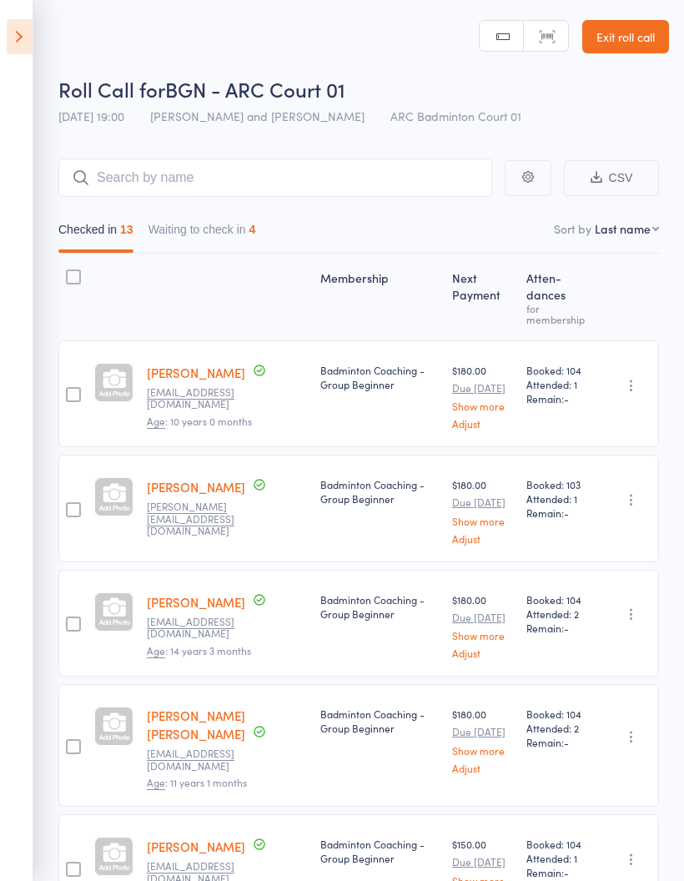
click at [27, 39] on icon at bounding box center [20, 36] width 26 height 35
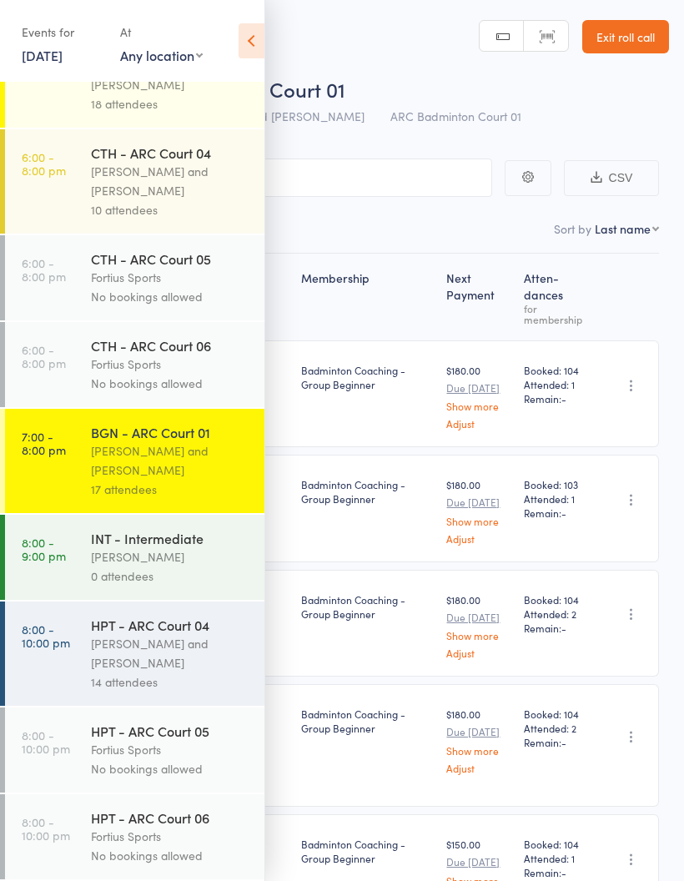
scroll to position [750, 0]
click at [210, 549] on div "Vinh Nguyen" at bounding box center [170, 556] width 159 height 19
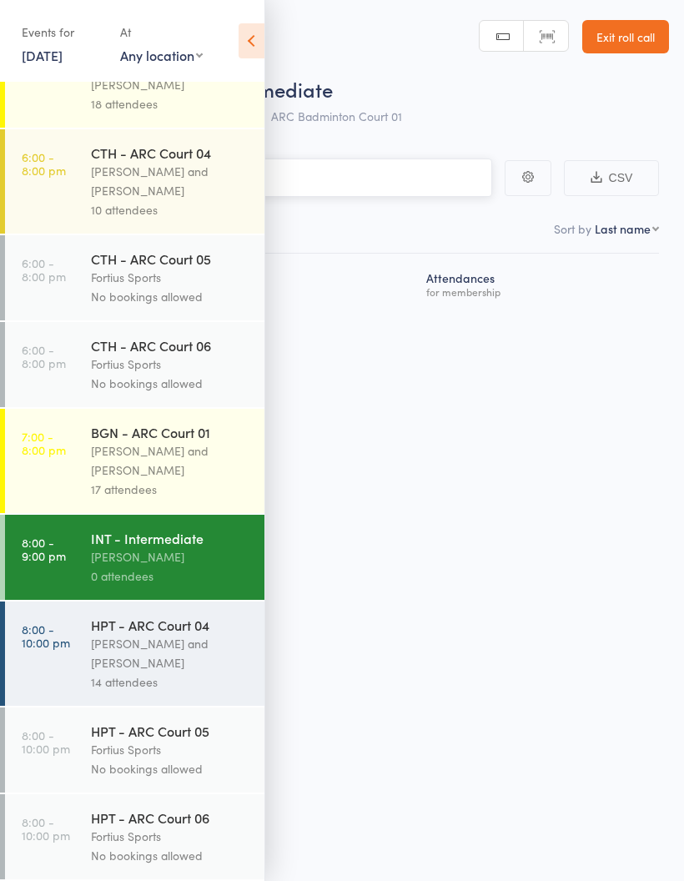
scroll to position [750, 0]
click at [159, 661] on div "Kathiravun Manivannan and Heymard Humblers" at bounding box center [170, 653] width 159 height 38
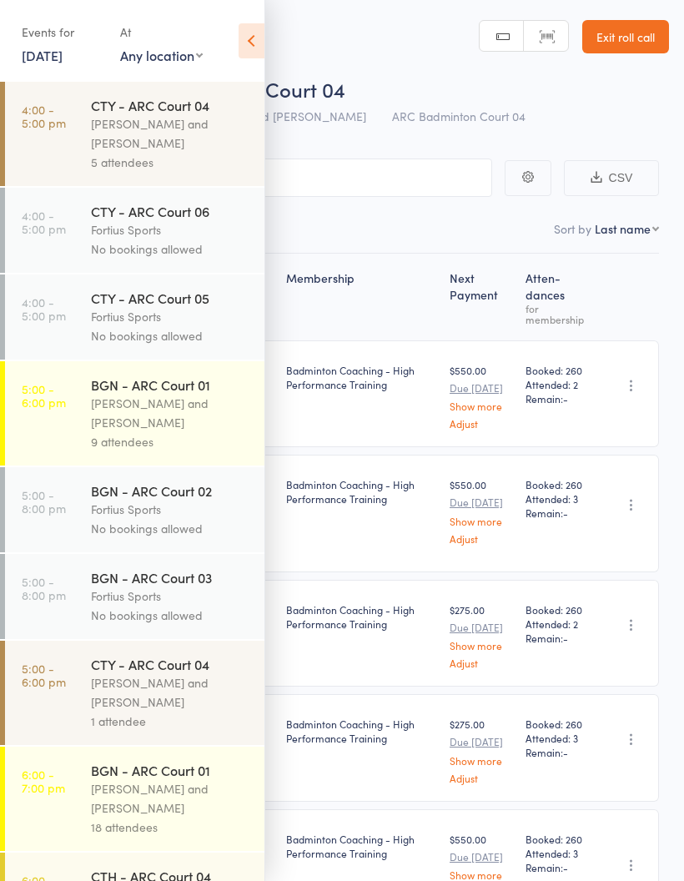
click at [254, 41] on icon at bounding box center [252, 40] width 26 height 35
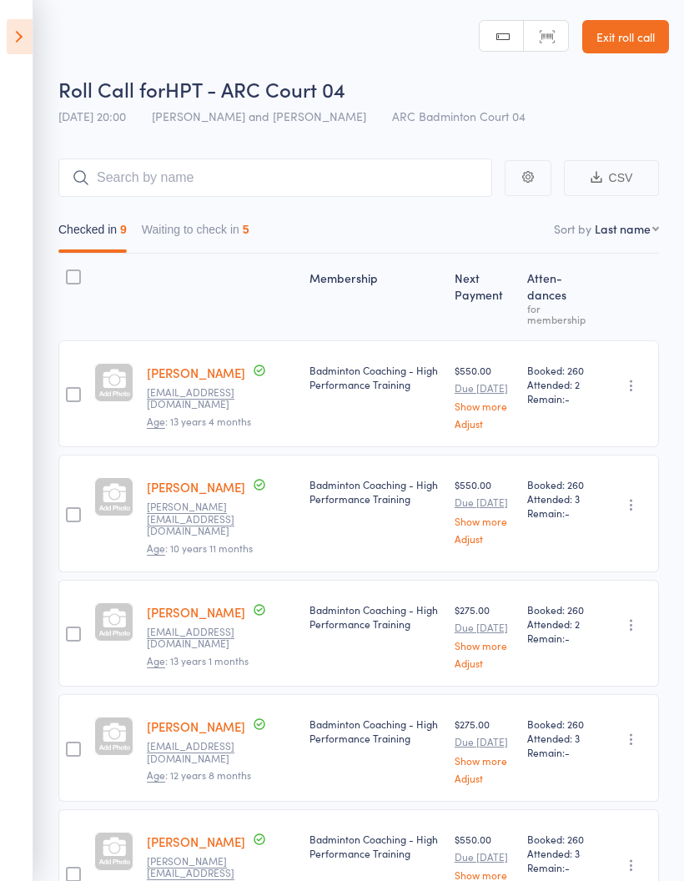
click at [233, 210] on div "Checked in 9 Waiting to check in 5" at bounding box center [358, 225] width 601 height 57
click at [235, 220] on button "Waiting to check in 5" at bounding box center [196, 233] width 108 height 38
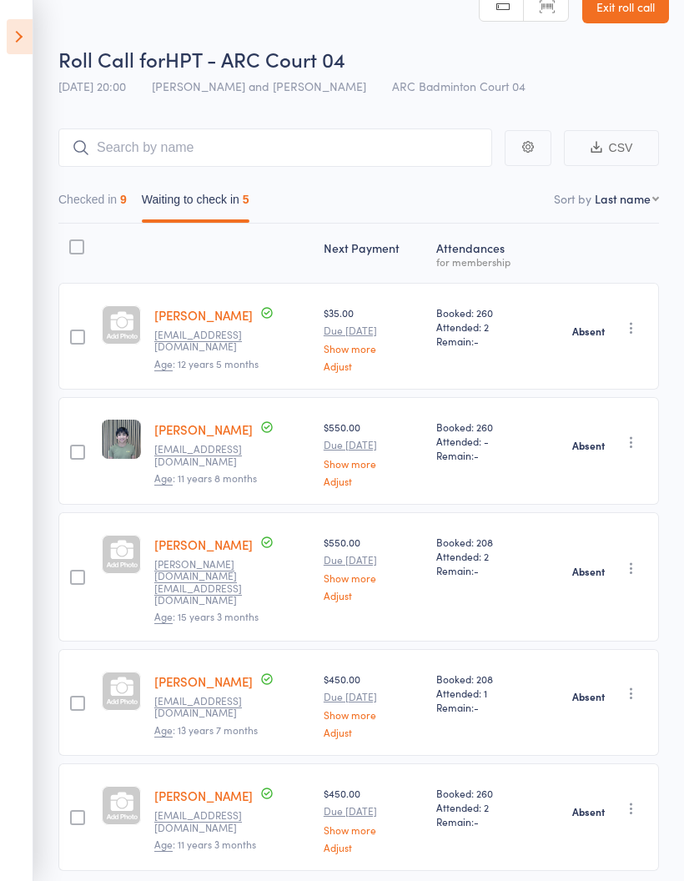
scroll to position [73, 0]
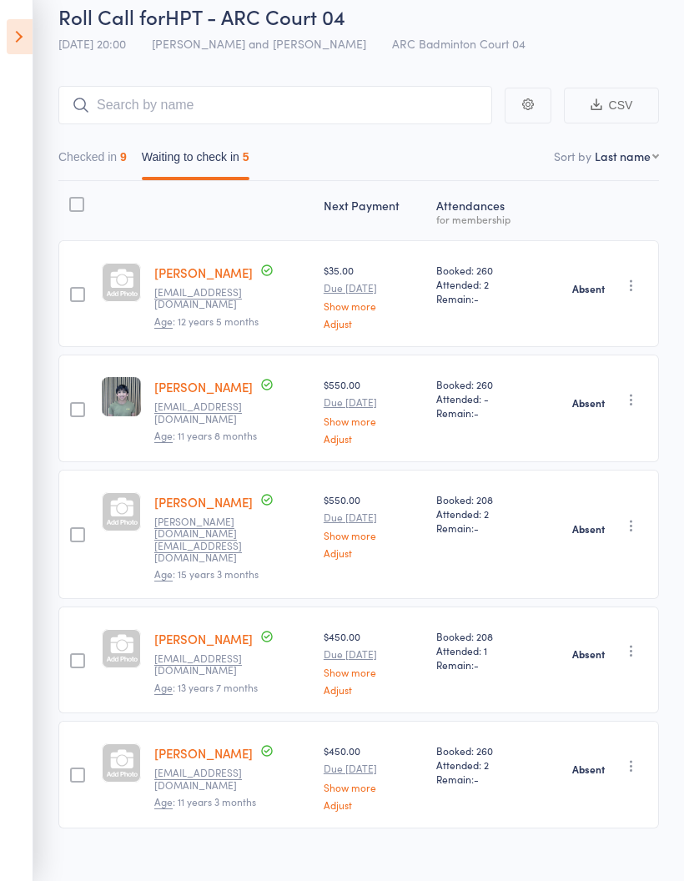
click at [58, 165] on button "Checked in 9" at bounding box center [92, 161] width 68 height 38
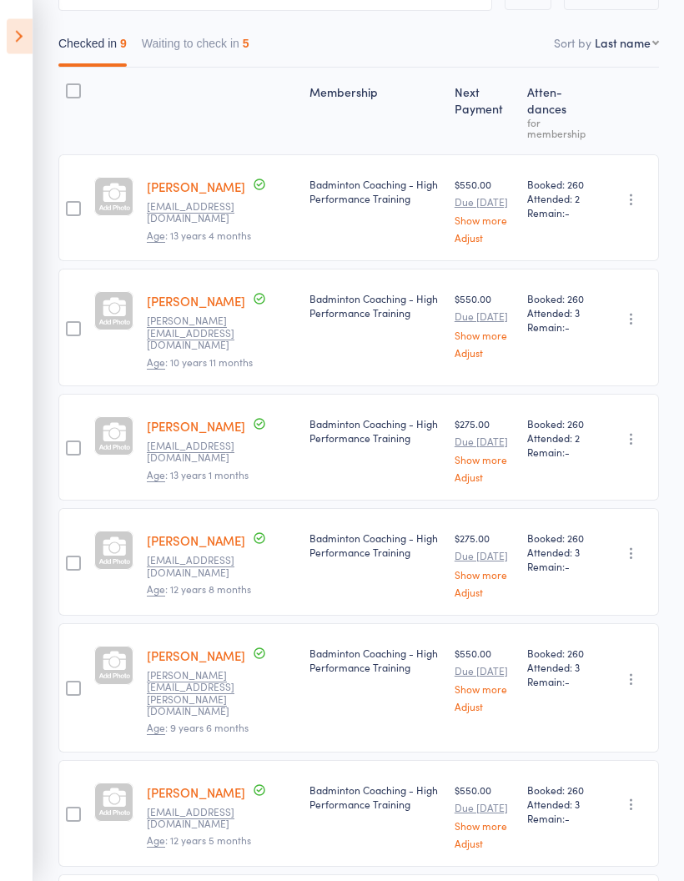
scroll to position [0, 0]
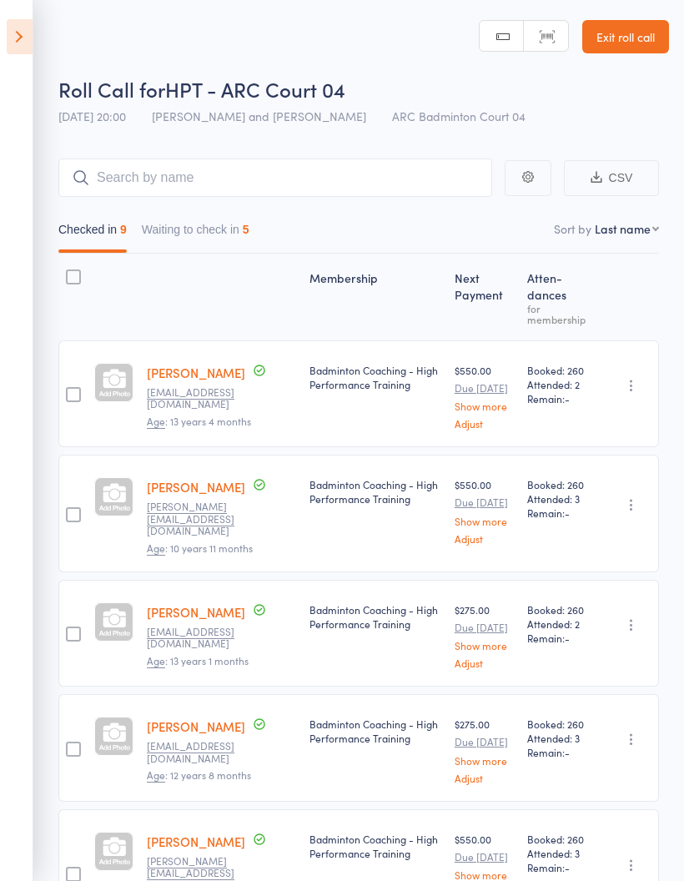
click at [179, 235] on button "Waiting to check in 5" at bounding box center [196, 233] width 108 height 38
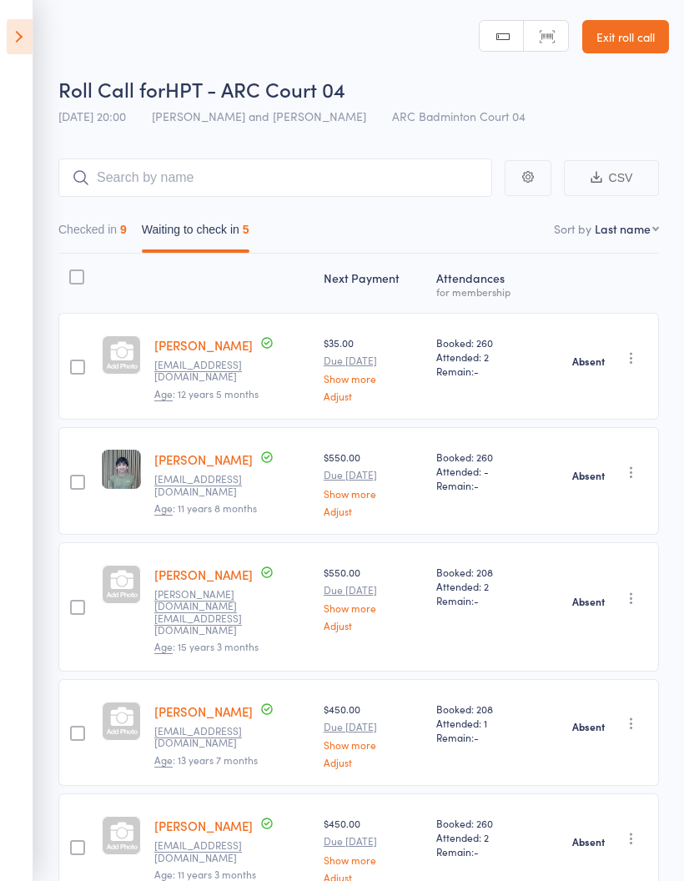
click at [9, 49] on icon at bounding box center [20, 36] width 26 height 35
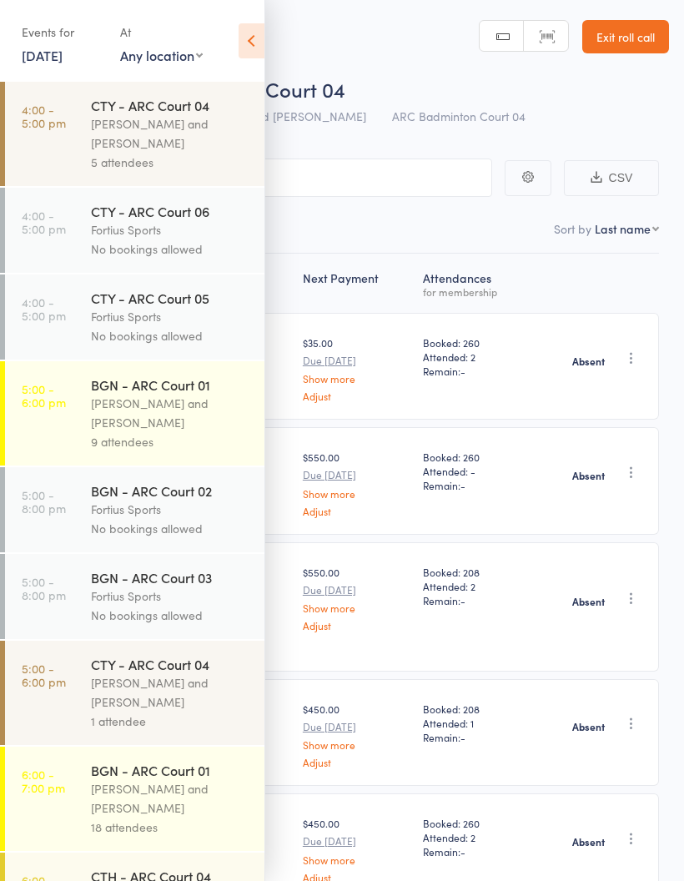
click at [315, 227] on nav "Checked in 9 Waiting to check in 5" at bounding box center [342, 233] width 649 height 38
click at [246, 53] on icon at bounding box center [252, 40] width 26 height 35
